Goal: Information Seeking & Learning: Learn about a topic

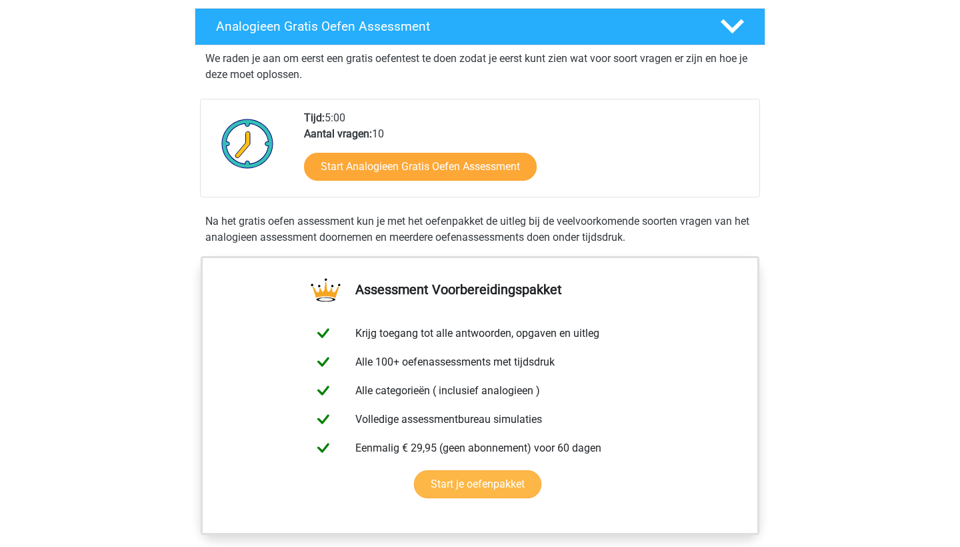
scroll to position [206, 0]
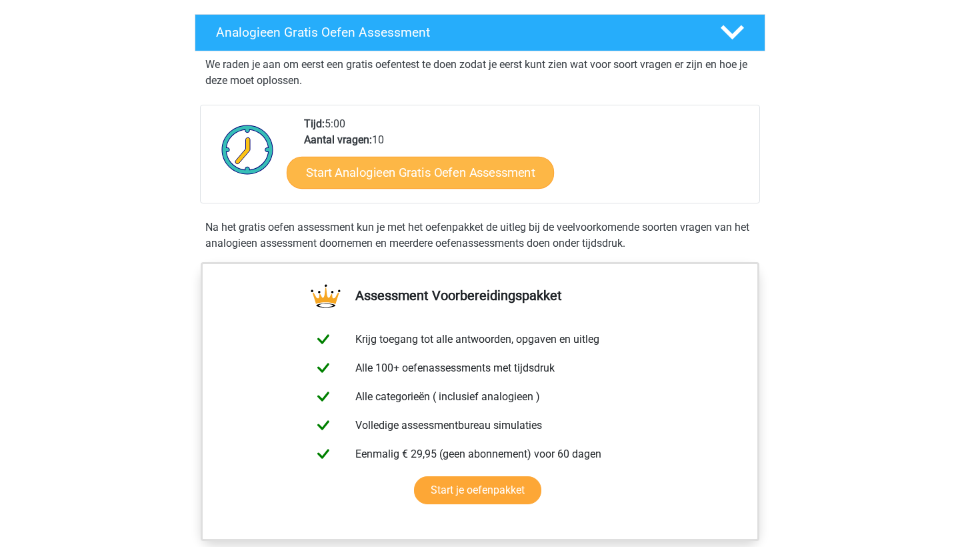
click at [411, 176] on link "Start Analogieen Gratis Oefen Assessment" at bounding box center [420, 172] width 267 height 32
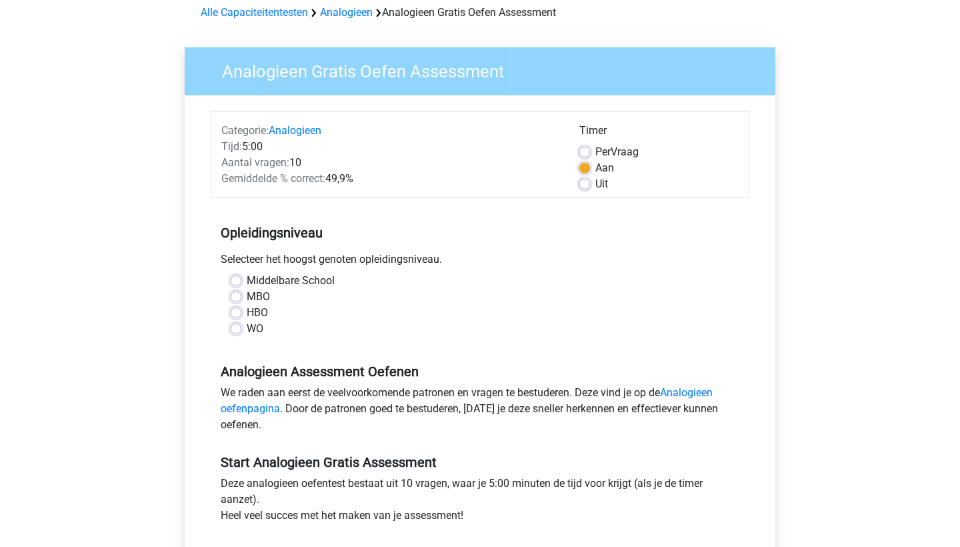
scroll to position [65, 0]
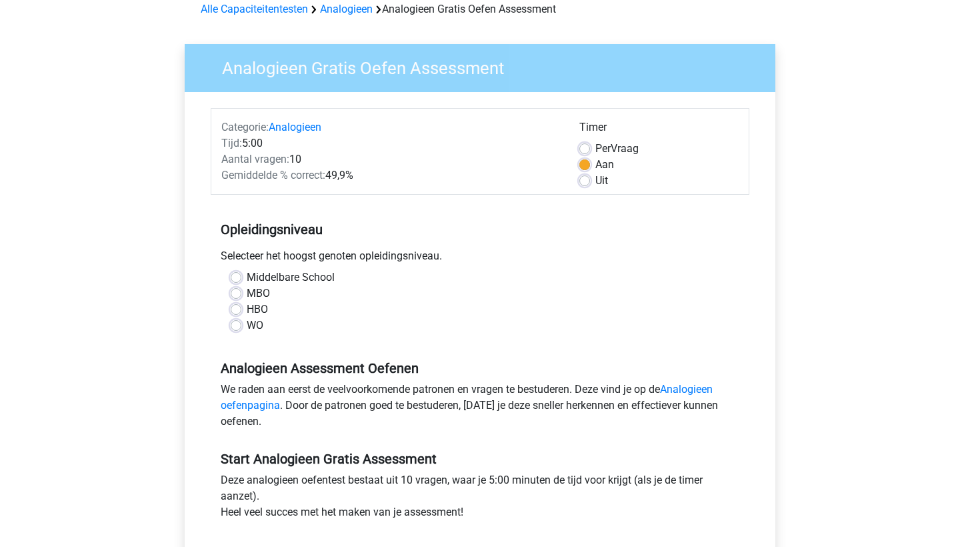
click at [247, 323] on label "WO" at bounding box center [255, 325] width 17 height 16
click at [235, 323] on input "WO" at bounding box center [236, 323] width 11 height 13
radio input "true"
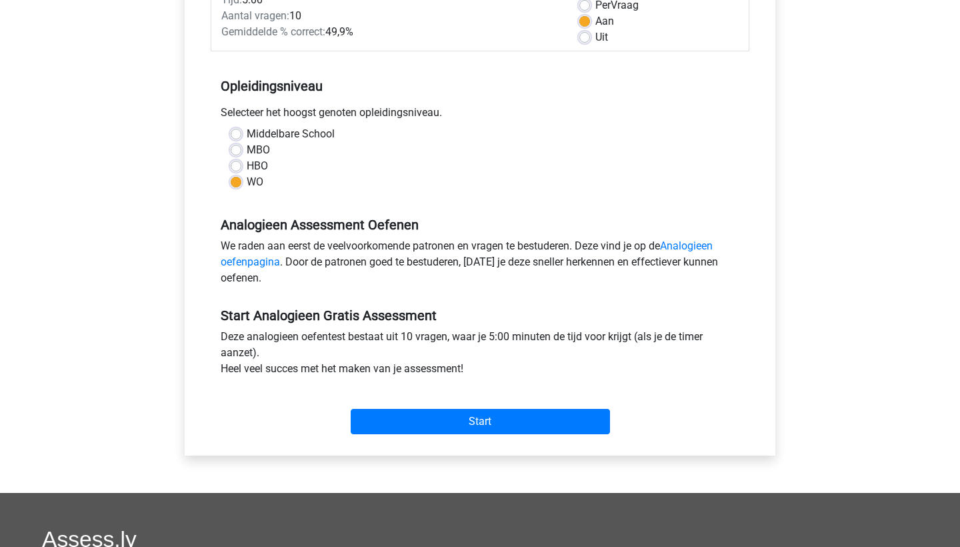
scroll to position [209, 0]
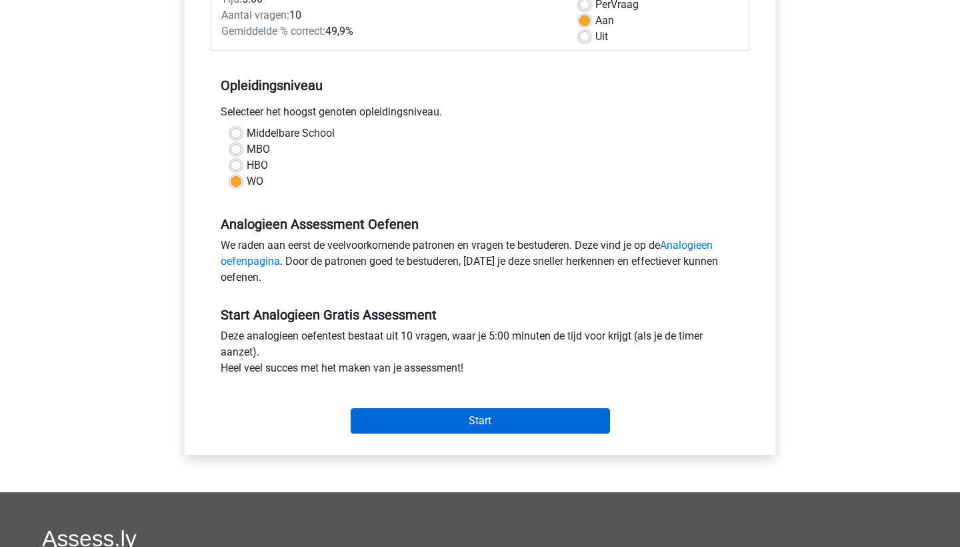
click at [467, 411] on input "Start" at bounding box center [480, 420] width 259 height 25
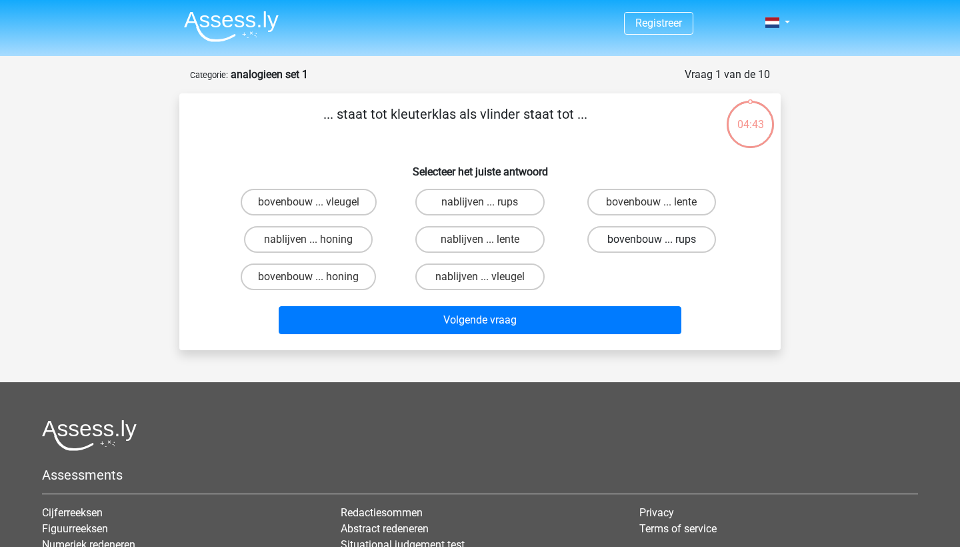
click at [631, 241] on label "bovenbouw ... rups" at bounding box center [651, 239] width 129 height 27
click at [651, 241] on input "bovenbouw ... rups" at bounding box center [655, 243] width 9 height 9
radio input "true"
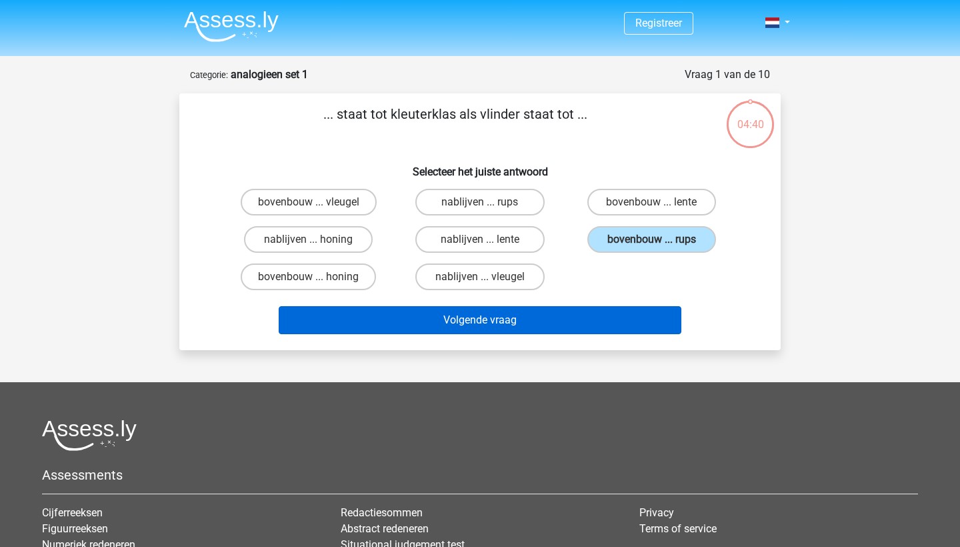
click at [484, 321] on button "Volgende vraag" at bounding box center [480, 320] width 403 height 28
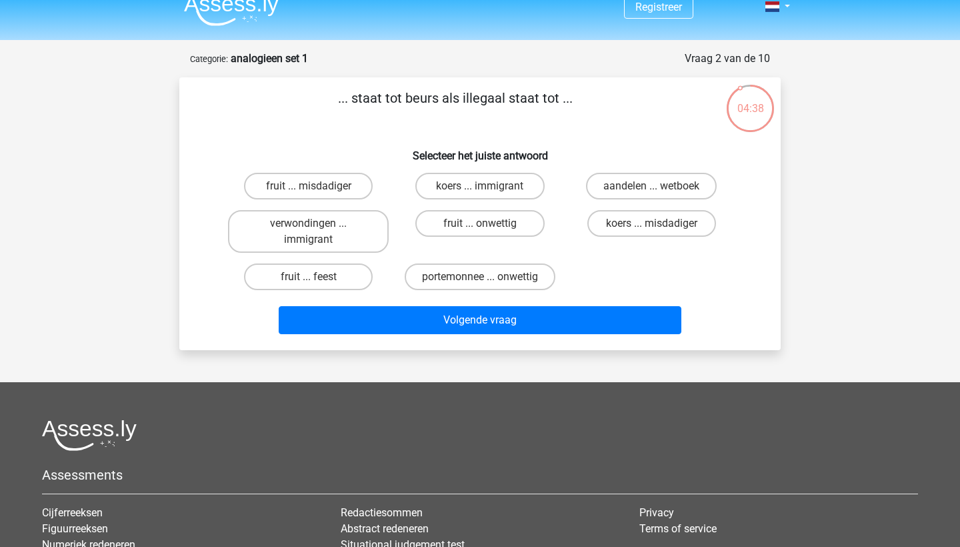
scroll to position [14, 0]
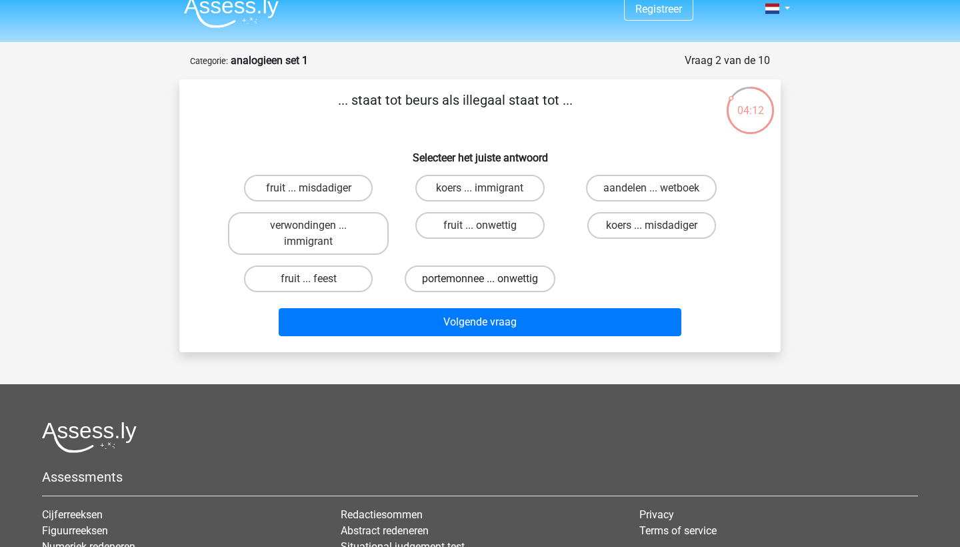
click at [444, 283] on label "portemonnee ... onwettig" at bounding box center [480, 278] width 151 height 27
click at [480, 283] on input "portemonnee ... onwettig" at bounding box center [484, 283] width 9 height 9
radio input "true"
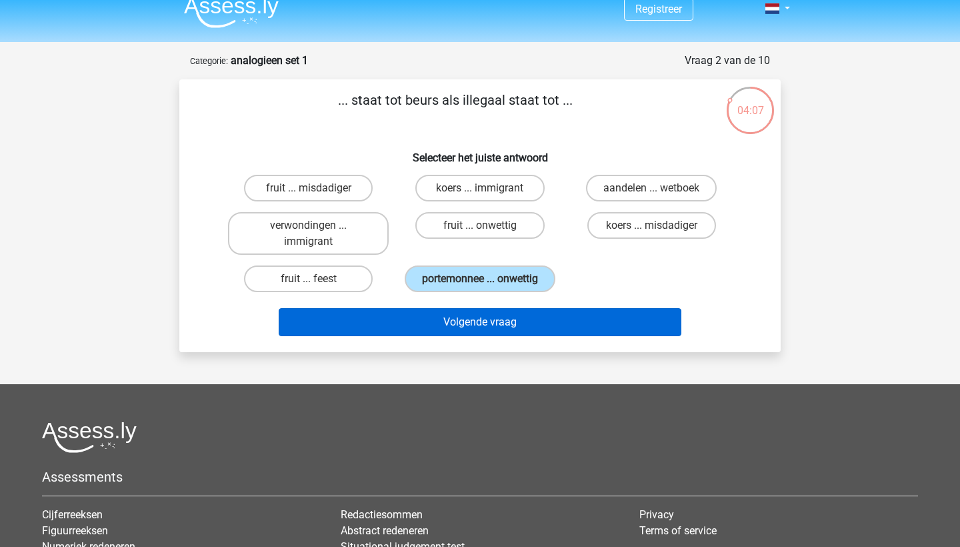
click at [483, 336] on button "Volgende vraag" at bounding box center [480, 322] width 403 height 28
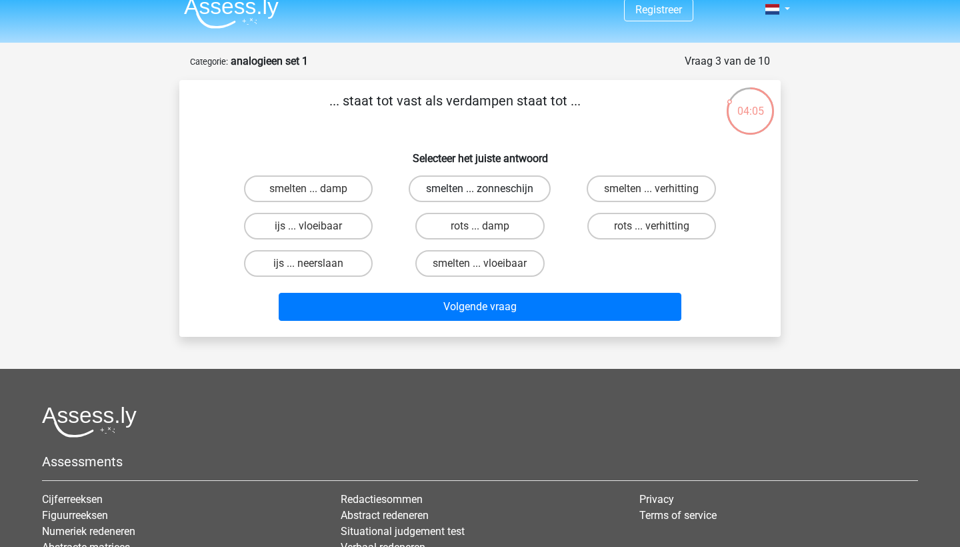
scroll to position [3, 0]
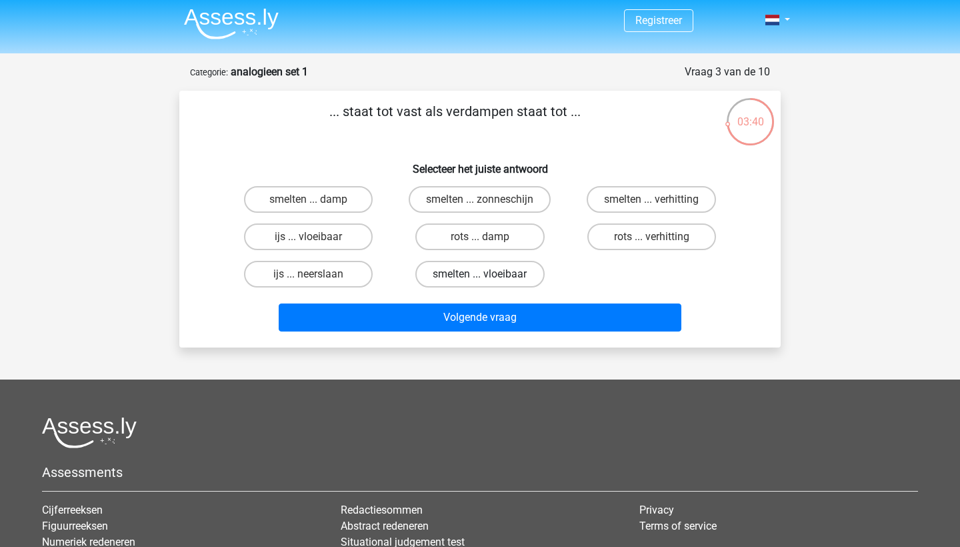
click at [516, 271] on label "smelten ... vloeibaar" at bounding box center [479, 274] width 129 height 27
click at [489, 274] on input "smelten ... vloeibaar" at bounding box center [484, 278] width 9 height 9
radio input "true"
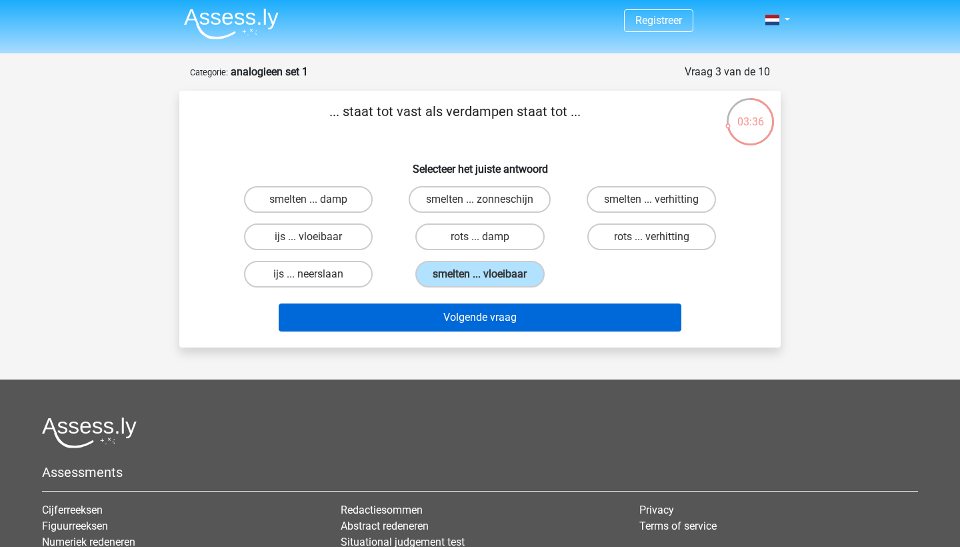
click at [490, 319] on button "Volgende vraag" at bounding box center [480, 317] width 403 height 28
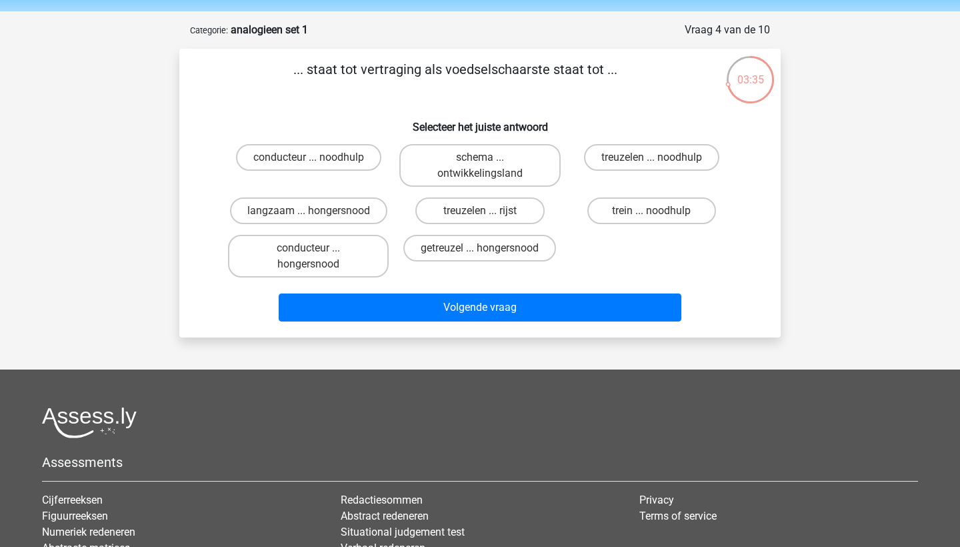
scroll to position [29, 0]
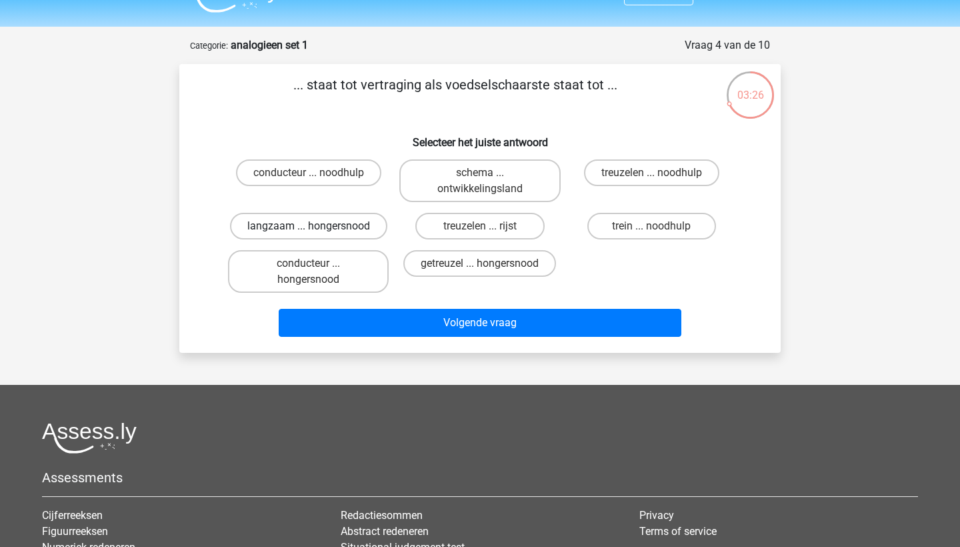
click at [351, 225] on label "langzaam ... hongersnood" at bounding box center [308, 226] width 157 height 27
click at [317, 226] on input "langzaam ... hongersnood" at bounding box center [313, 230] width 9 height 9
radio input "true"
click at [481, 277] on label "getreuzel ... hongersnood" at bounding box center [479, 263] width 153 height 27
click at [481, 272] on input "getreuzel ... hongersnood" at bounding box center [484, 267] width 9 height 9
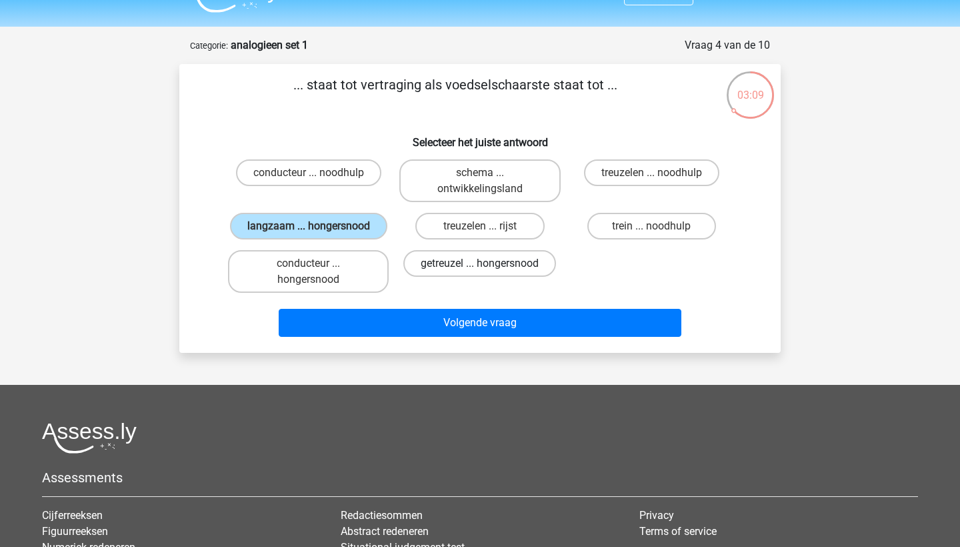
radio input "true"
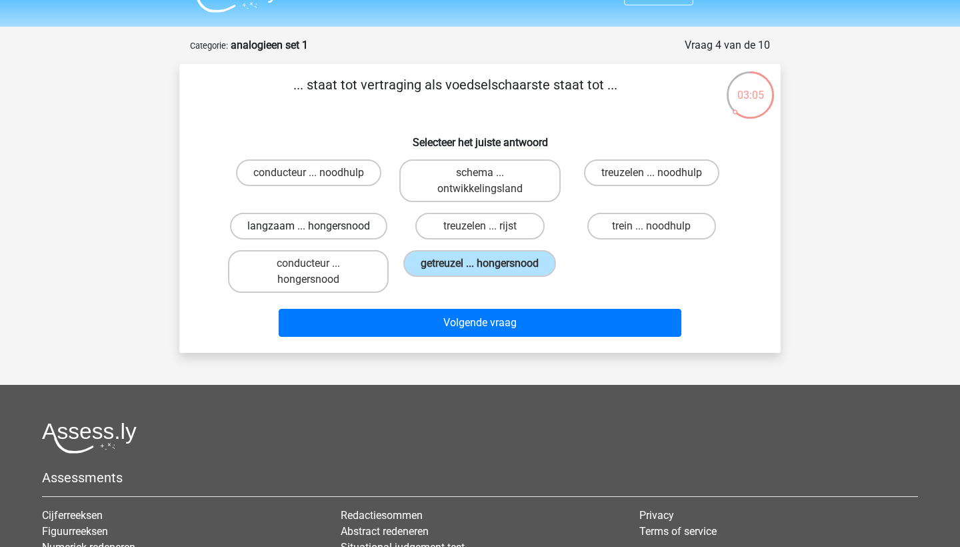
click at [355, 231] on label "langzaam ... hongersnood" at bounding box center [308, 226] width 157 height 27
click at [317, 231] on input "langzaam ... hongersnood" at bounding box center [313, 230] width 9 height 9
radio input "true"
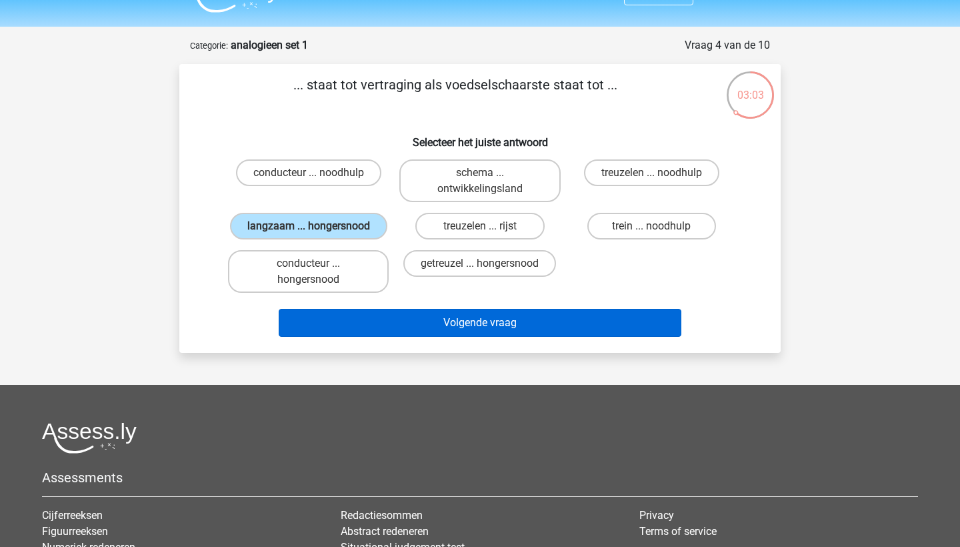
click at [412, 335] on button "Volgende vraag" at bounding box center [480, 323] width 403 height 28
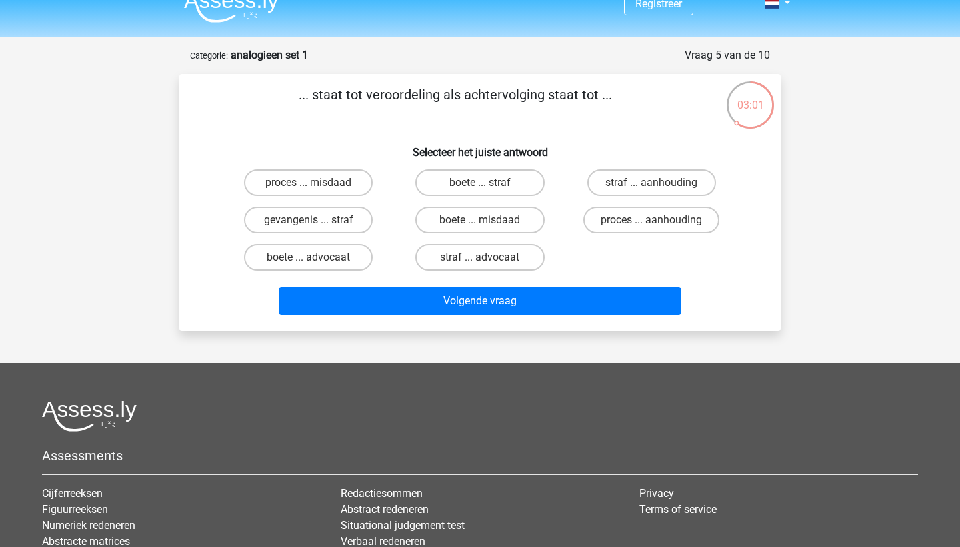
scroll to position [19, 0]
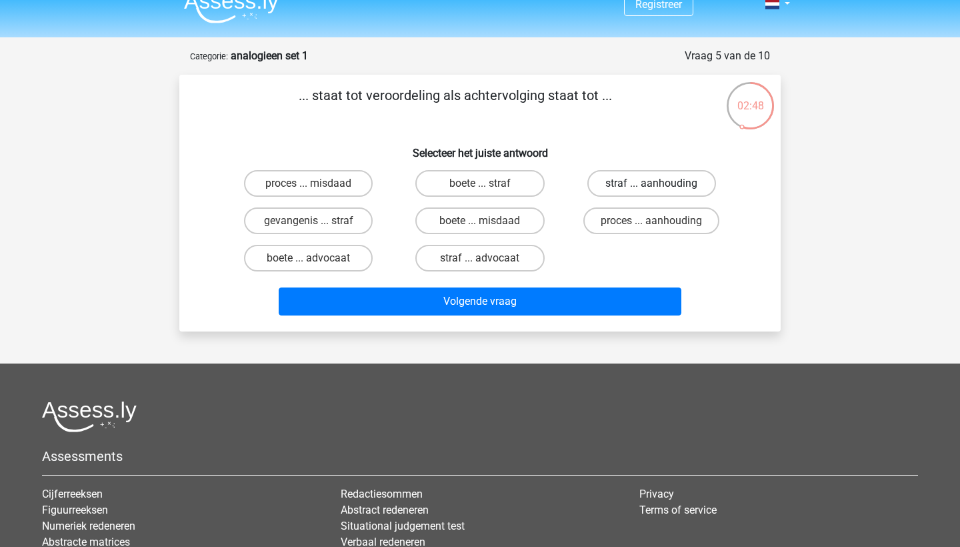
click at [621, 184] on label "straf ... aanhouding" at bounding box center [651, 183] width 129 height 27
click at [651, 184] on input "straf ... aanhouding" at bounding box center [655, 187] width 9 height 9
radio input "true"
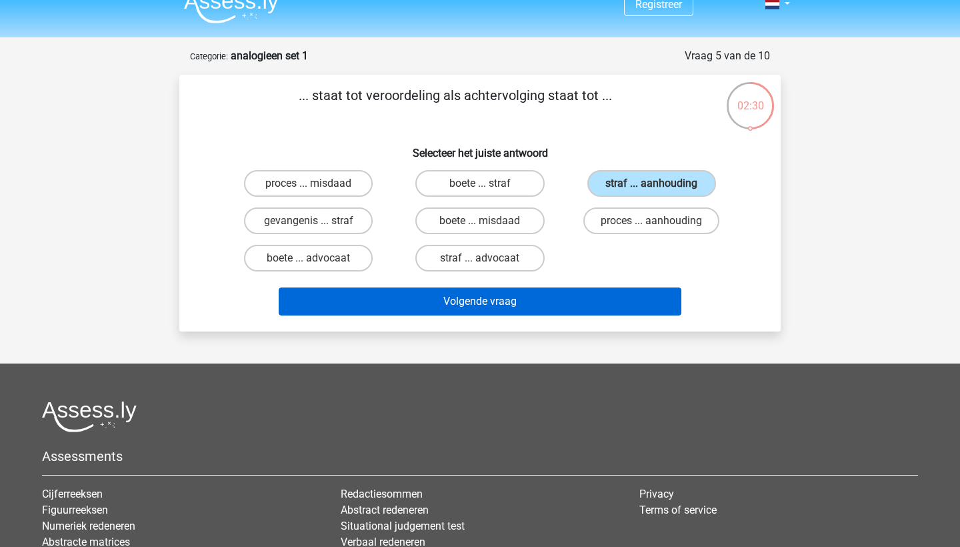
click at [479, 307] on button "Volgende vraag" at bounding box center [480, 301] width 403 height 28
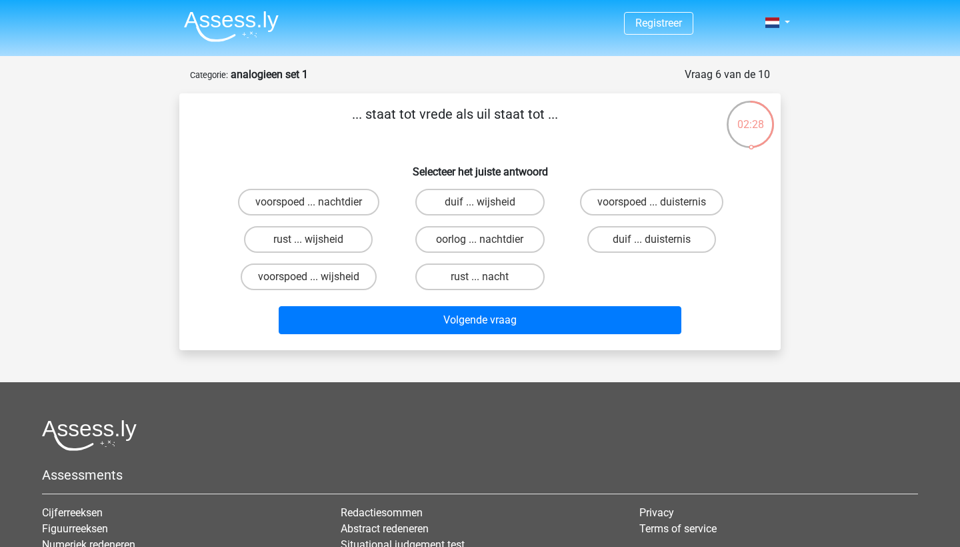
scroll to position [0, 0]
click at [483, 204] on input "duif ... wijsheid" at bounding box center [484, 206] width 9 height 9
radio input "true"
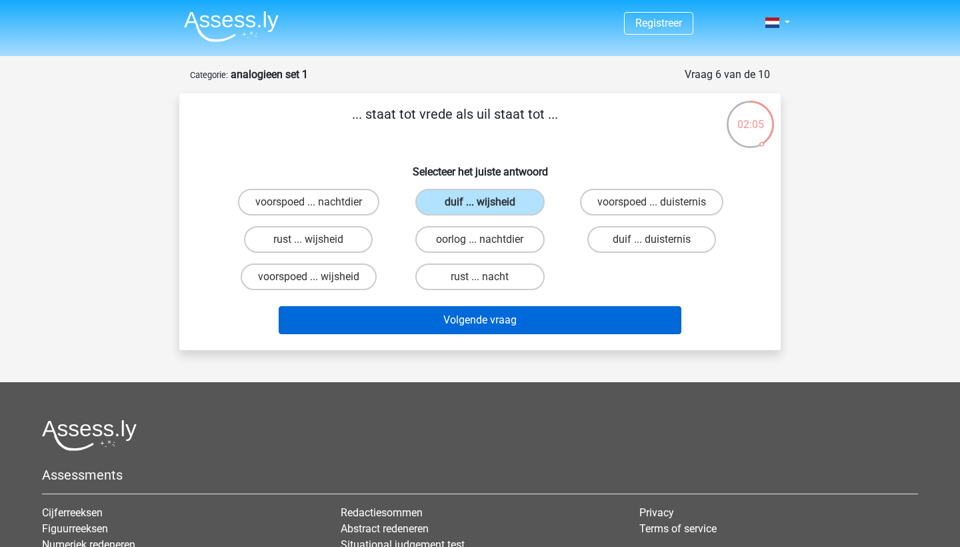
click at [477, 320] on button "Volgende vraag" at bounding box center [480, 320] width 403 height 28
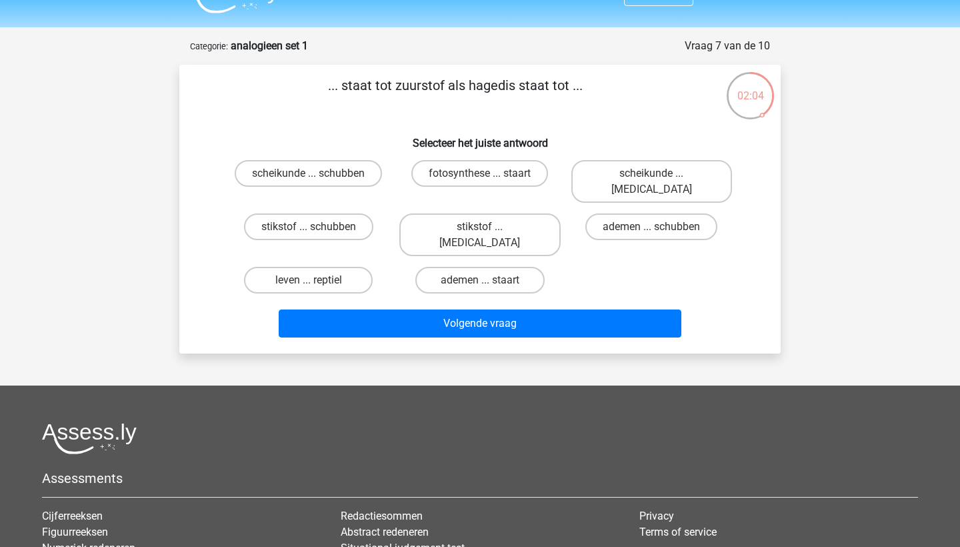
scroll to position [27, 0]
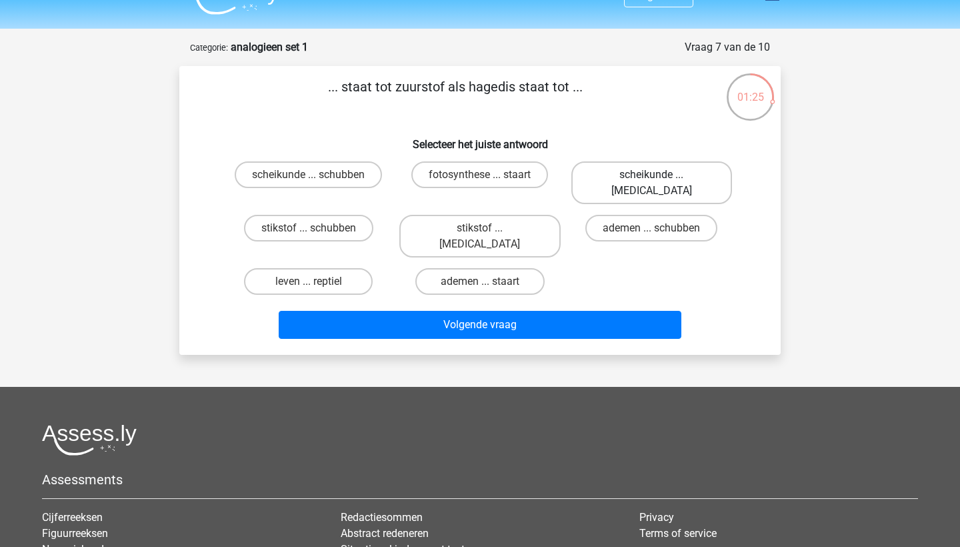
click at [635, 171] on label "scheikunde ... krokodil" at bounding box center [651, 182] width 161 height 43
click at [651, 175] on input "scheikunde ... krokodil" at bounding box center [655, 179] width 9 height 9
radio input "true"
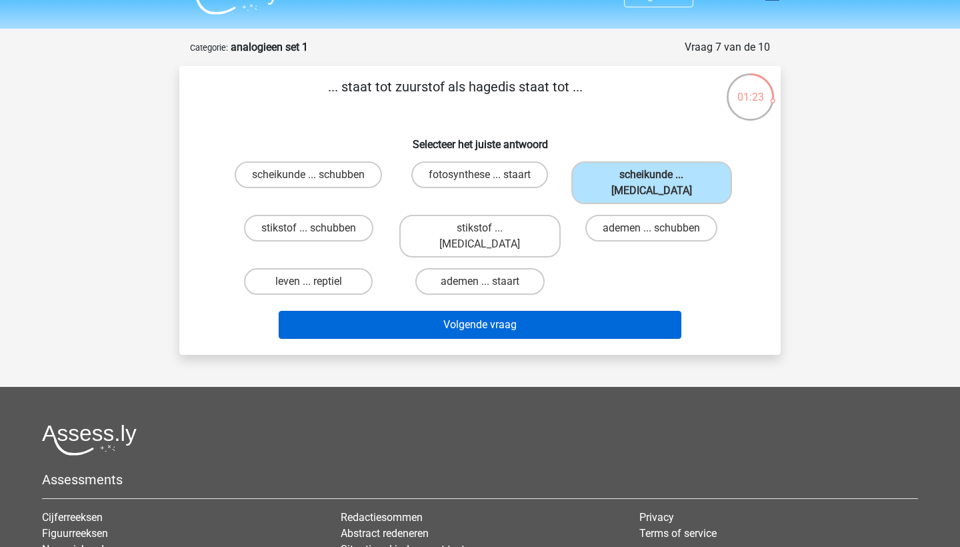
click at [527, 311] on button "Volgende vraag" at bounding box center [480, 325] width 403 height 28
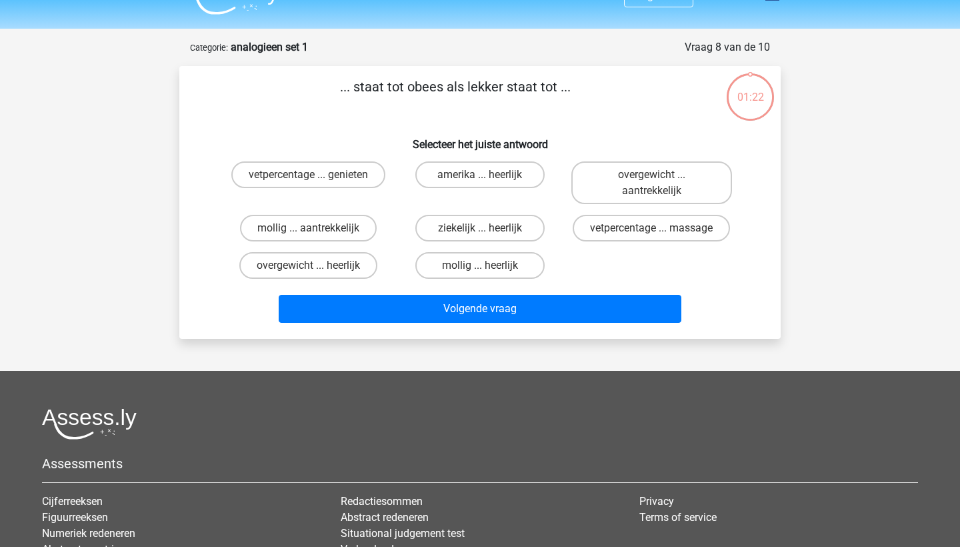
scroll to position [67, 0]
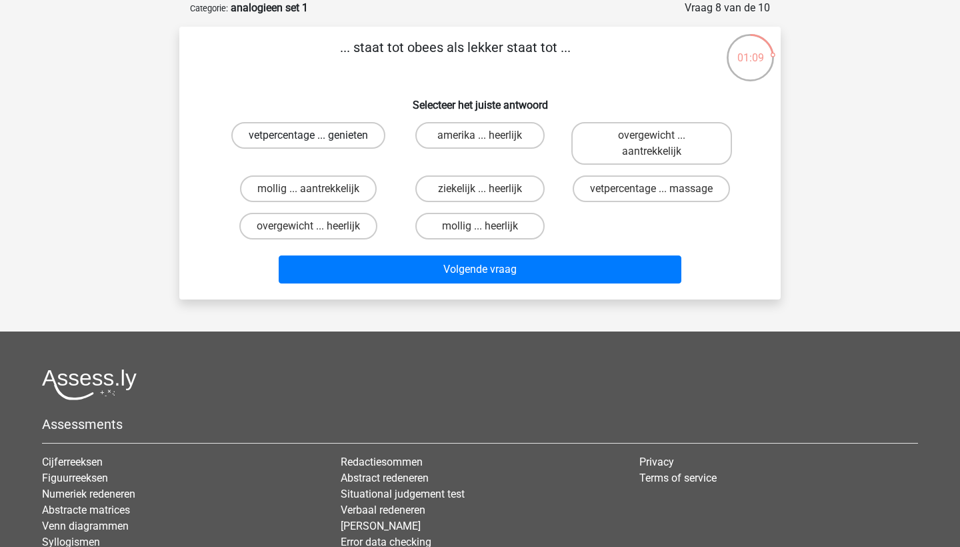
click at [319, 136] on label "vetpercentage ... genieten" at bounding box center [308, 135] width 154 height 27
click at [317, 136] on input "vetpercentage ... genieten" at bounding box center [313, 139] width 9 height 9
radio input "true"
click at [607, 146] on label "overgewicht ... aantrekkelijk" at bounding box center [651, 143] width 161 height 43
click at [651, 144] on input "overgewicht ... aantrekkelijk" at bounding box center [655, 139] width 9 height 9
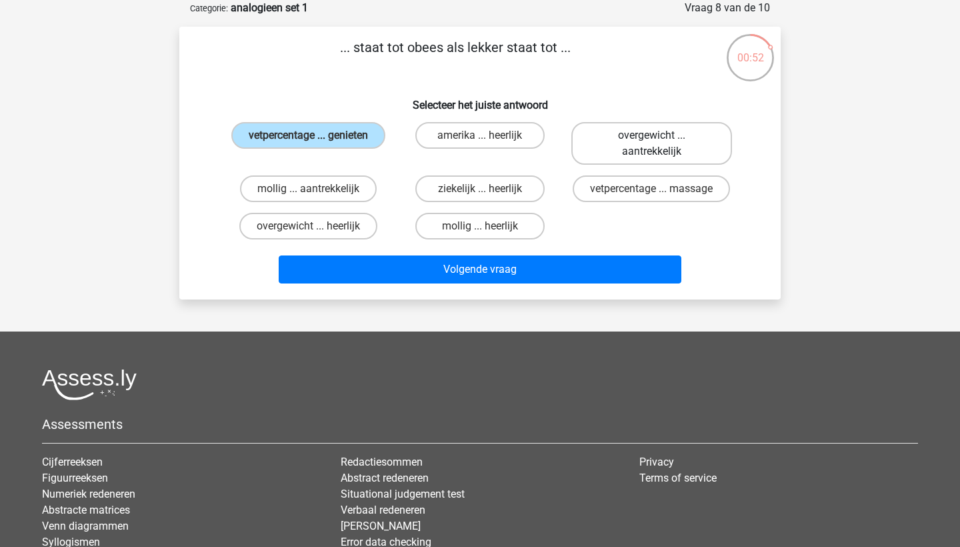
radio input "true"
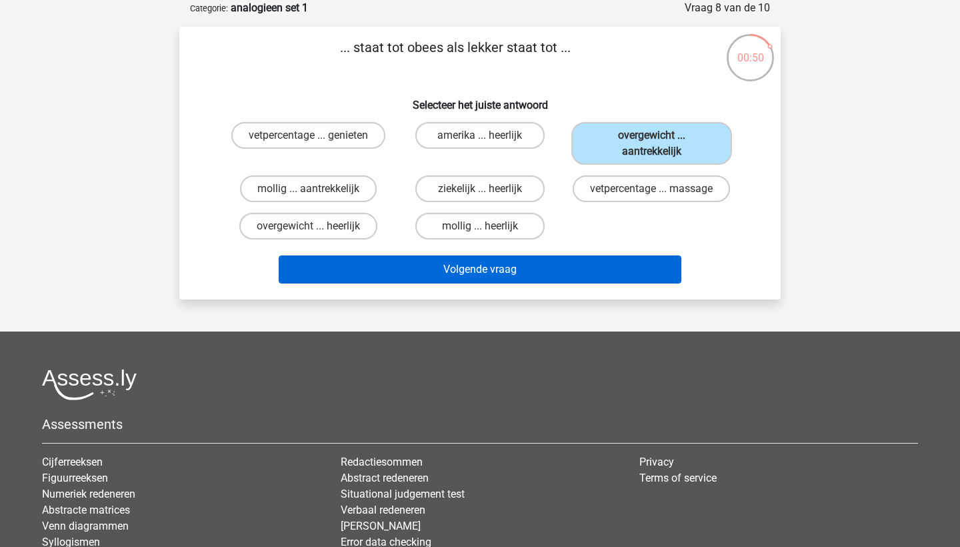
click at [479, 272] on button "Volgende vraag" at bounding box center [480, 269] width 403 height 28
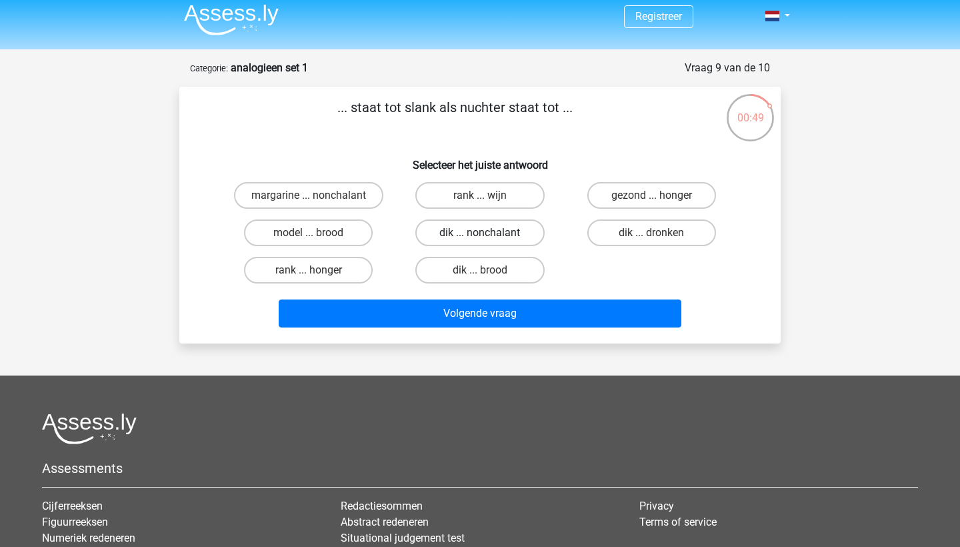
scroll to position [4, 0]
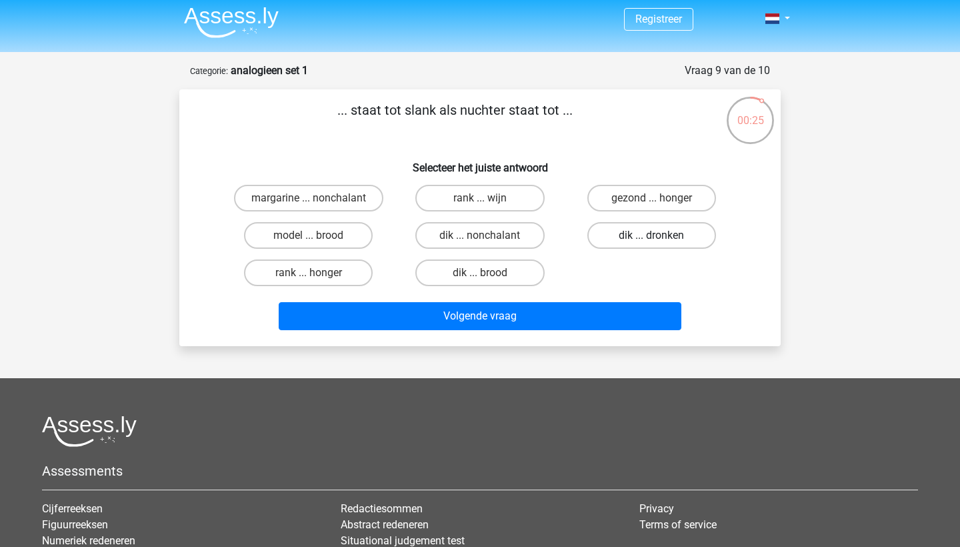
click at [673, 228] on label "dik ... dronken" at bounding box center [651, 235] width 129 height 27
click at [660, 235] on input "dik ... dronken" at bounding box center [655, 239] width 9 height 9
radio input "true"
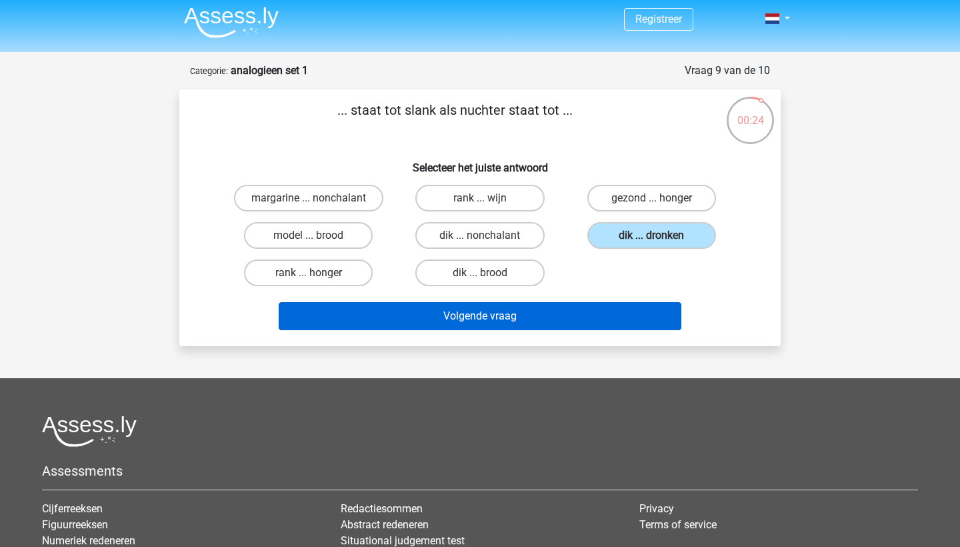
click at [463, 311] on button "Volgende vraag" at bounding box center [480, 316] width 403 height 28
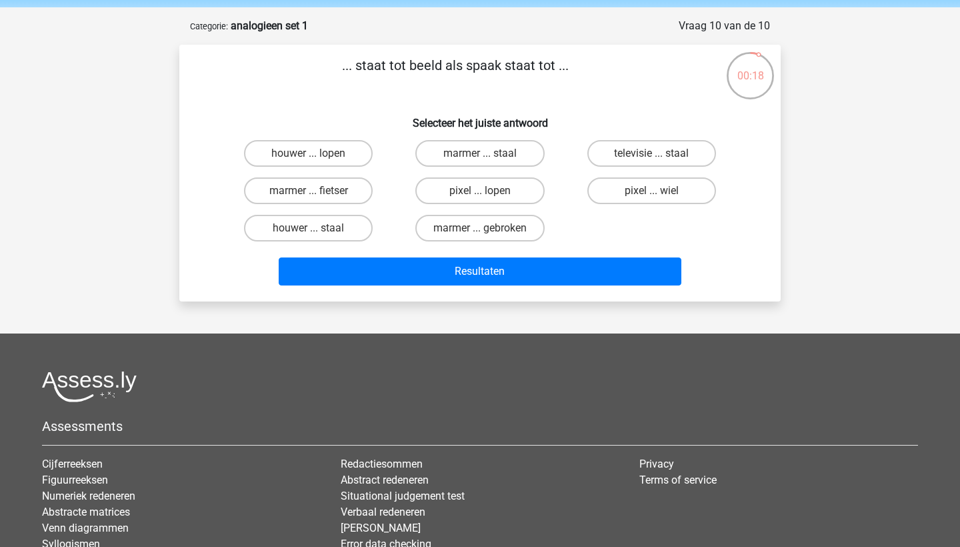
scroll to position [35, 0]
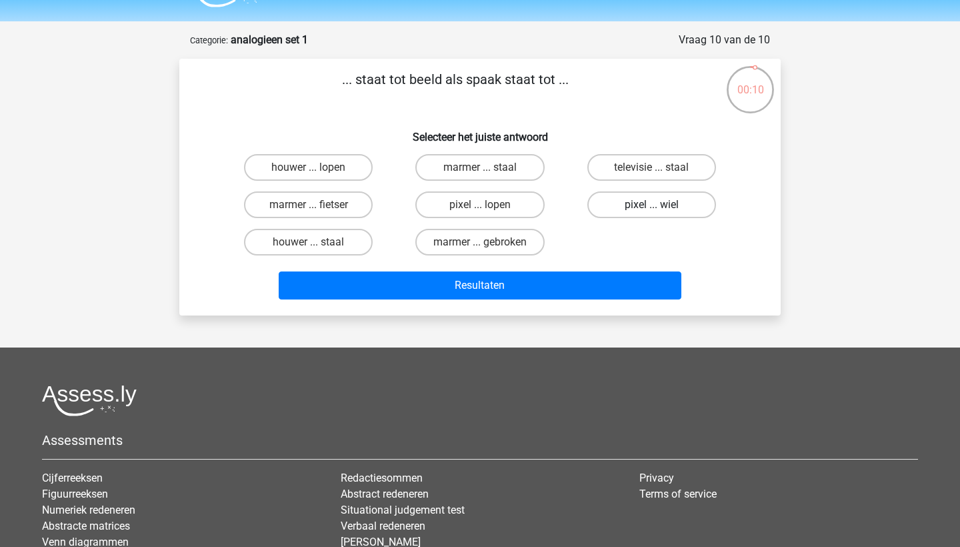
click at [643, 203] on label "pixel ... wiel" at bounding box center [651, 204] width 129 height 27
click at [651, 205] on input "pixel ... wiel" at bounding box center [655, 209] width 9 height 9
radio input "true"
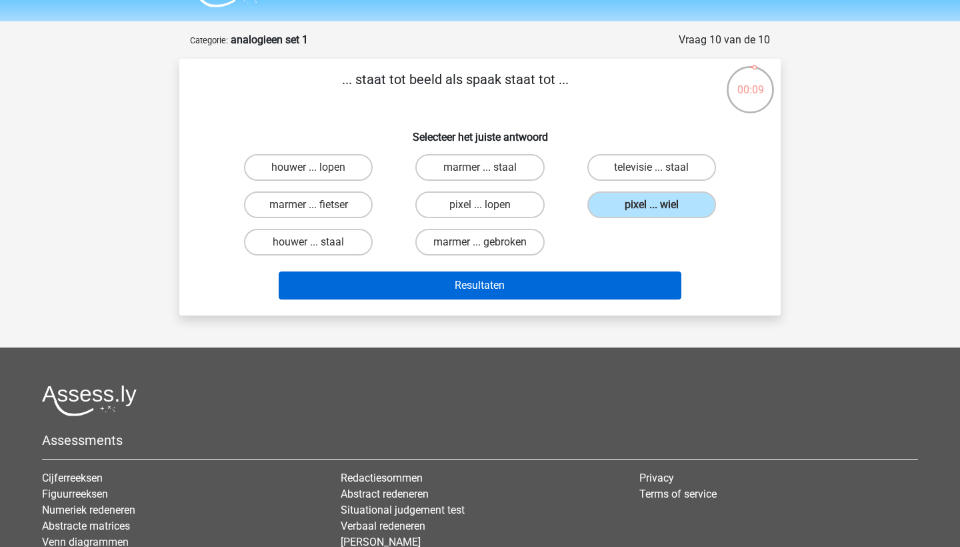
click at [493, 293] on button "Resultaten" at bounding box center [480, 285] width 403 height 28
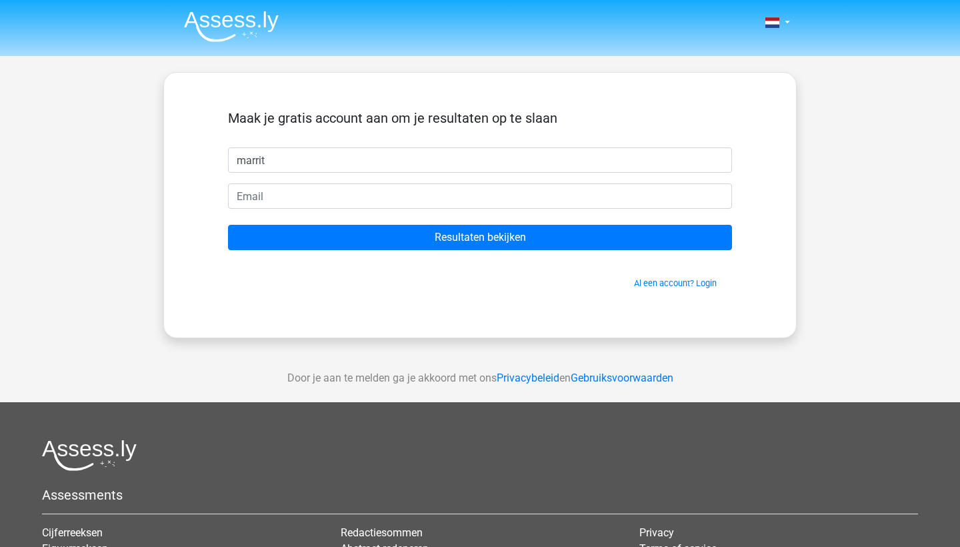
type input "marrit"
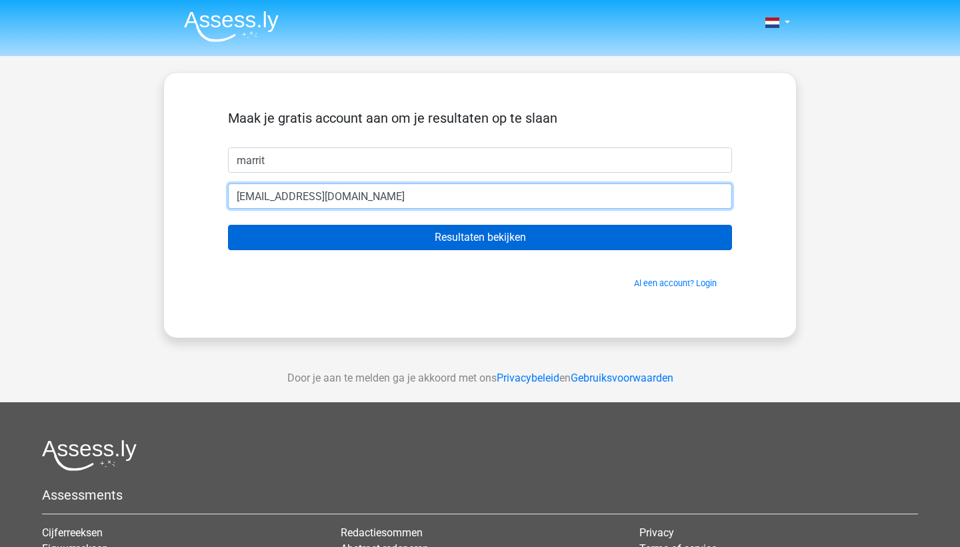
type input "marritvandermeer@msn.com"
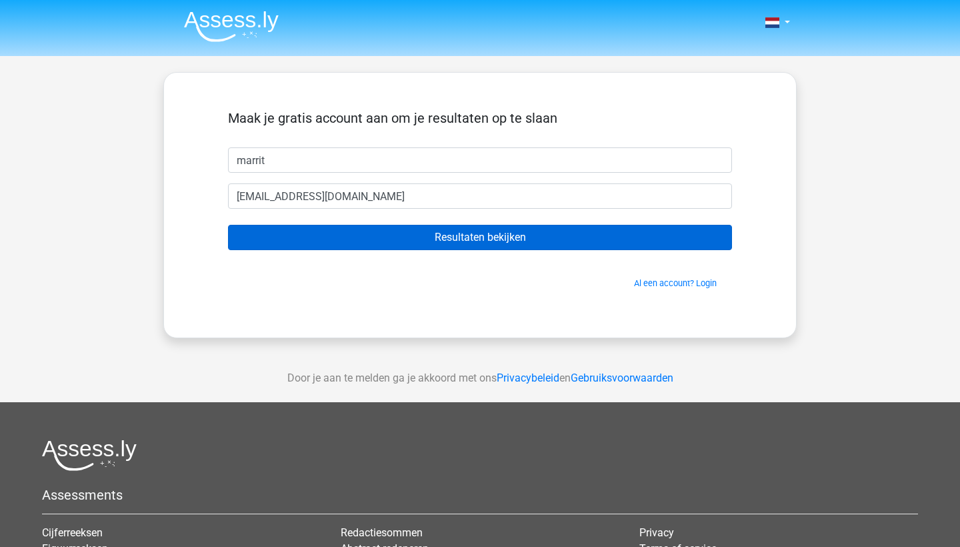
click at [489, 237] on input "Resultaten bekijken" at bounding box center [480, 237] width 504 height 25
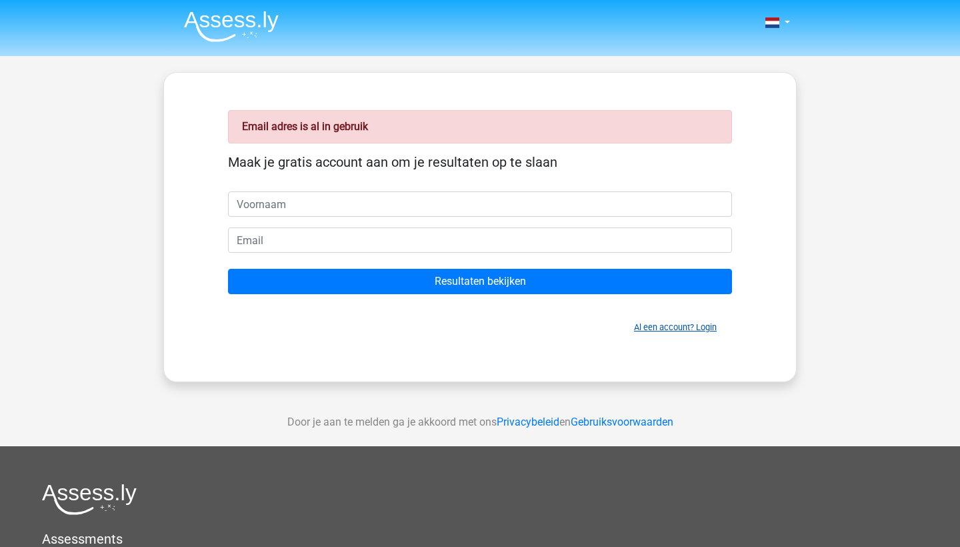
click at [659, 327] on link "Al een account? Login" at bounding box center [675, 327] width 83 height 10
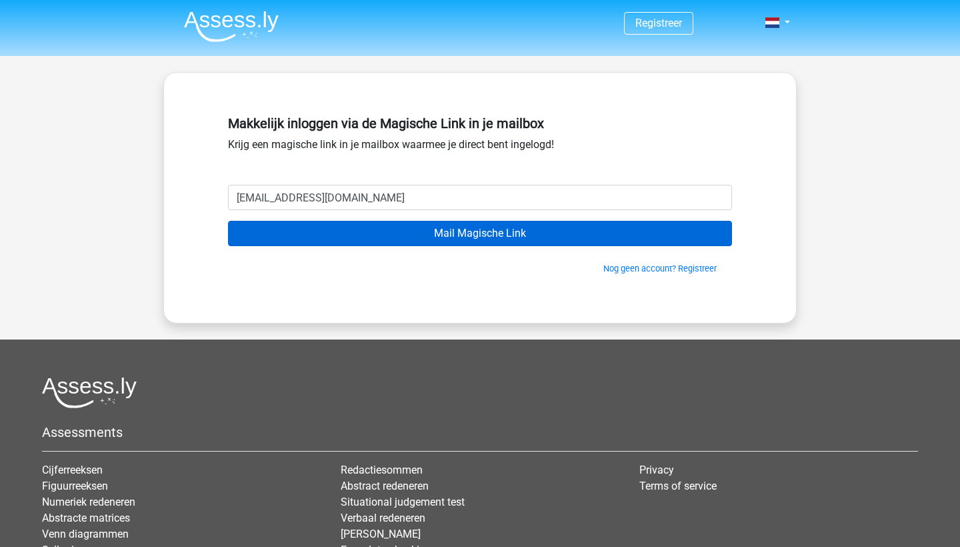
type input "[EMAIL_ADDRESS][DOMAIN_NAME]"
click at [490, 226] on input "Mail Magische Link" at bounding box center [480, 233] width 504 height 25
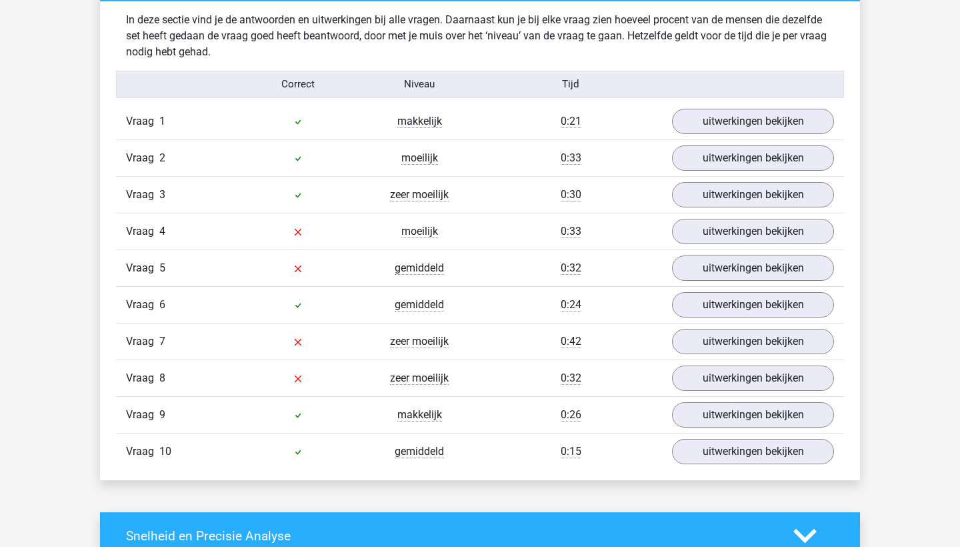
scroll to position [1211, 0]
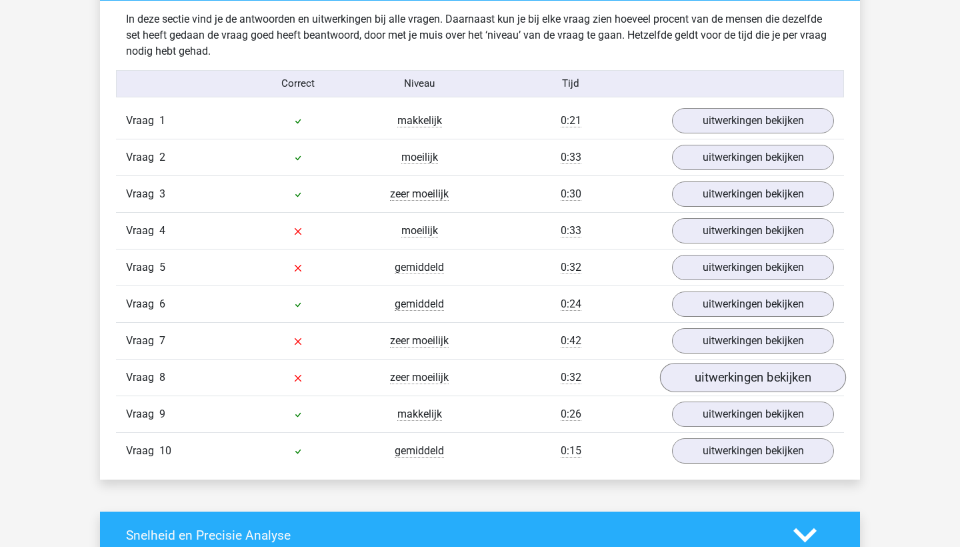
click at [727, 383] on link "uitwerkingen bekijken" at bounding box center [753, 377] width 186 height 29
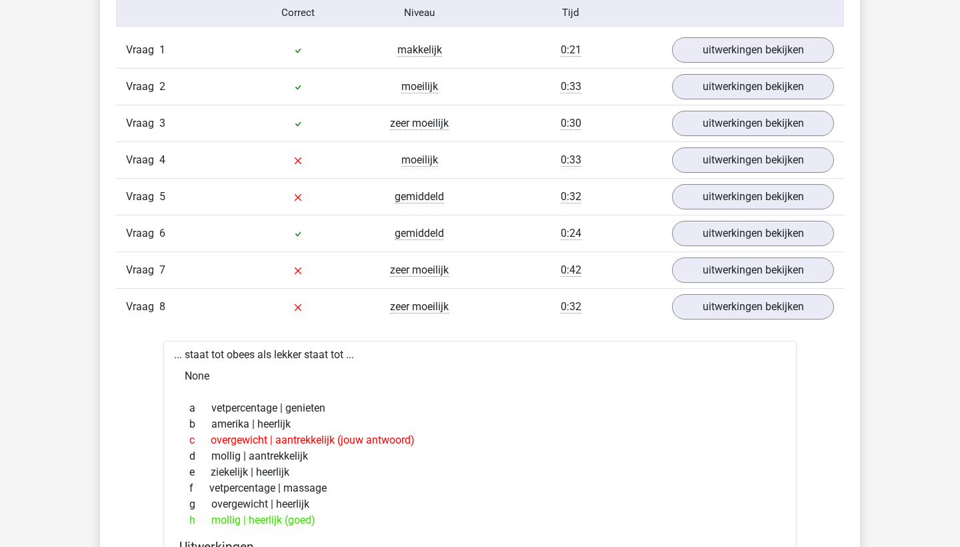
scroll to position [1279, 0]
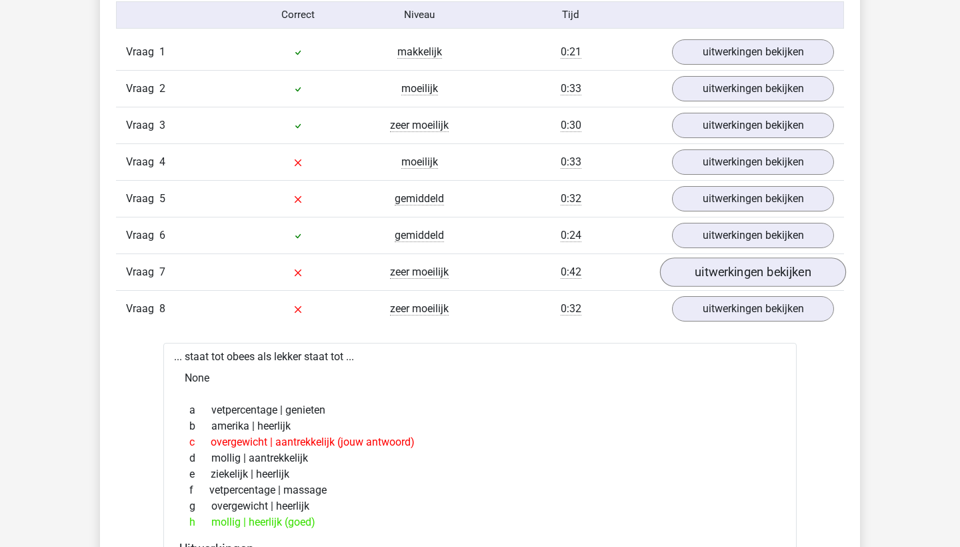
click at [755, 277] on link "uitwerkingen bekijken" at bounding box center [753, 271] width 186 height 29
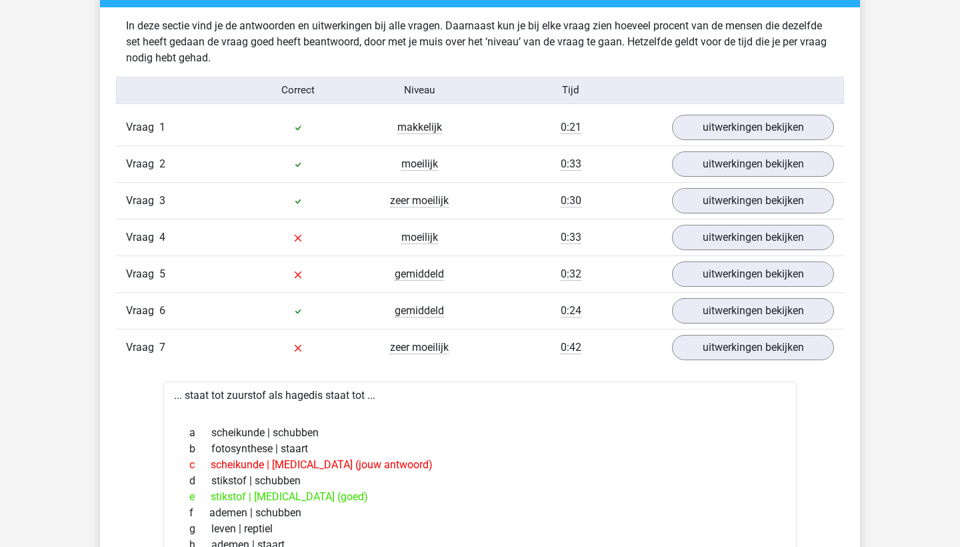
scroll to position [1201, 0]
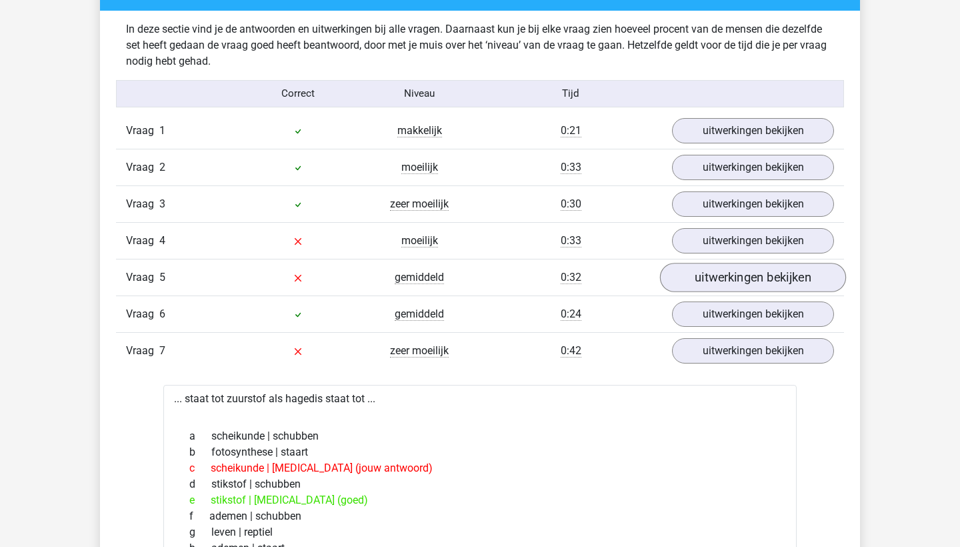
click at [759, 274] on link "uitwerkingen bekijken" at bounding box center [753, 277] width 186 height 29
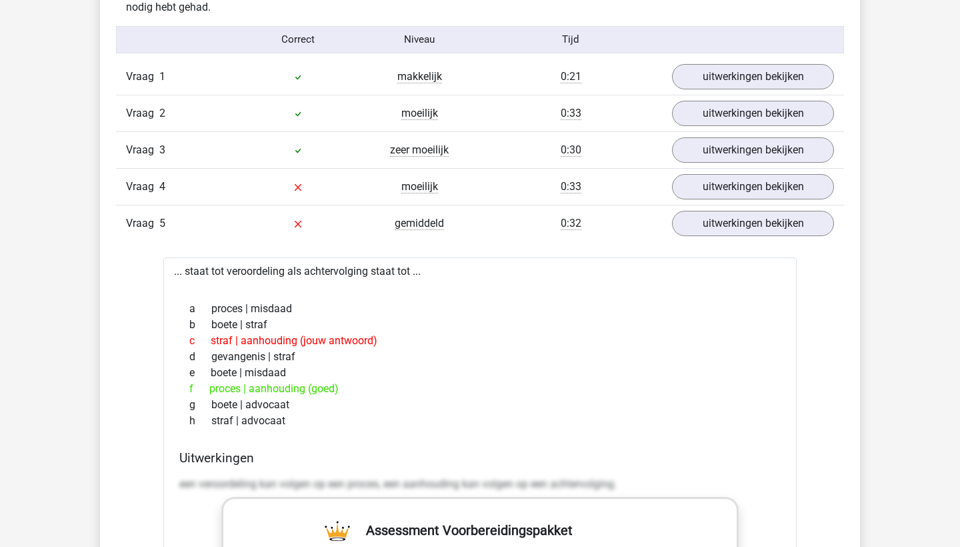
scroll to position [1260, 0]
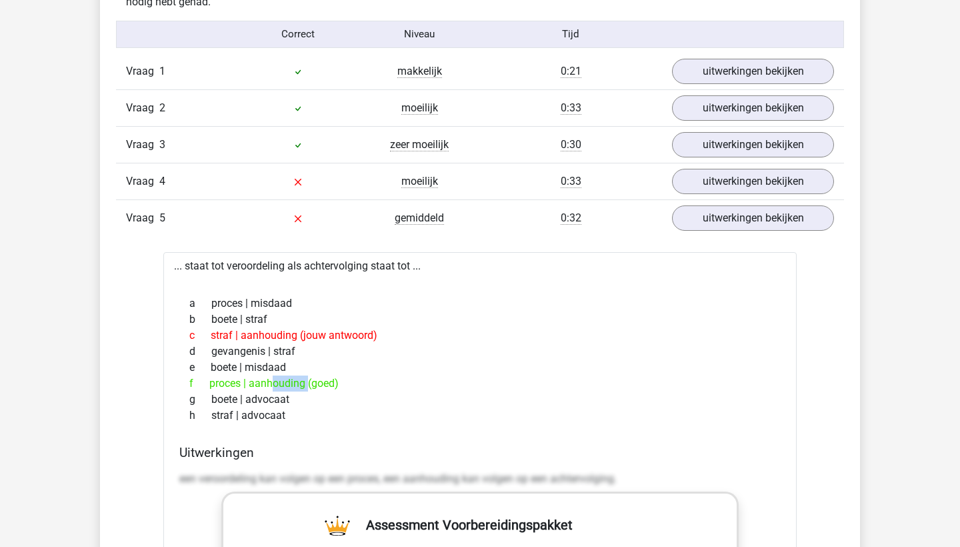
drag, startPoint x: 211, startPoint y: 383, endPoint x: 247, endPoint y: 385, distance: 36.1
click at [247, 385] on div "f proces | aanhouding (goed)" at bounding box center [479, 383] width 601 height 16
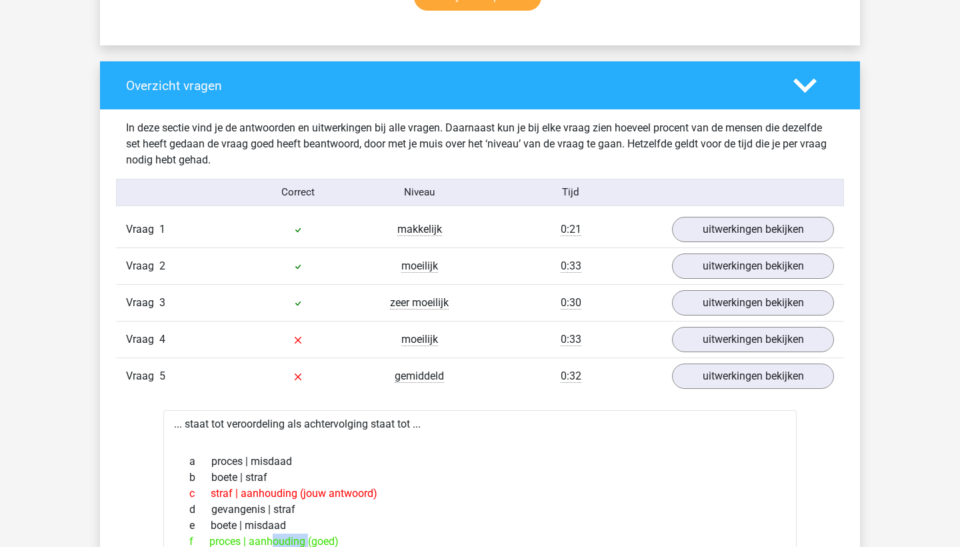
scroll to position [1091, 0]
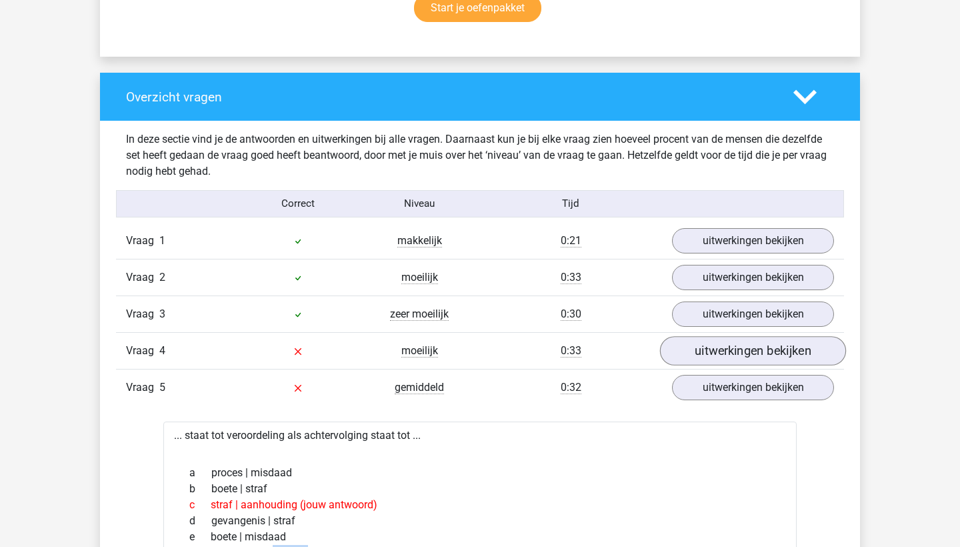
click at [753, 351] on link "uitwerkingen bekijken" at bounding box center [753, 350] width 186 height 29
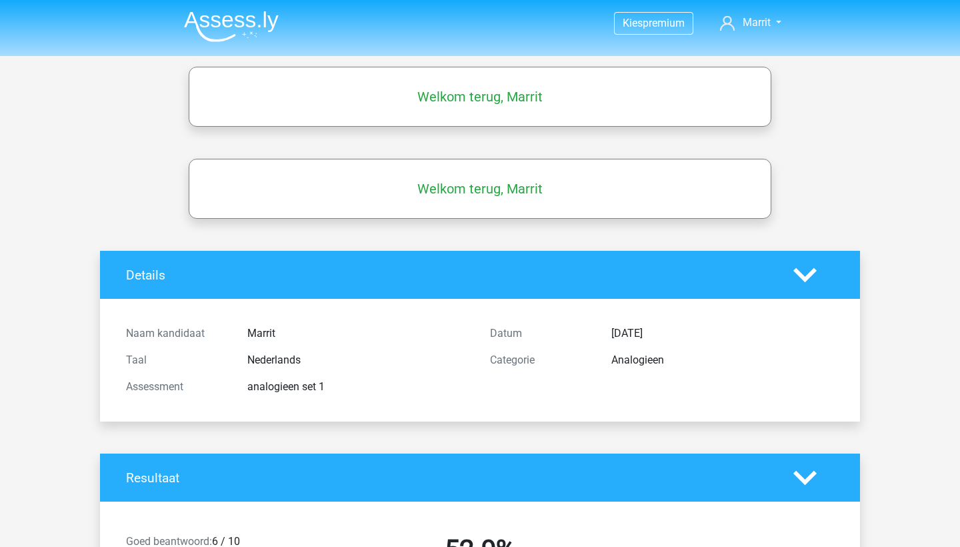
scroll to position [0, 0]
click at [241, 15] on img at bounding box center [231, 26] width 95 height 31
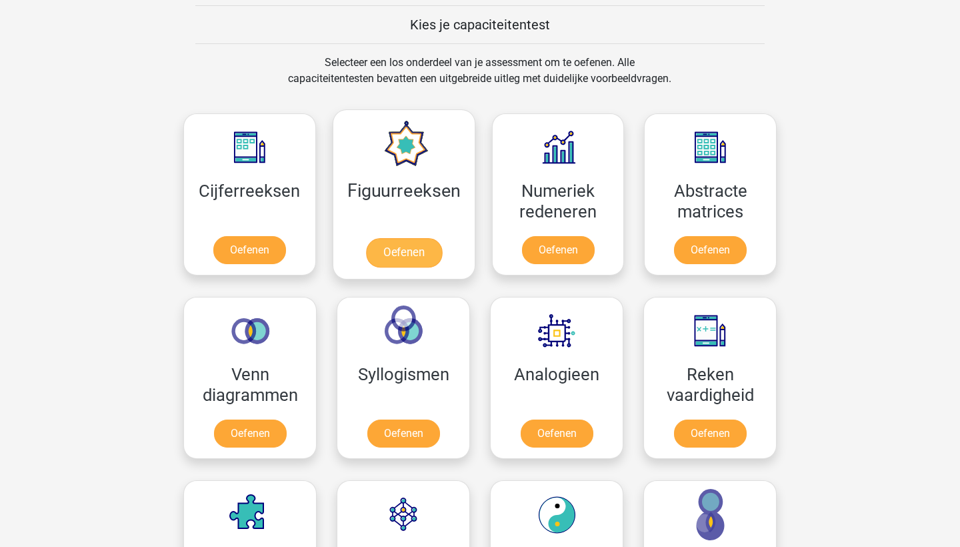
scroll to position [517, 0]
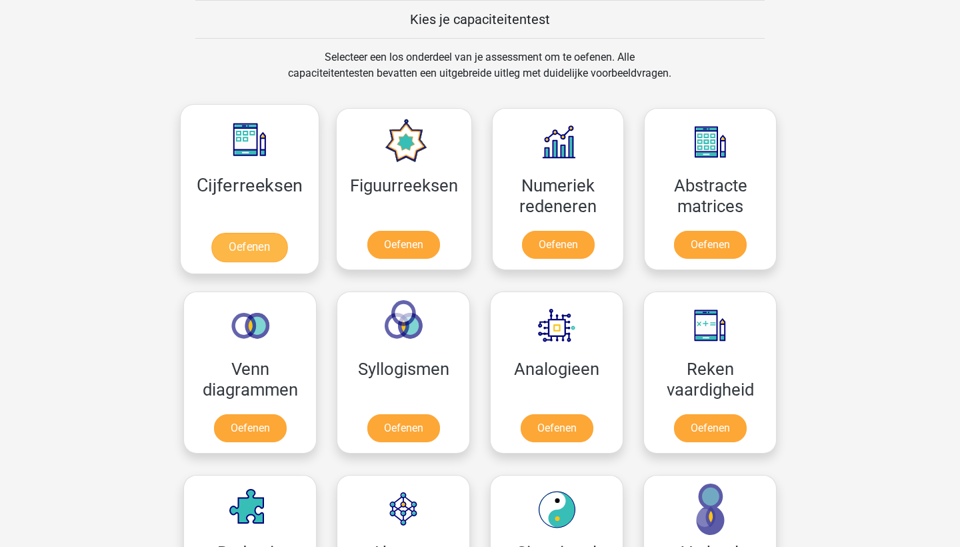
click at [257, 237] on link "Oefenen" at bounding box center [249, 247] width 76 height 29
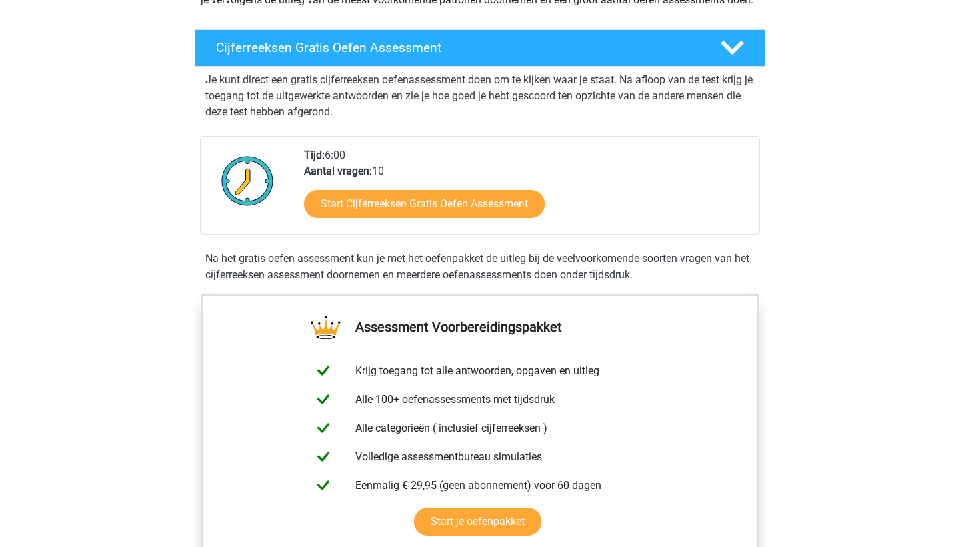
scroll to position [219, 0]
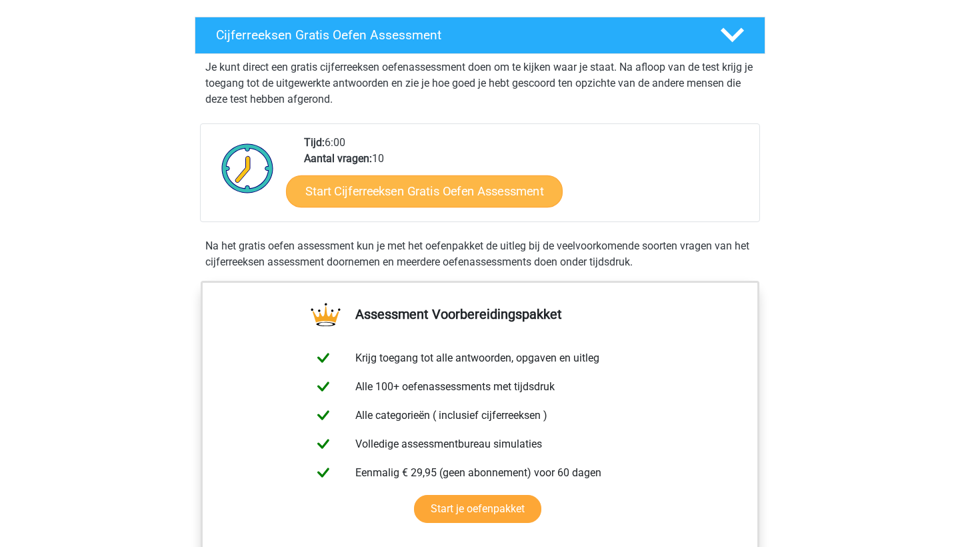
click at [426, 203] on link "Start Cijferreeksen Gratis Oefen Assessment" at bounding box center [424, 191] width 277 height 32
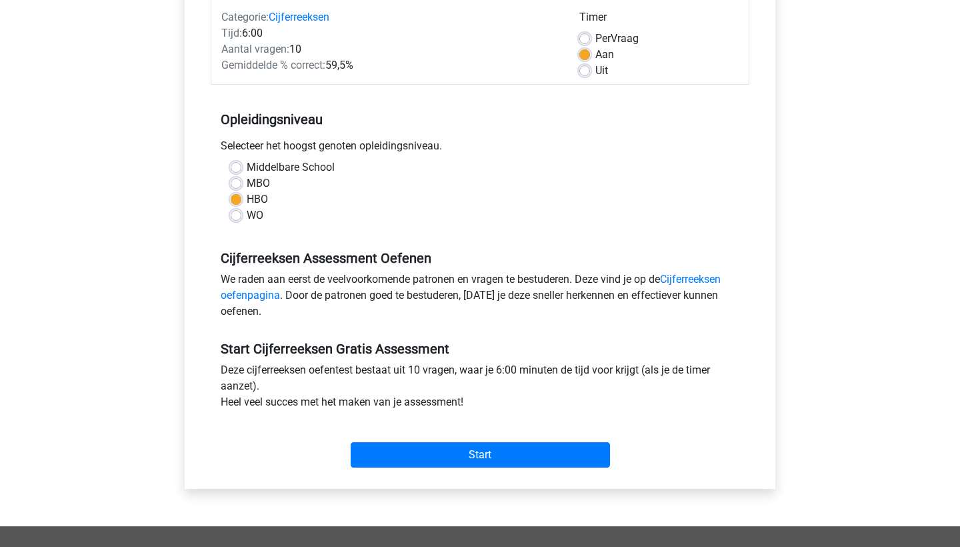
scroll to position [182, 0]
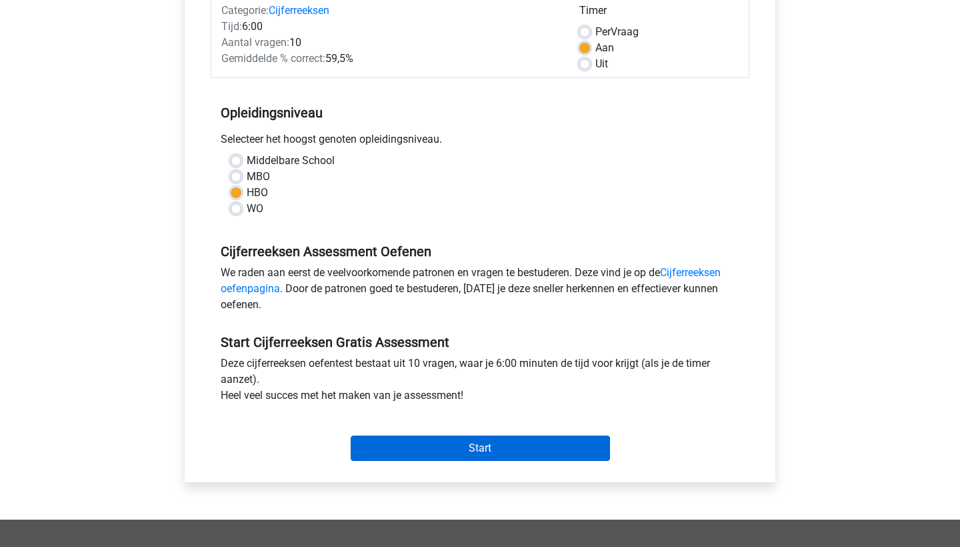
click at [462, 454] on input "Start" at bounding box center [480, 447] width 259 height 25
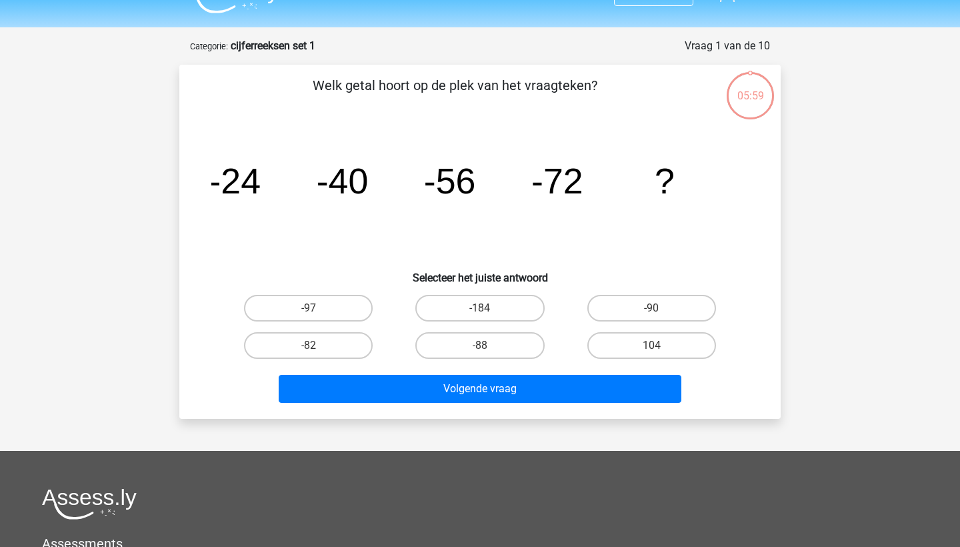
scroll to position [22, 0]
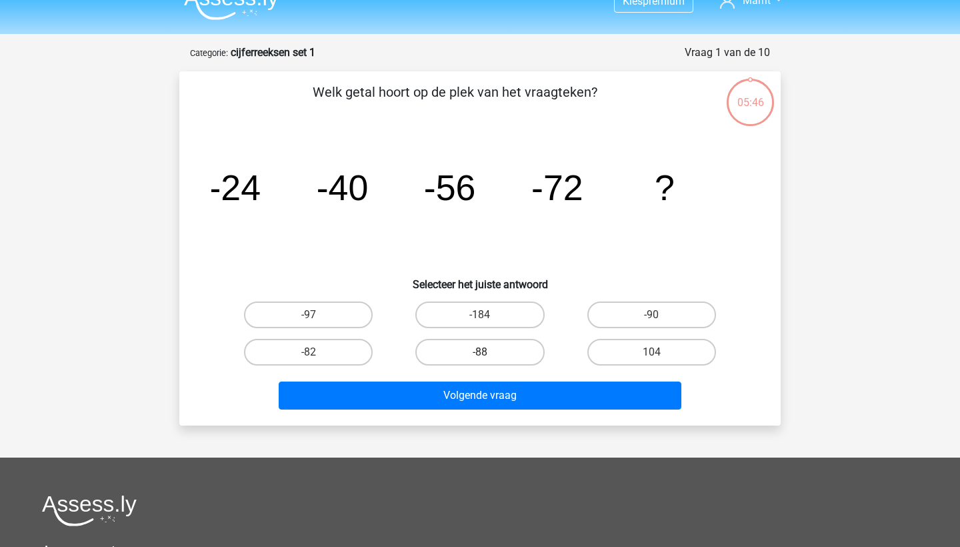
click at [472, 352] on label "-88" at bounding box center [479, 352] width 129 height 27
click at [480, 352] on input "-88" at bounding box center [484, 356] width 9 height 9
radio input "true"
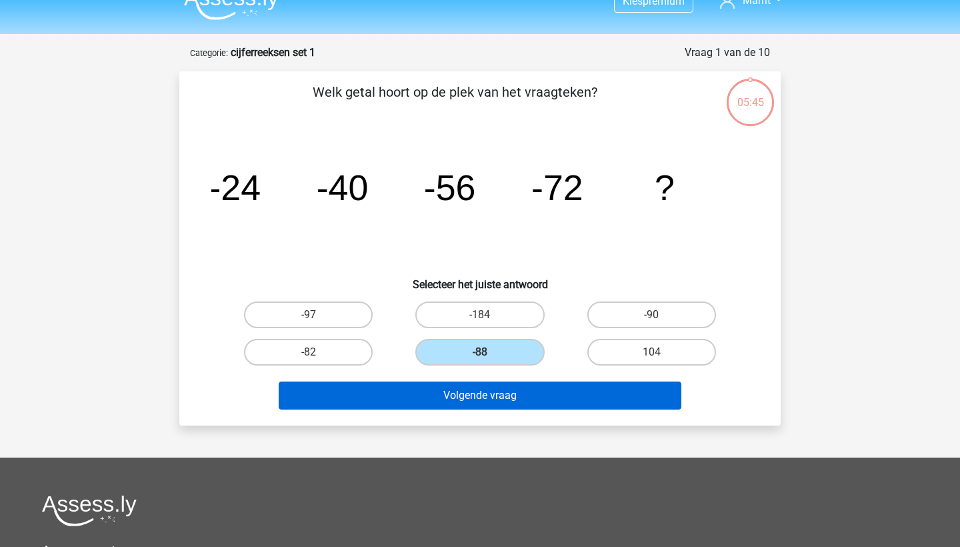
click at [478, 394] on button "Volgende vraag" at bounding box center [480, 395] width 403 height 28
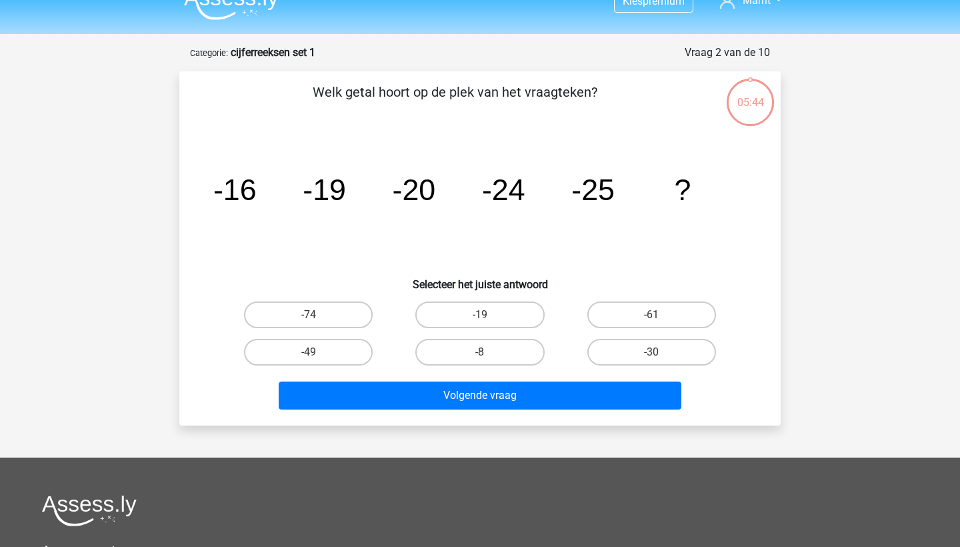
scroll to position [67, 0]
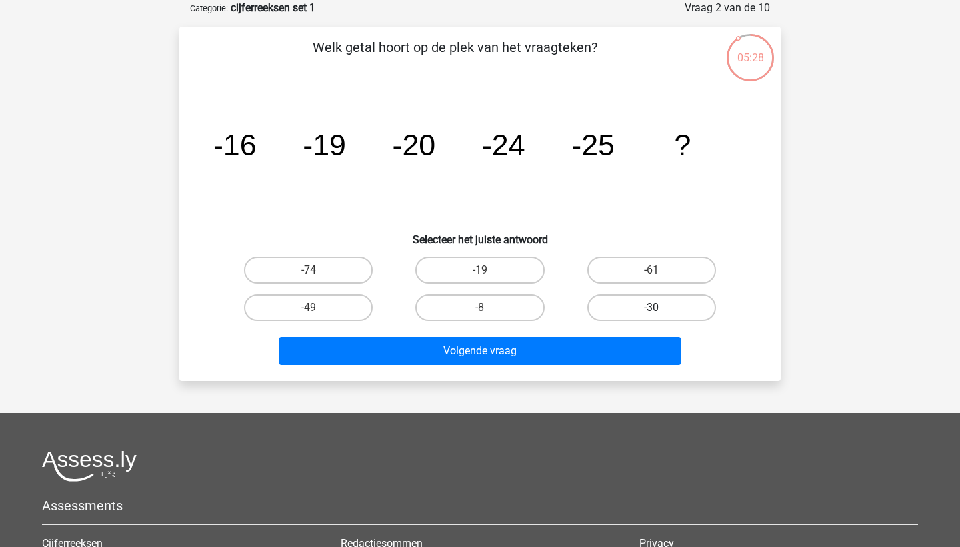
click at [649, 303] on label "-30" at bounding box center [651, 307] width 129 height 27
click at [651, 307] on input "-30" at bounding box center [655, 311] width 9 height 9
radio input "true"
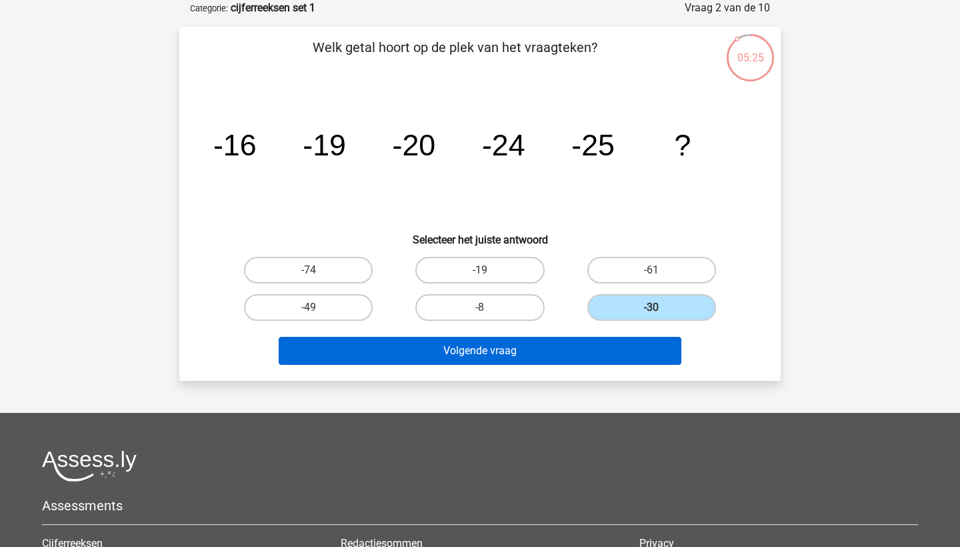
click at [467, 351] on button "Volgende vraag" at bounding box center [480, 351] width 403 height 28
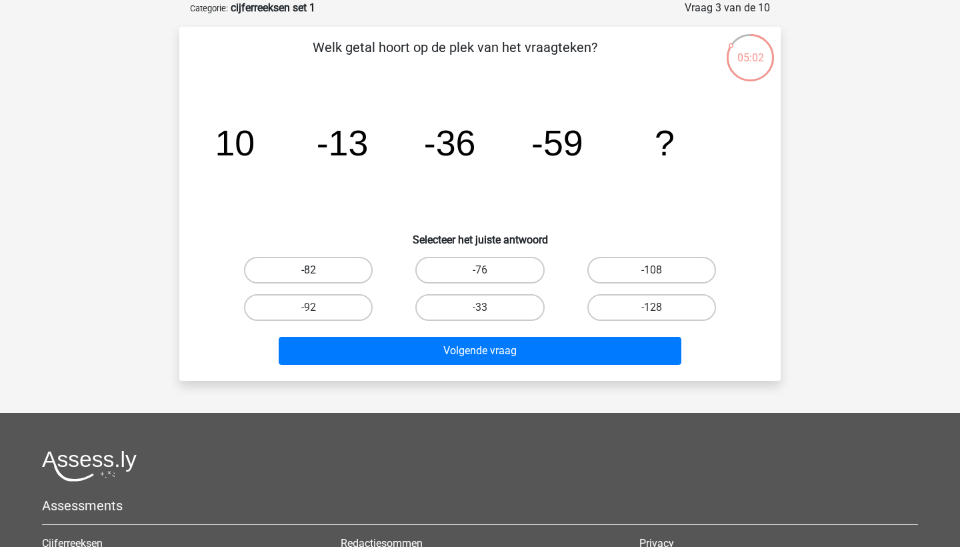
click at [303, 267] on label "-82" at bounding box center [308, 270] width 129 height 27
click at [309, 270] on input "-82" at bounding box center [313, 274] width 9 height 9
radio input "true"
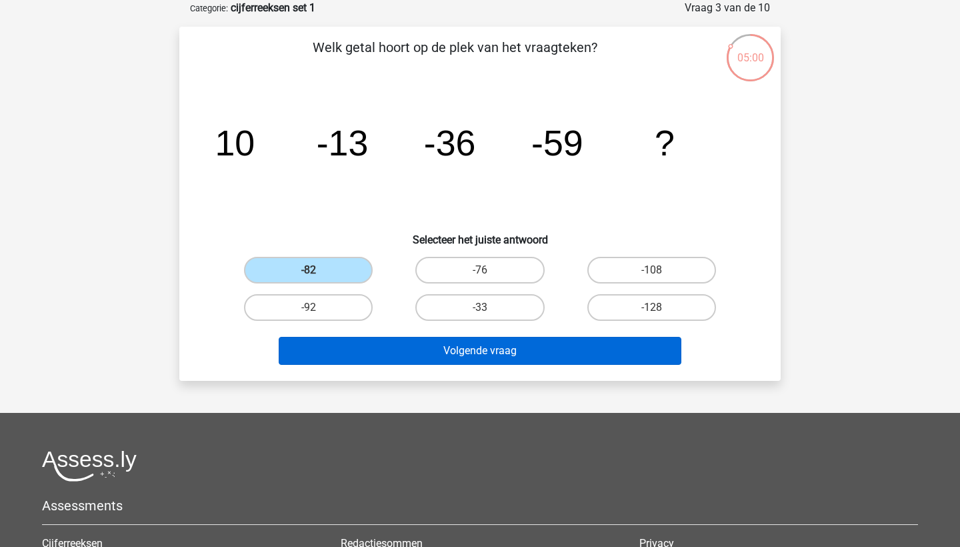
click at [497, 344] on button "Volgende vraag" at bounding box center [480, 351] width 403 height 28
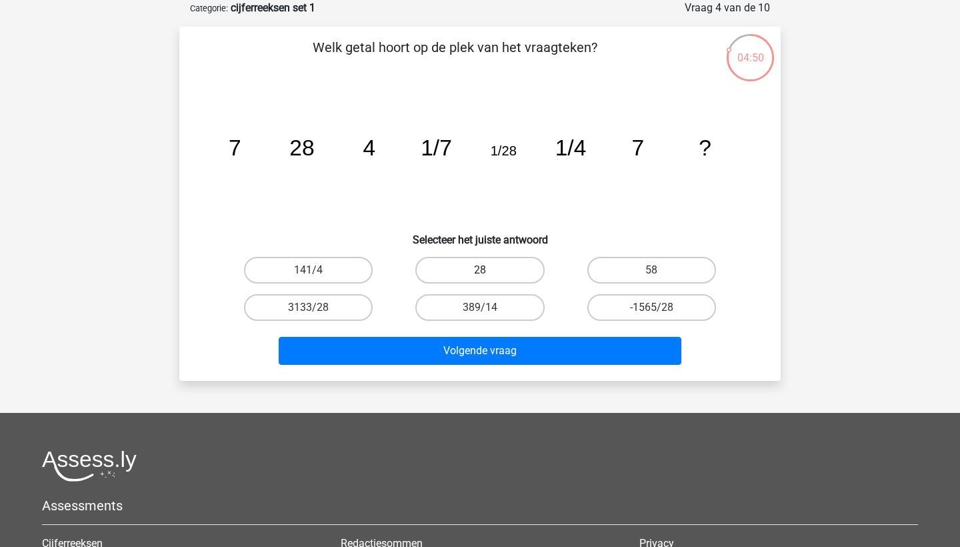
click at [463, 265] on label "28" at bounding box center [479, 270] width 129 height 27
click at [480, 270] on input "28" at bounding box center [484, 274] width 9 height 9
radio input "true"
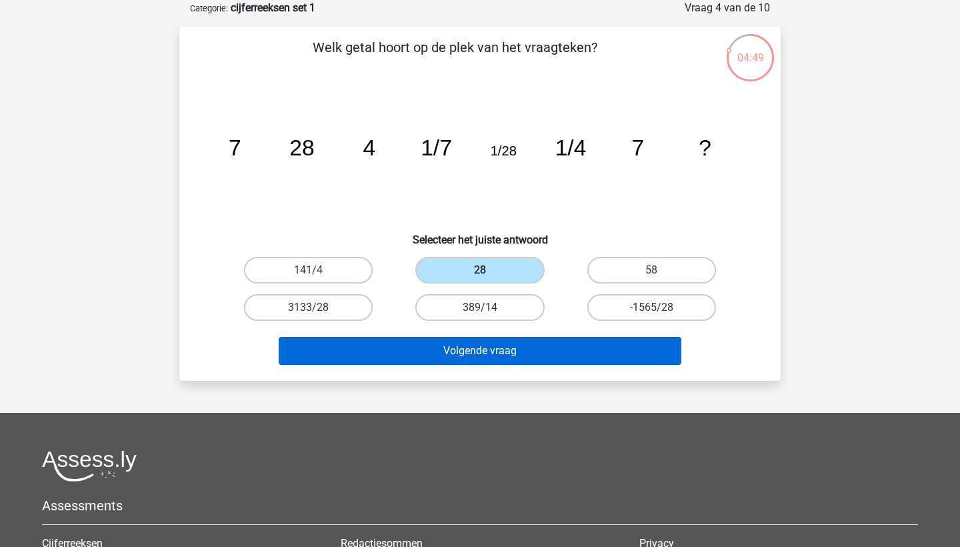
click at [461, 356] on button "Volgende vraag" at bounding box center [480, 351] width 403 height 28
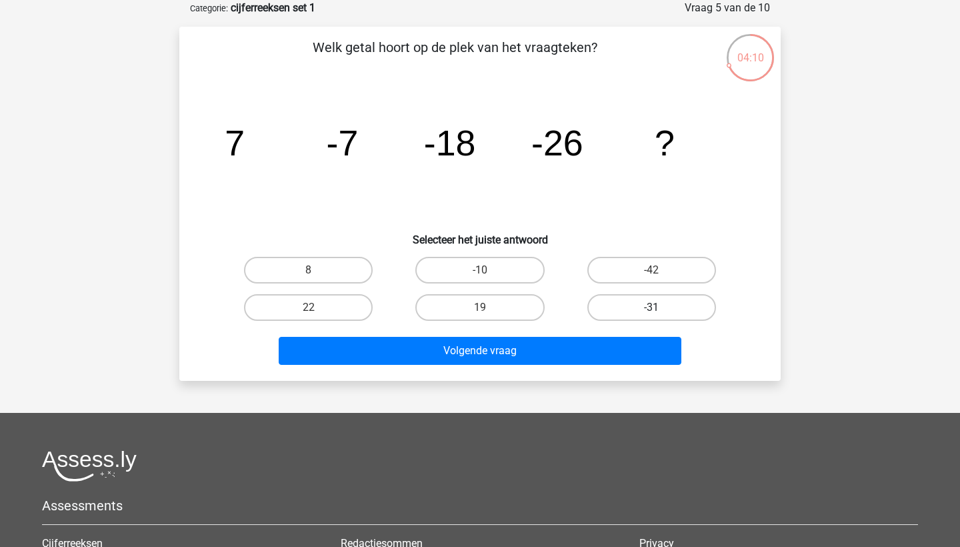
click at [625, 306] on label "-31" at bounding box center [651, 307] width 129 height 27
click at [651, 307] on input "-31" at bounding box center [655, 311] width 9 height 9
radio input "true"
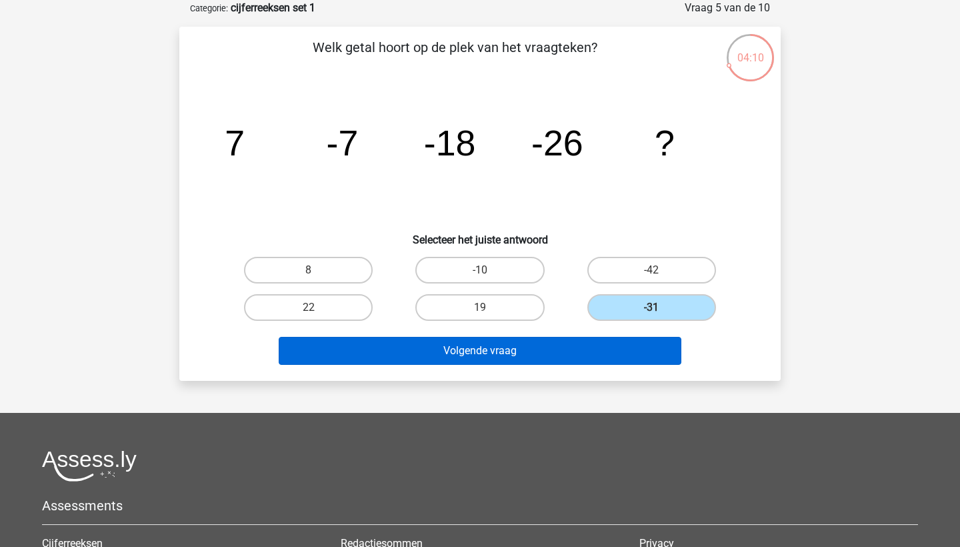
click at [493, 354] on button "Volgende vraag" at bounding box center [480, 351] width 403 height 28
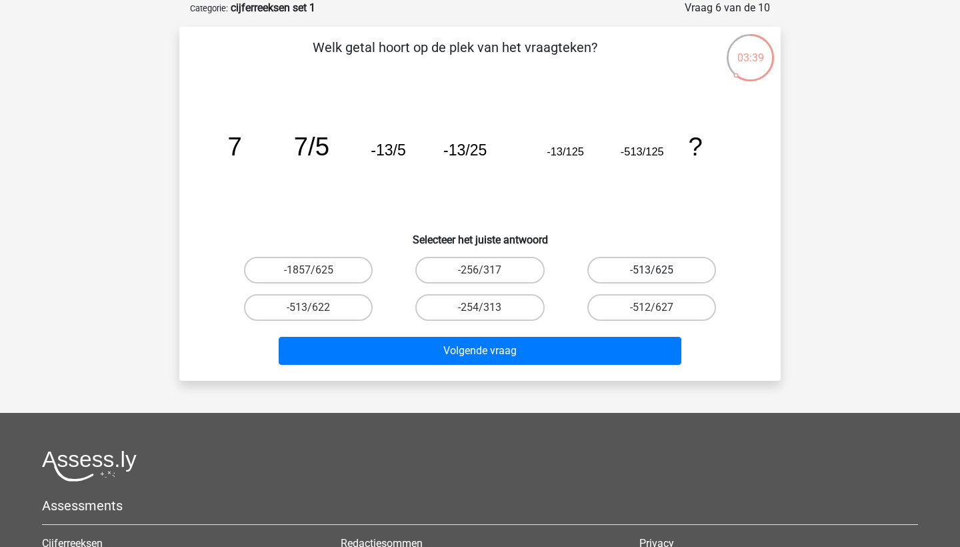
click at [663, 273] on label "-513/625" at bounding box center [651, 270] width 129 height 27
click at [660, 273] on input "-513/625" at bounding box center [655, 274] width 9 height 9
radio input "true"
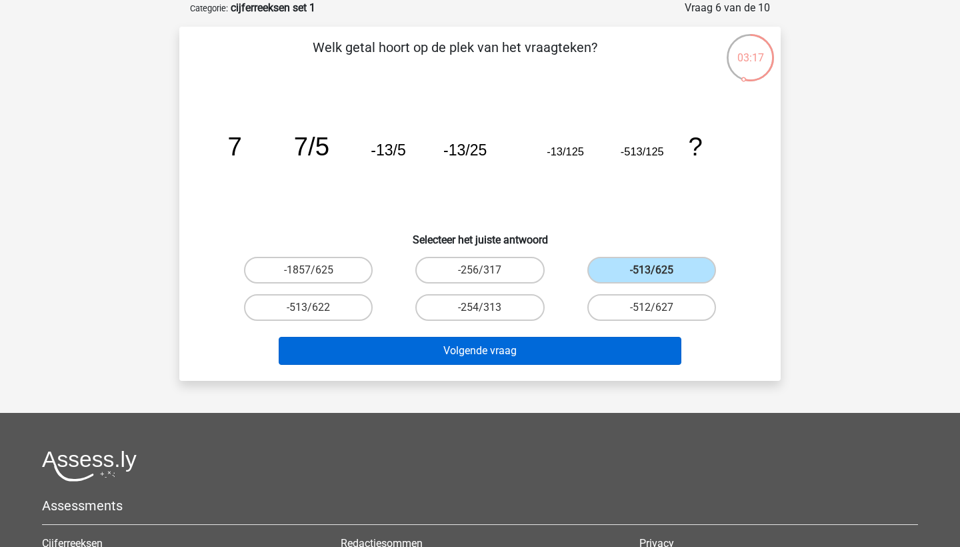
click at [526, 349] on button "Volgende vraag" at bounding box center [480, 351] width 403 height 28
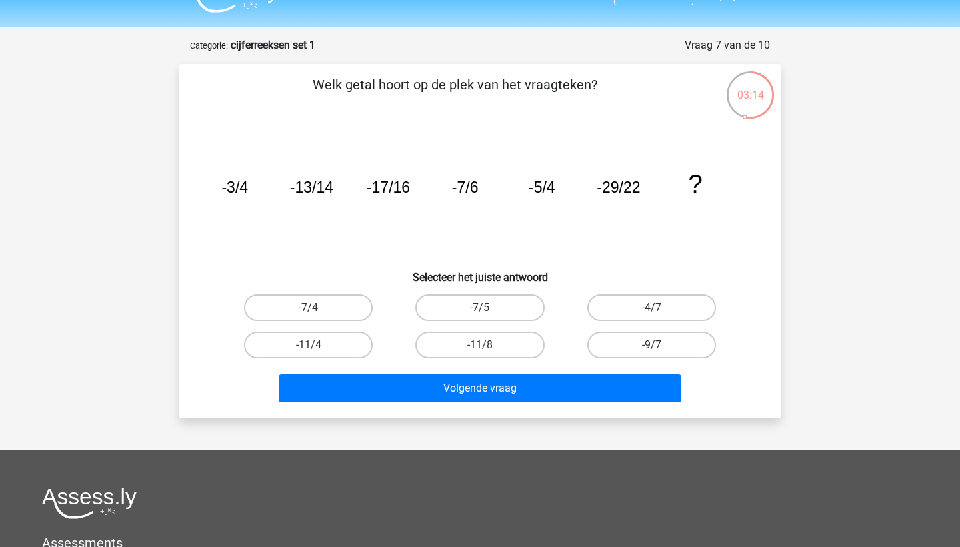
scroll to position [28, 0]
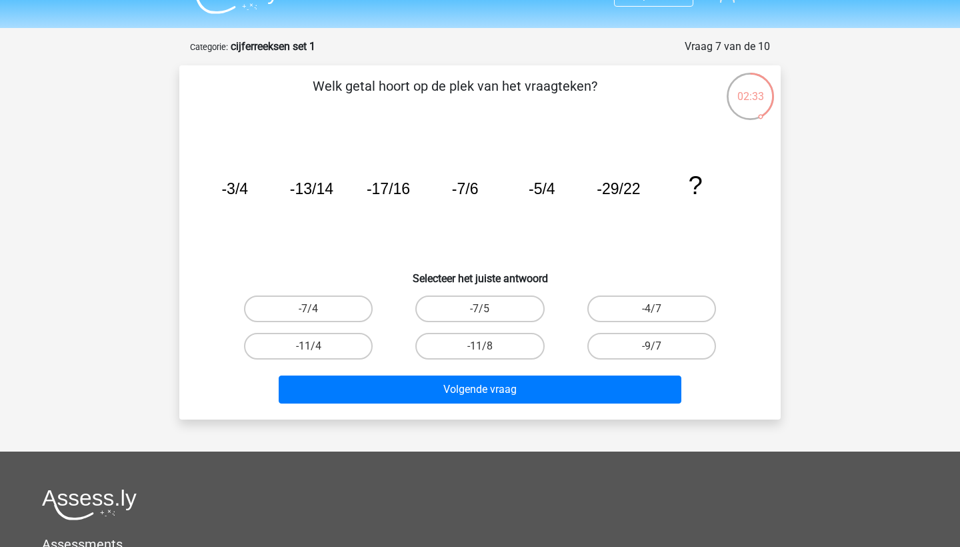
click at [485, 351] on input "-11/8" at bounding box center [484, 350] width 9 height 9
radio input "true"
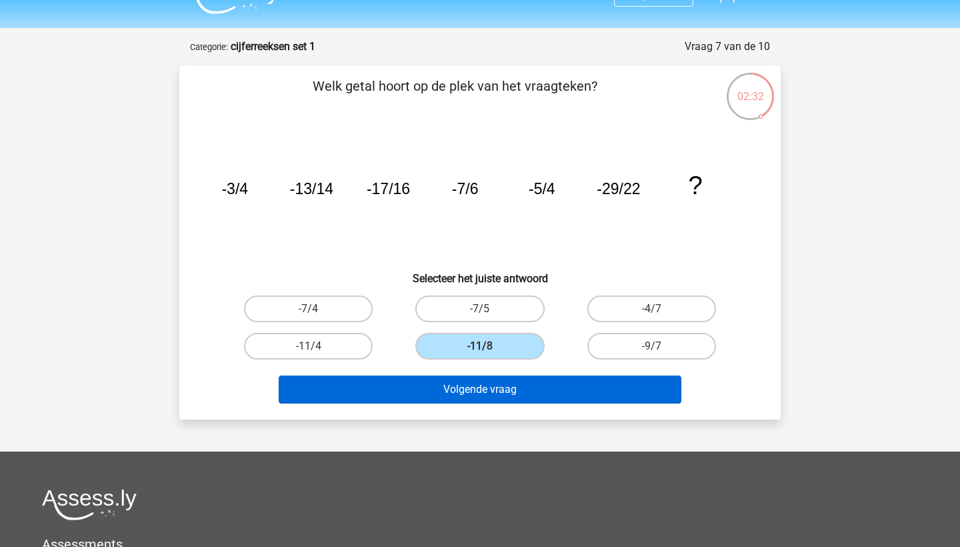
click at [473, 398] on button "Volgende vraag" at bounding box center [480, 389] width 403 height 28
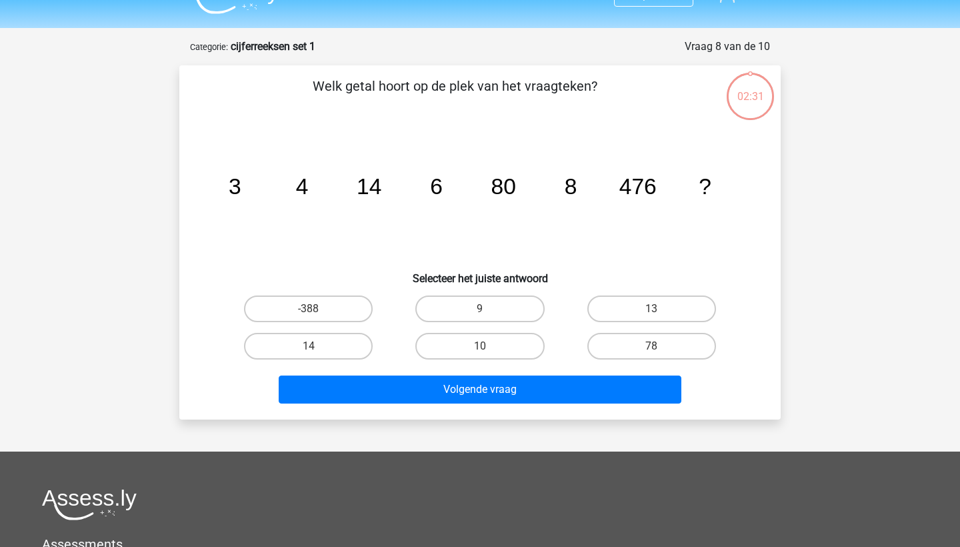
scroll to position [67, 0]
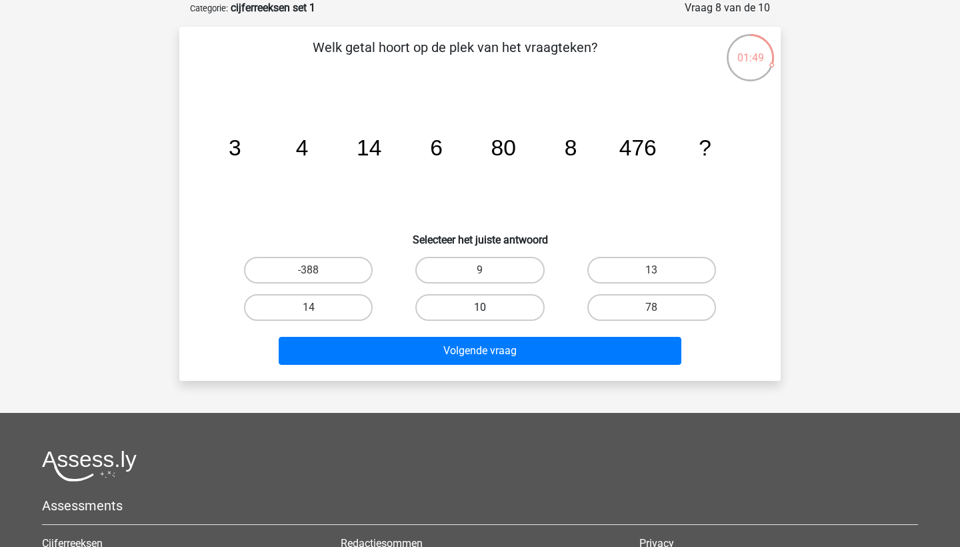
click at [511, 304] on label "10" at bounding box center [479, 307] width 129 height 27
click at [489, 307] on input "10" at bounding box center [484, 311] width 9 height 9
radio input "true"
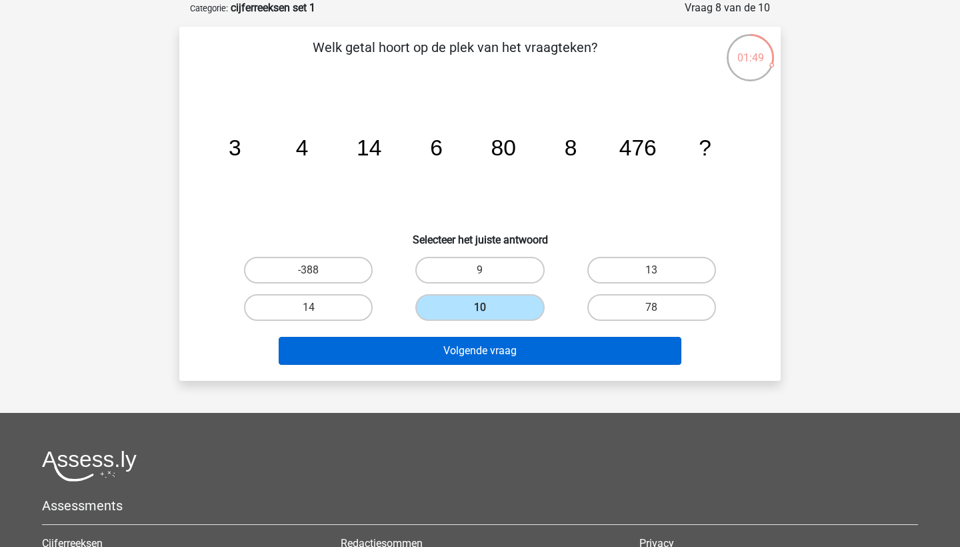
click at [499, 349] on button "Volgende vraag" at bounding box center [480, 351] width 403 height 28
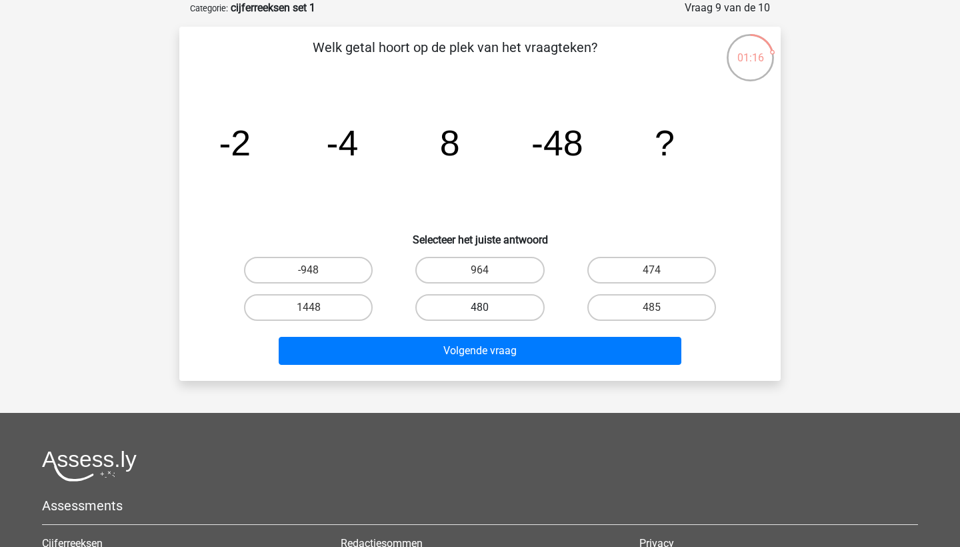
click at [475, 301] on label "480" at bounding box center [479, 307] width 129 height 27
click at [480, 307] on input "480" at bounding box center [484, 311] width 9 height 9
radio input "true"
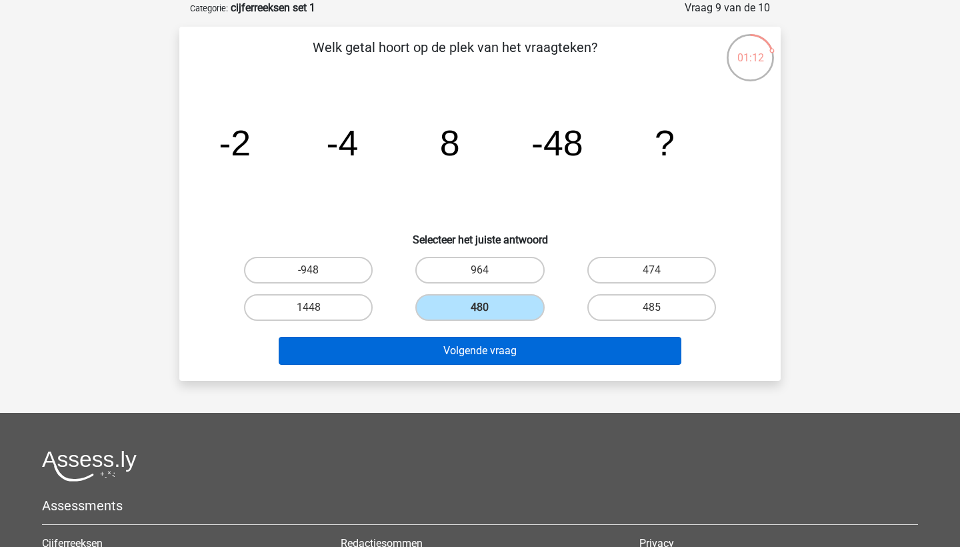
click at [491, 353] on button "Volgende vraag" at bounding box center [480, 351] width 403 height 28
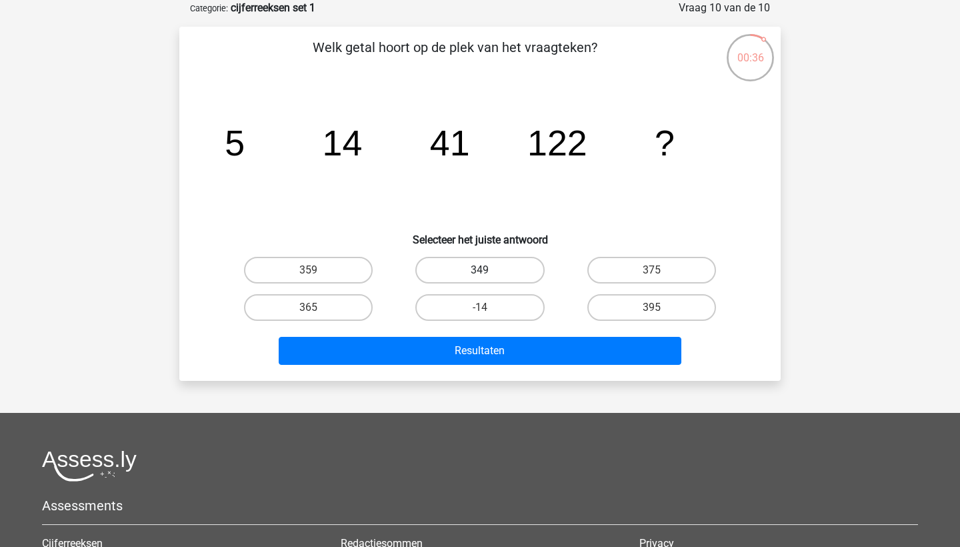
click at [466, 274] on label "349" at bounding box center [479, 270] width 129 height 27
click at [480, 274] on input "349" at bounding box center [484, 274] width 9 height 9
radio input "true"
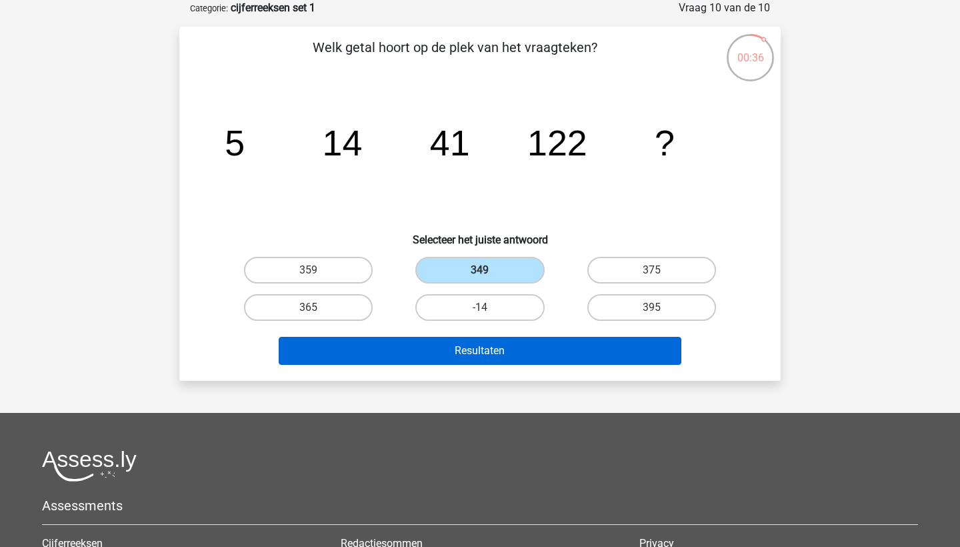
click at [480, 359] on button "Resultaten" at bounding box center [480, 351] width 403 height 28
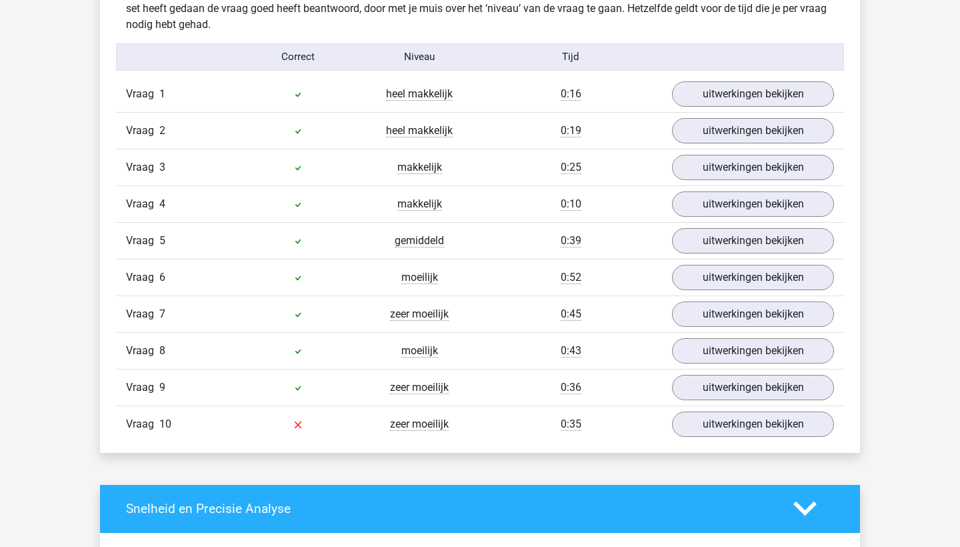
scroll to position [1082, 0]
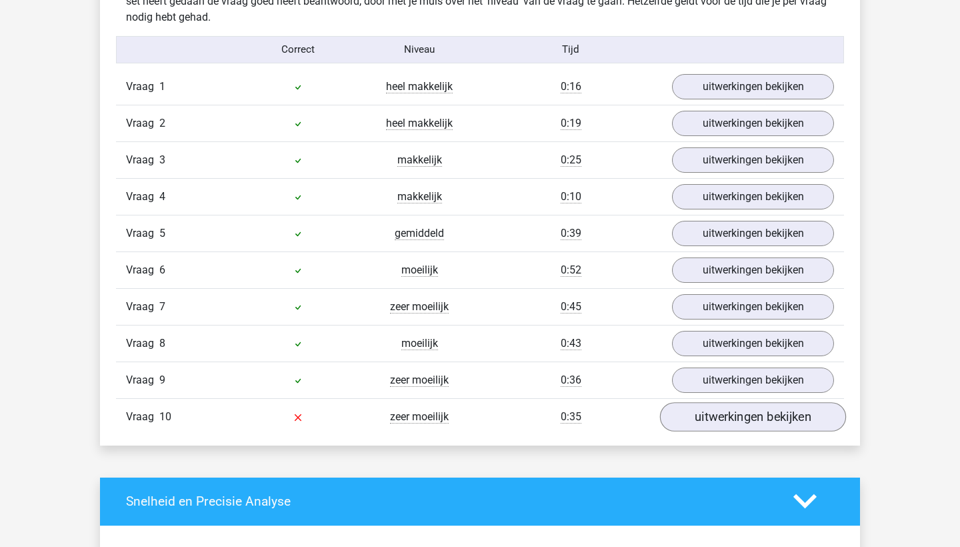
click at [724, 413] on link "uitwerkingen bekijken" at bounding box center [753, 416] width 186 height 29
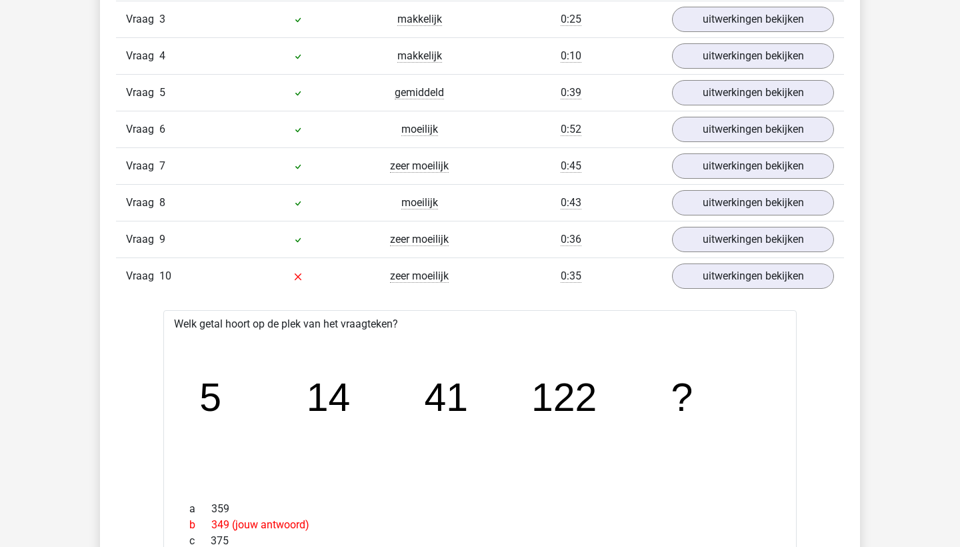
scroll to position [1085, 0]
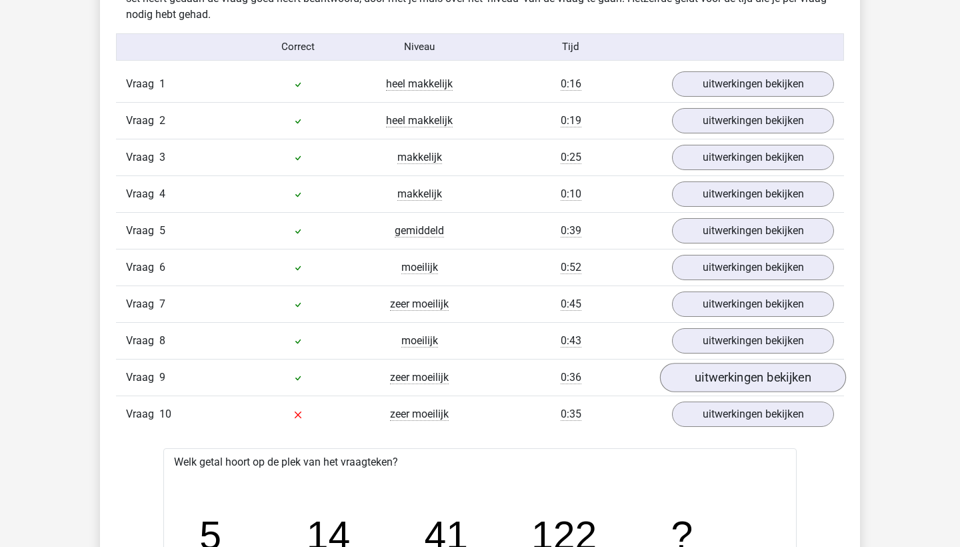
click at [753, 376] on link "uitwerkingen bekijken" at bounding box center [753, 377] width 186 height 29
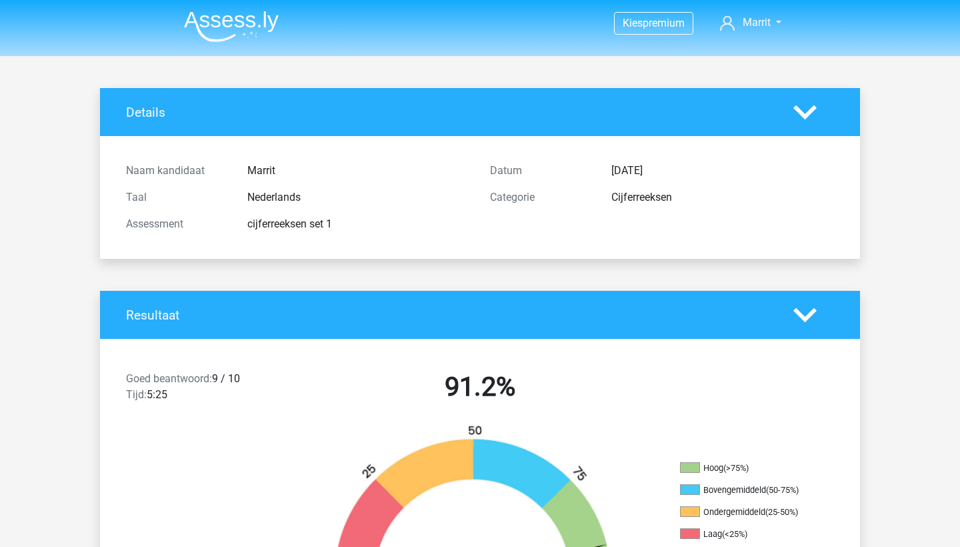
scroll to position [0, 0]
click at [252, 27] on img at bounding box center [231, 26] width 95 height 31
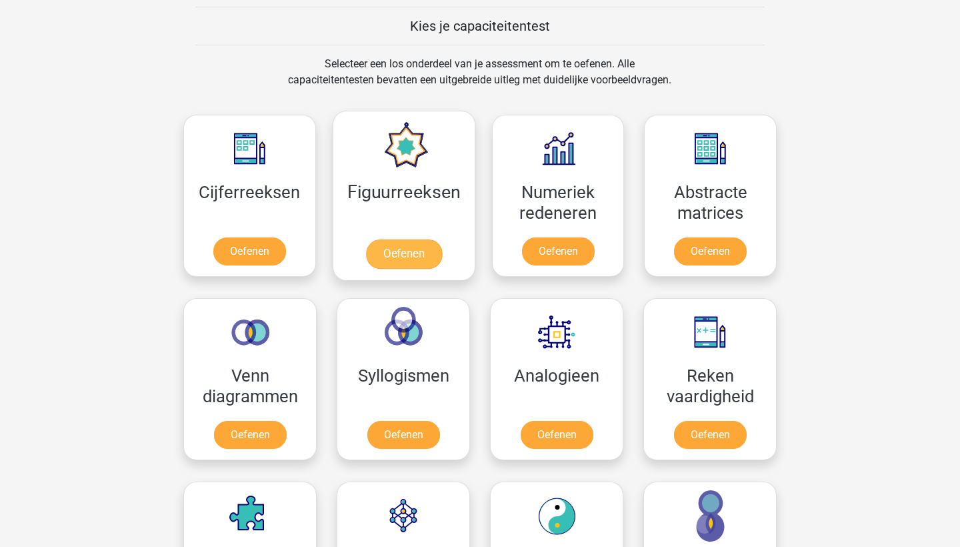
scroll to position [510, 0]
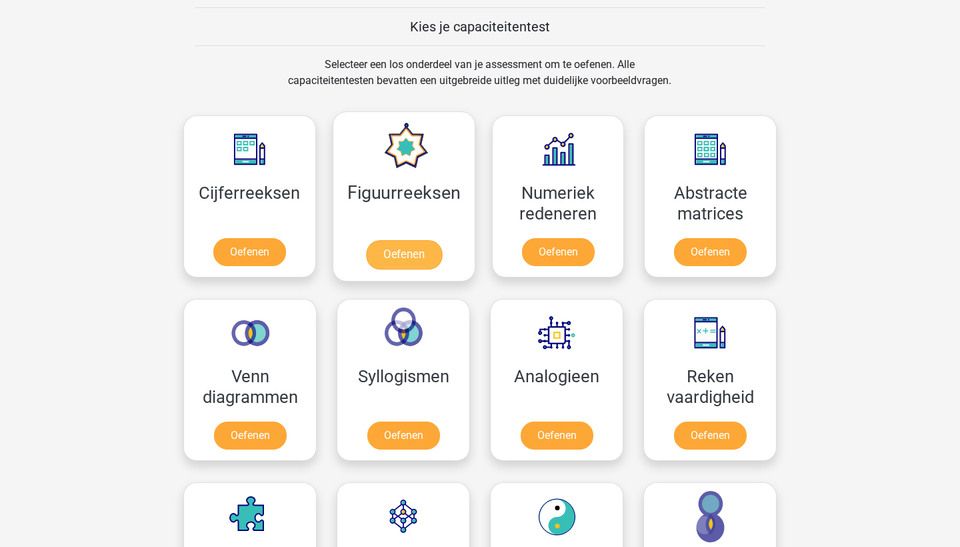
click at [425, 249] on link "Oefenen" at bounding box center [403, 254] width 76 height 29
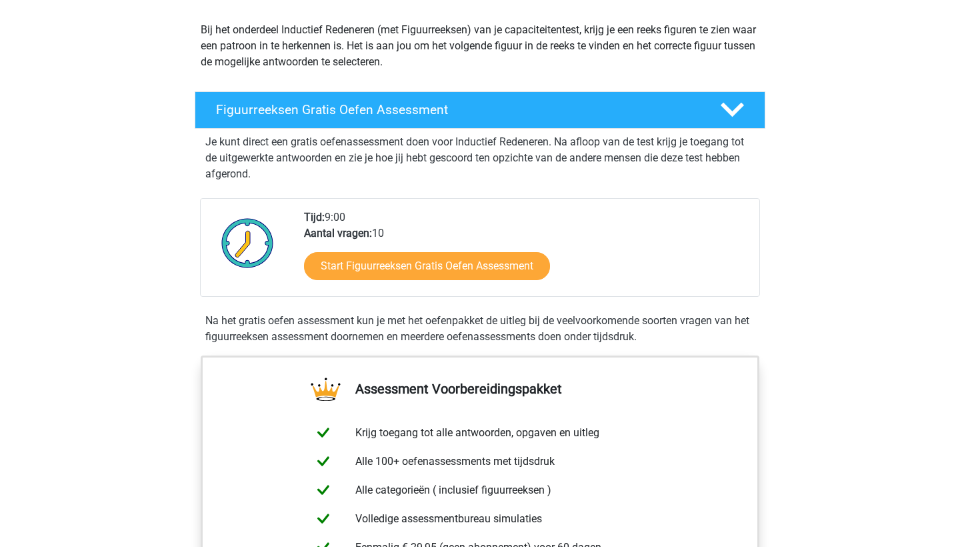
scroll to position [149, 0]
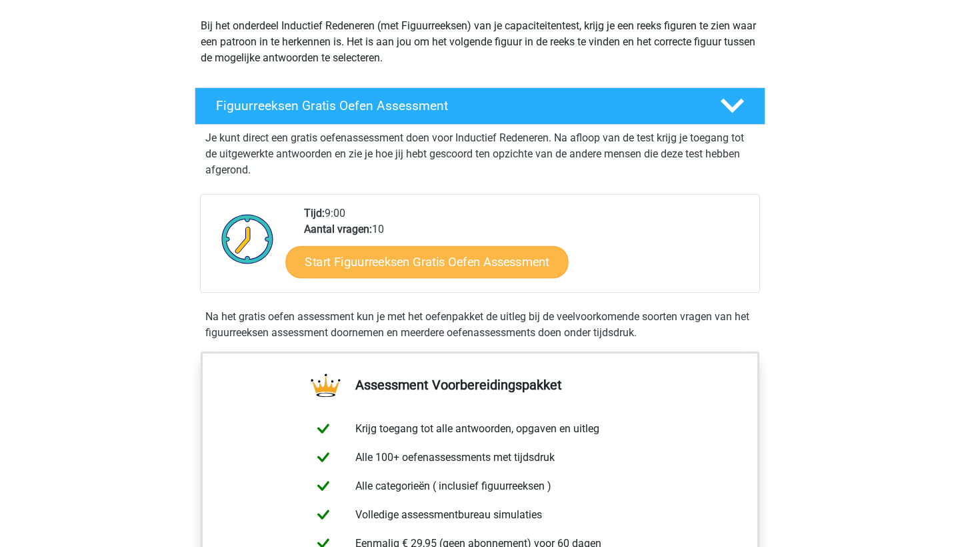
click at [413, 267] on link "Start Figuurreeksen Gratis Oefen Assessment" at bounding box center [427, 261] width 283 height 32
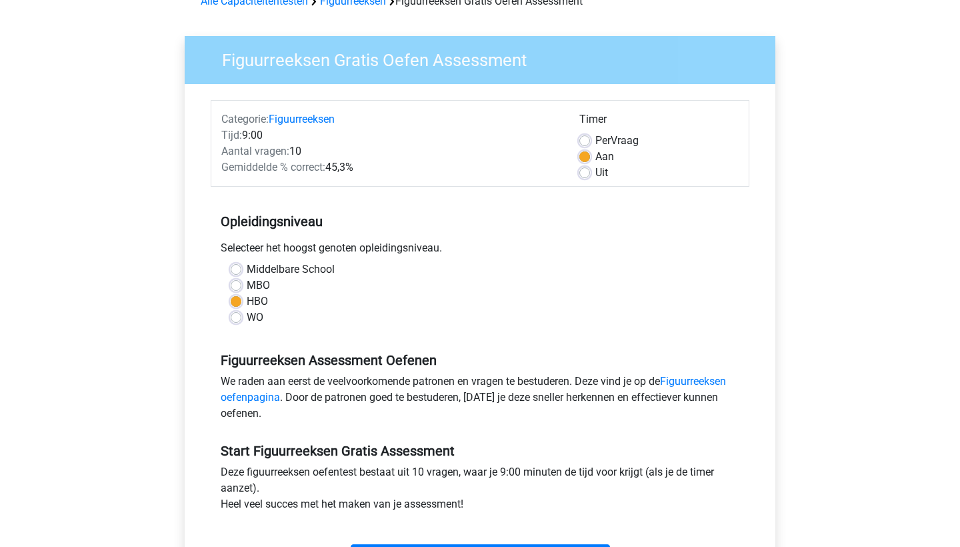
scroll to position [113, 0]
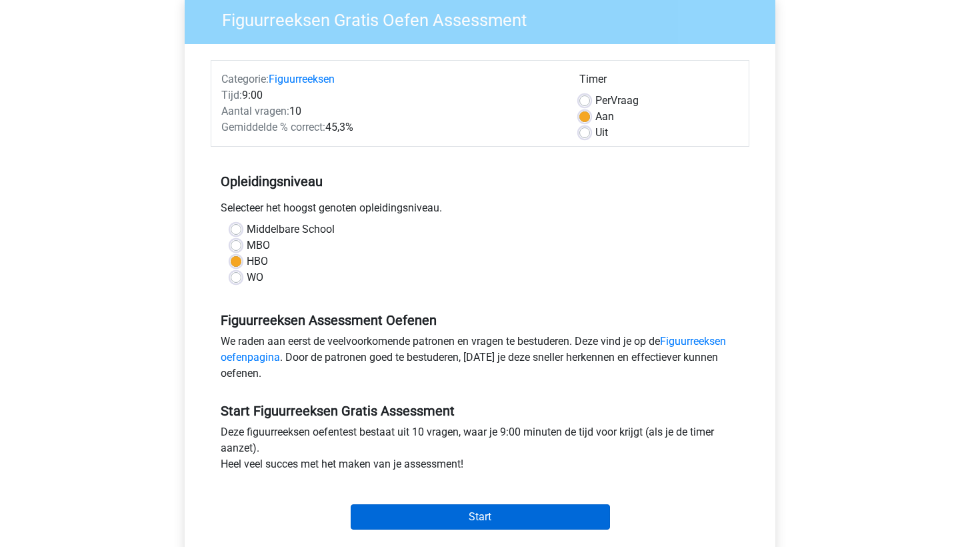
click at [425, 525] on input "Start" at bounding box center [480, 516] width 259 height 25
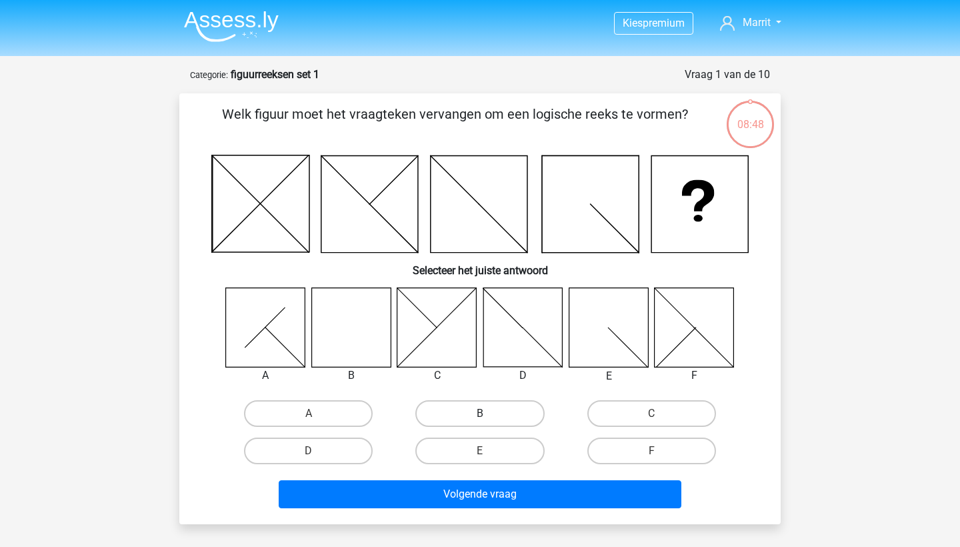
click at [505, 407] on label "B" at bounding box center [479, 413] width 129 height 27
click at [489, 413] on input "B" at bounding box center [484, 417] width 9 height 9
radio input "true"
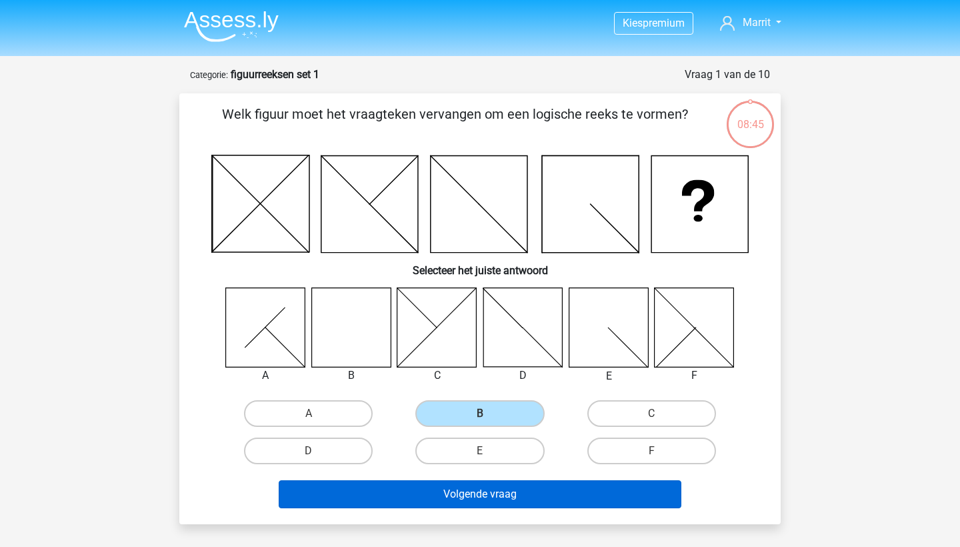
click at [500, 499] on button "Volgende vraag" at bounding box center [480, 494] width 403 height 28
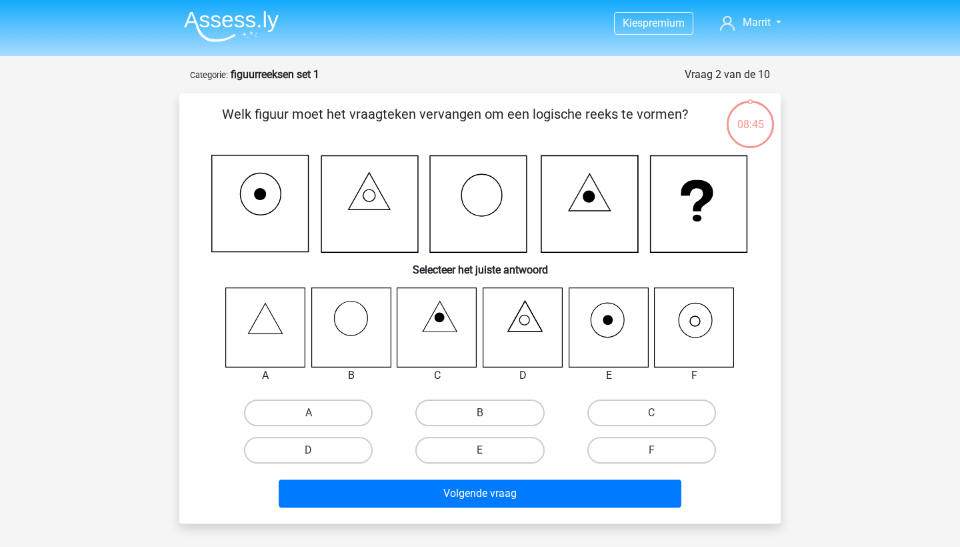
scroll to position [67, 0]
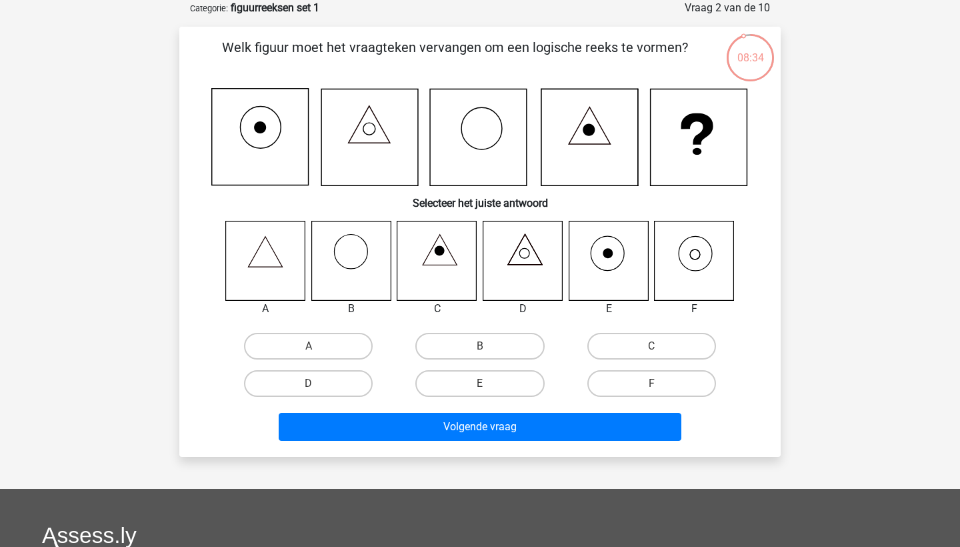
click at [689, 257] on icon at bounding box center [694, 260] width 79 height 79
click at [623, 385] on label "F" at bounding box center [651, 383] width 129 height 27
click at [651, 385] on input "F" at bounding box center [655, 387] width 9 height 9
radio input "true"
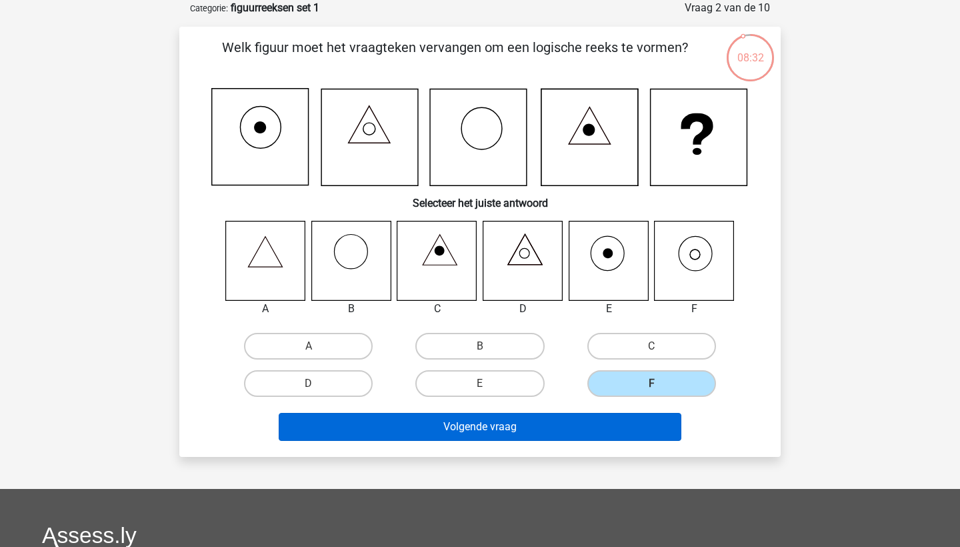
click at [519, 423] on button "Volgende vraag" at bounding box center [480, 427] width 403 height 28
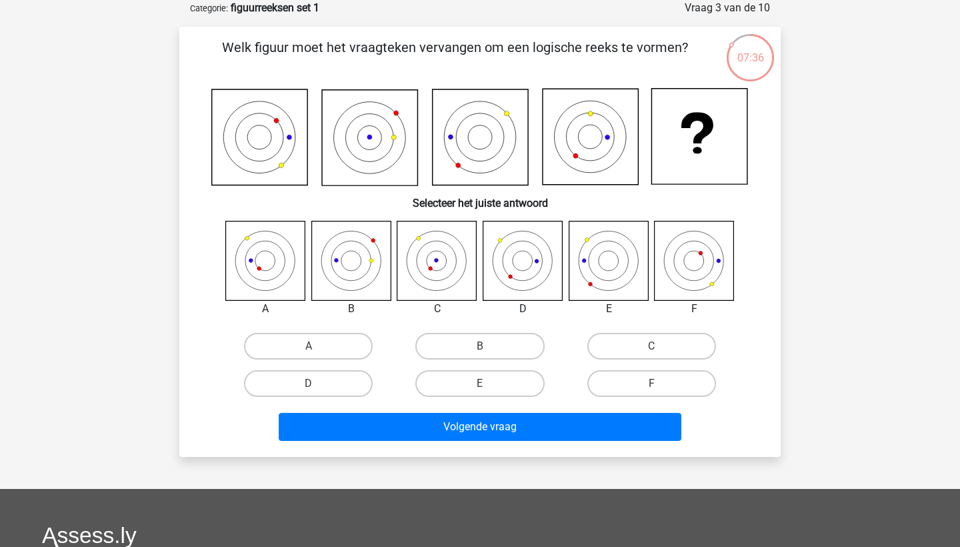
click at [658, 346] on input "C" at bounding box center [655, 350] width 9 height 9
radio input "true"
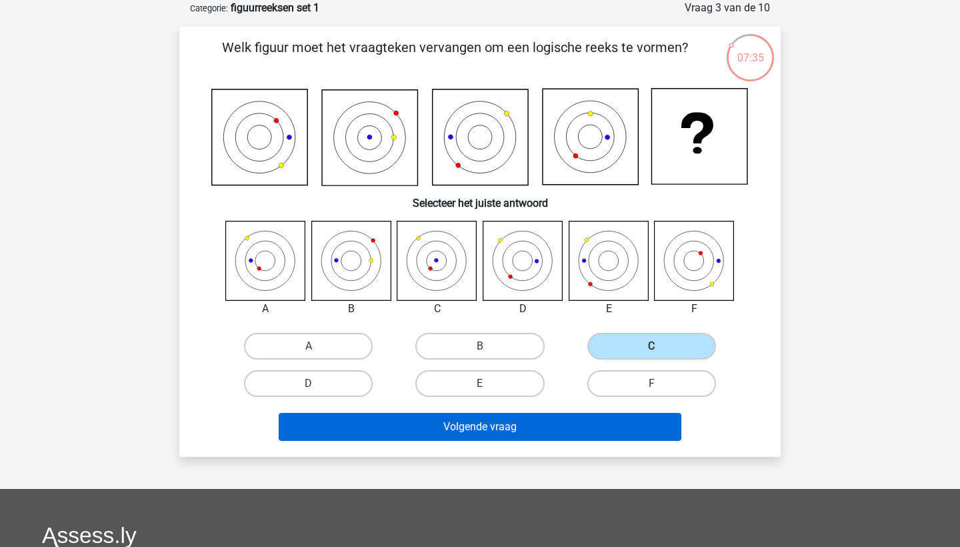
click at [485, 428] on button "Volgende vraag" at bounding box center [480, 427] width 403 height 28
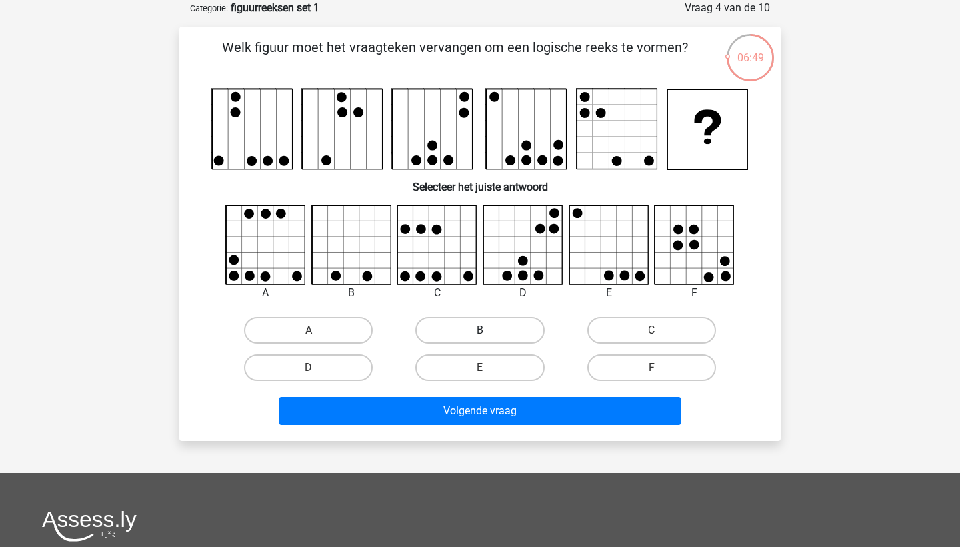
click at [449, 334] on label "B" at bounding box center [479, 330] width 129 height 27
click at [480, 334] on input "B" at bounding box center [484, 334] width 9 height 9
radio input "true"
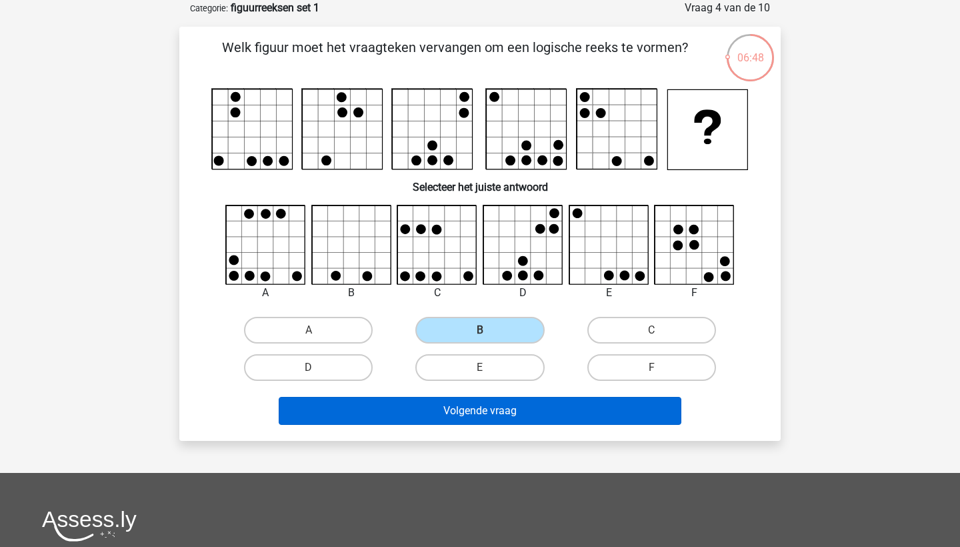
click at [437, 405] on button "Volgende vraag" at bounding box center [480, 411] width 403 height 28
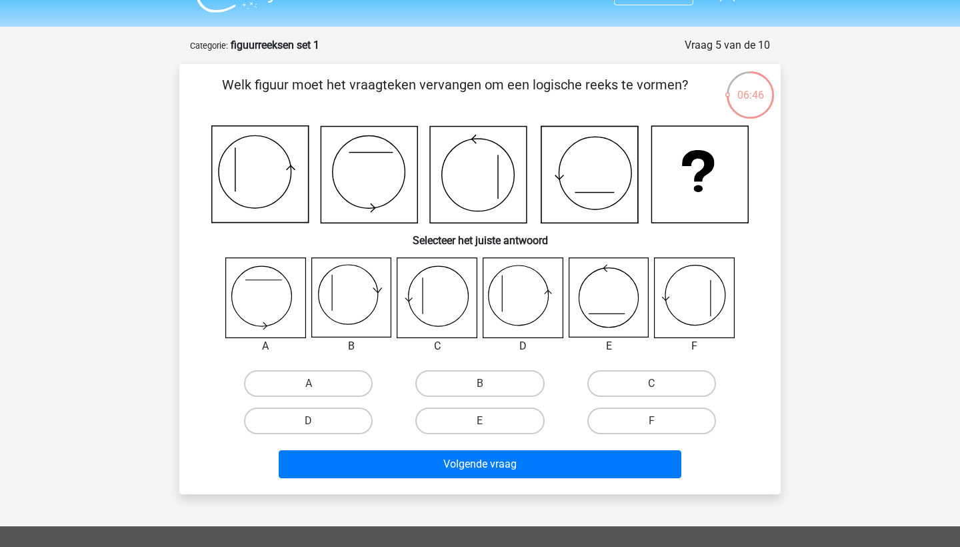
scroll to position [29, 0]
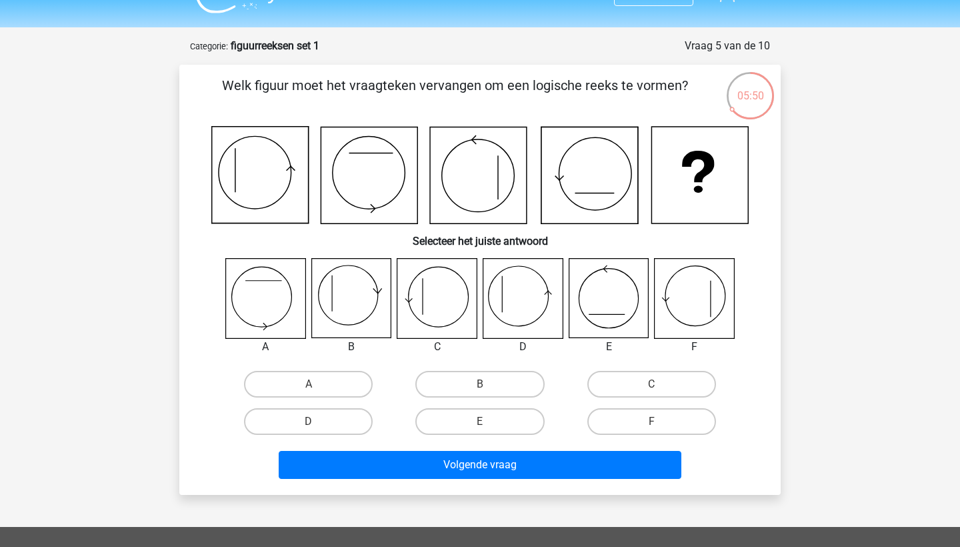
click at [513, 297] on icon at bounding box center [522, 298] width 79 height 79
click at [333, 416] on label "D" at bounding box center [308, 421] width 129 height 27
click at [317, 421] on input "D" at bounding box center [313, 425] width 9 height 9
radio input "true"
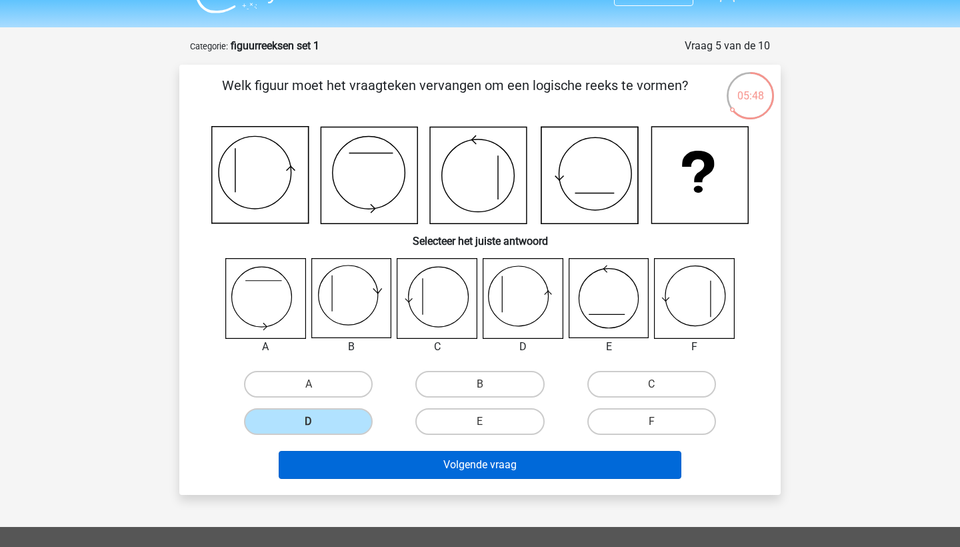
click at [428, 474] on button "Volgende vraag" at bounding box center [480, 465] width 403 height 28
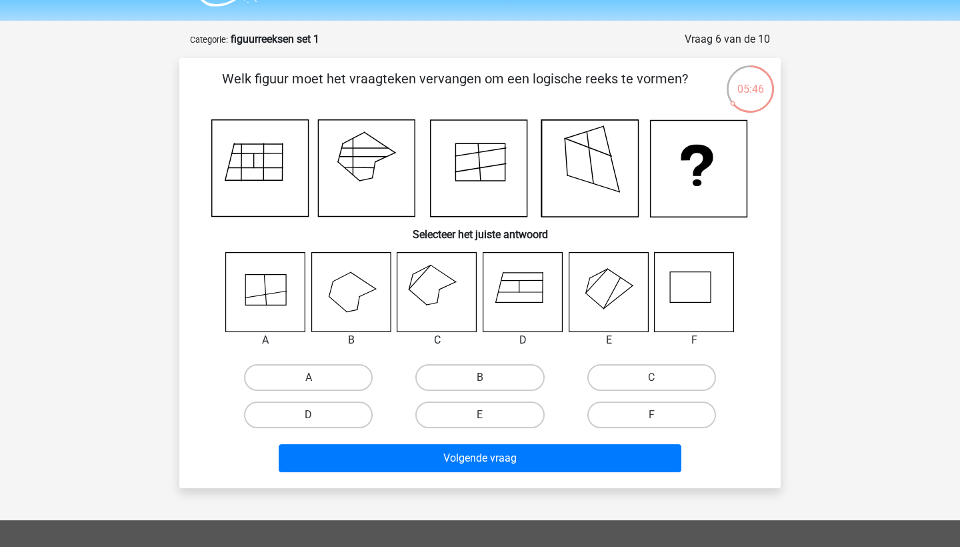
scroll to position [19, 0]
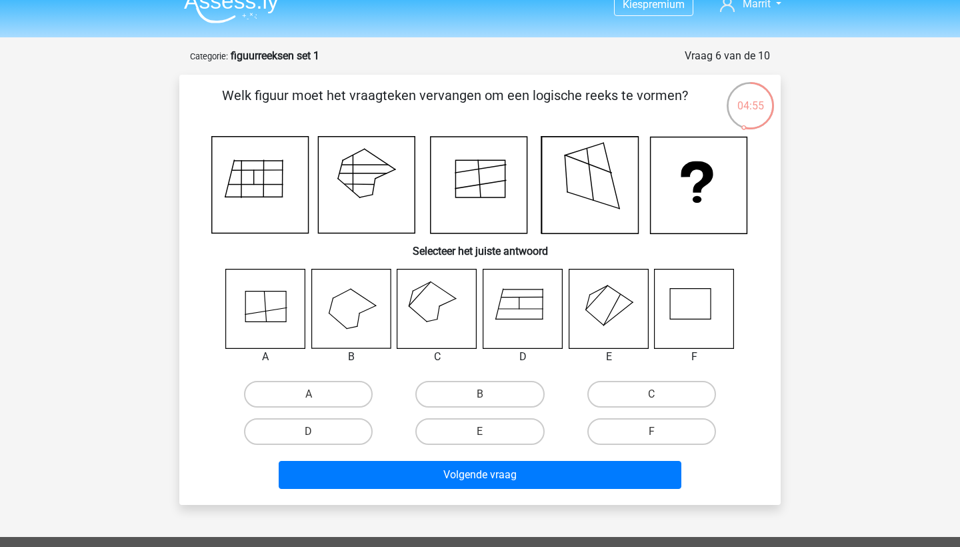
click at [420, 313] on icon at bounding box center [436, 308] width 79 height 79
click at [645, 400] on label "C" at bounding box center [651, 394] width 129 height 27
click at [651, 400] on input "C" at bounding box center [655, 398] width 9 height 9
radio input "true"
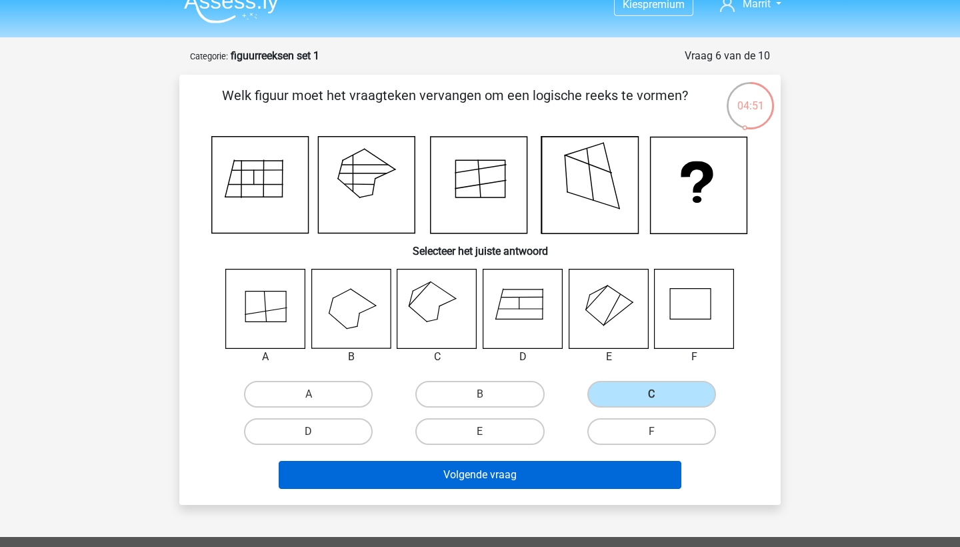
click at [460, 470] on button "Volgende vraag" at bounding box center [480, 475] width 403 height 28
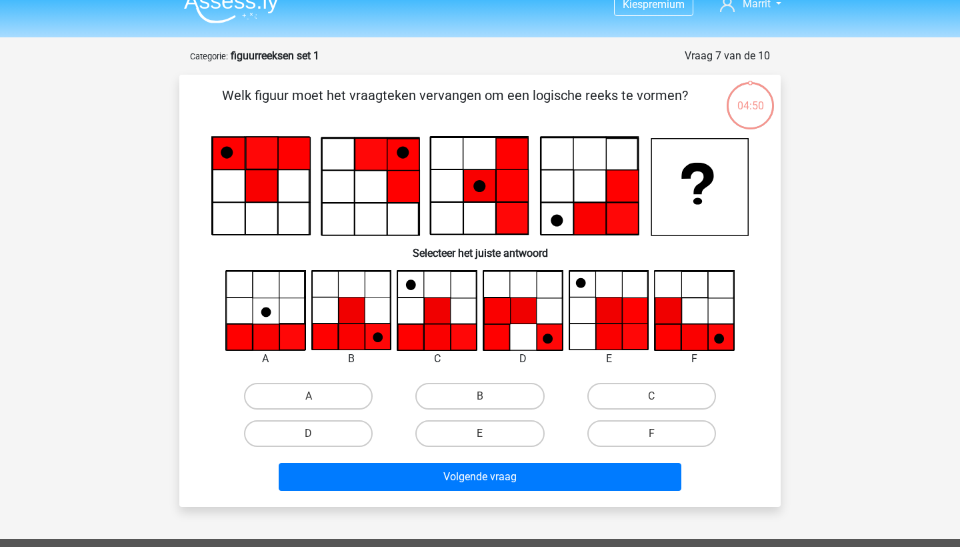
scroll to position [67, 0]
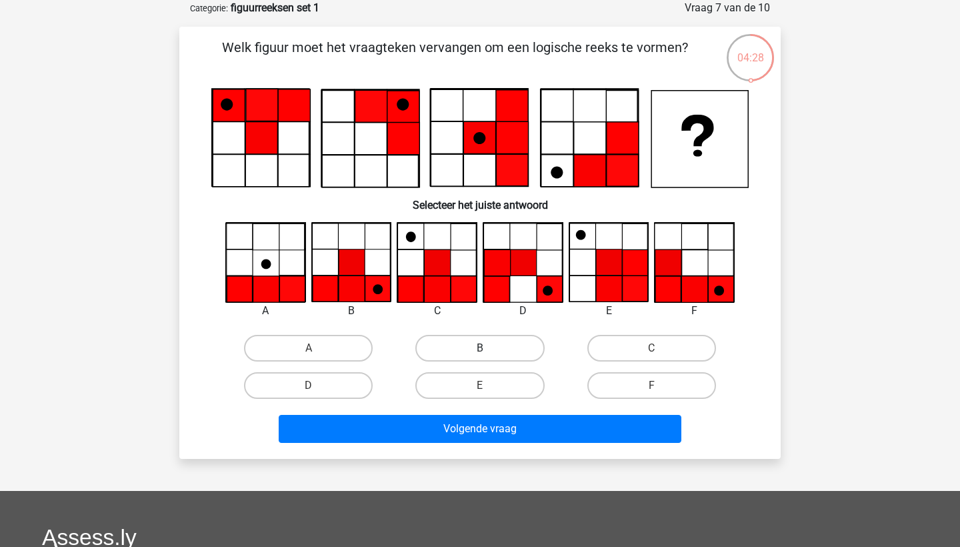
click at [457, 345] on label "B" at bounding box center [479, 348] width 129 height 27
click at [480, 348] on input "B" at bounding box center [484, 352] width 9 height 9
radio input "true"
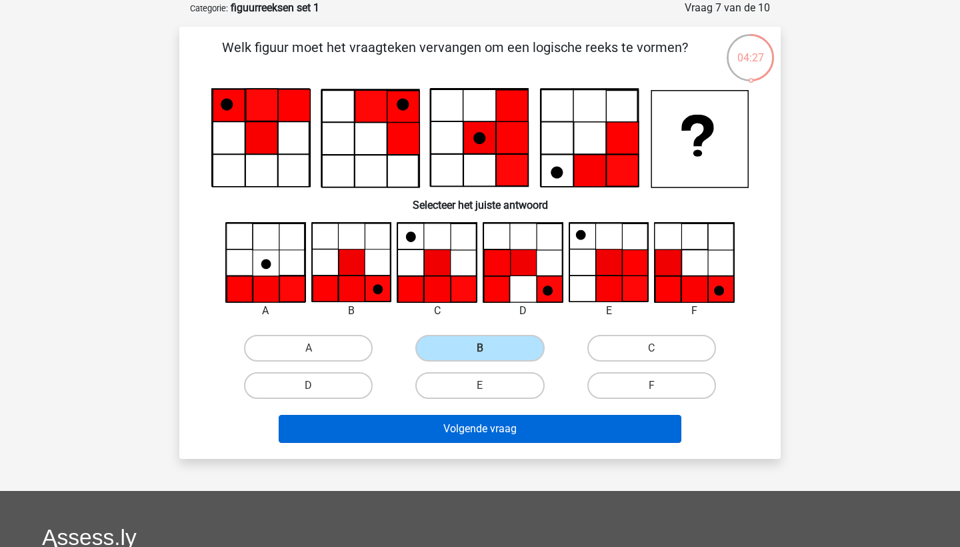
click at [447, 429] on button "Volgende vraag" at bounding box center [480, 429] width 403 height 28
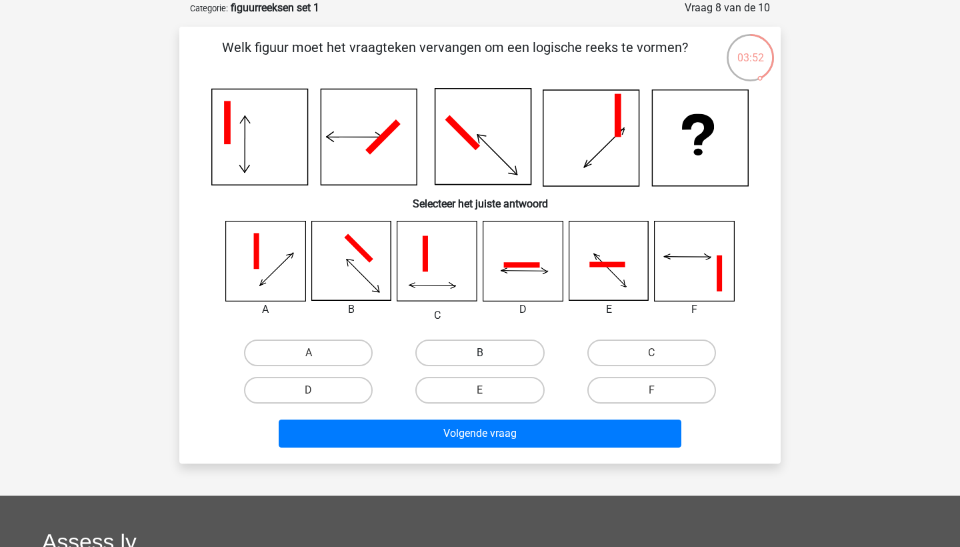
click at [486, 351] on label "B" at bounding box center [479, 352] width 129 height 27
click at [486, 353] on input "B" at bounding box center [484, 357] width 9 height 9
radio input "true"
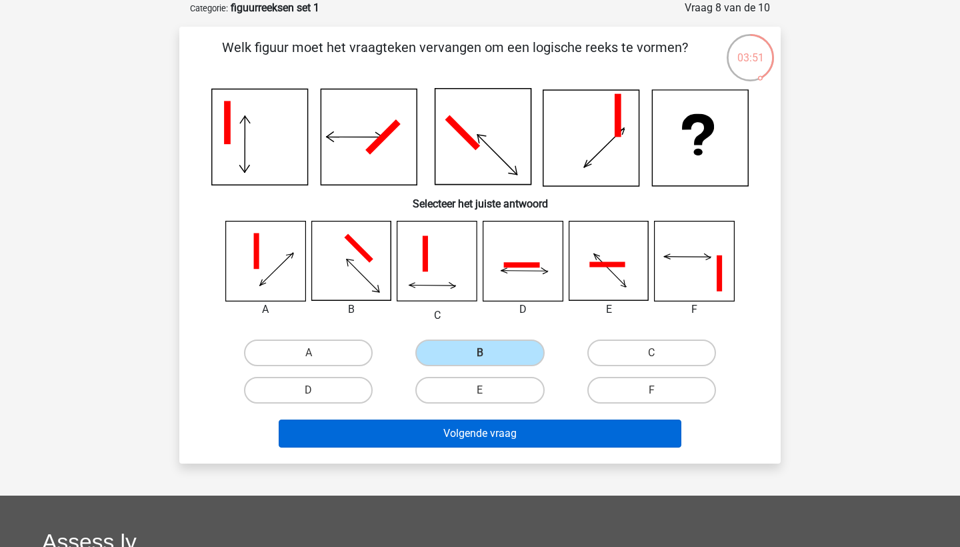
click at [488, 443] on button "Volgende vraag" at bounding box center [480, 433] width 403 height 28
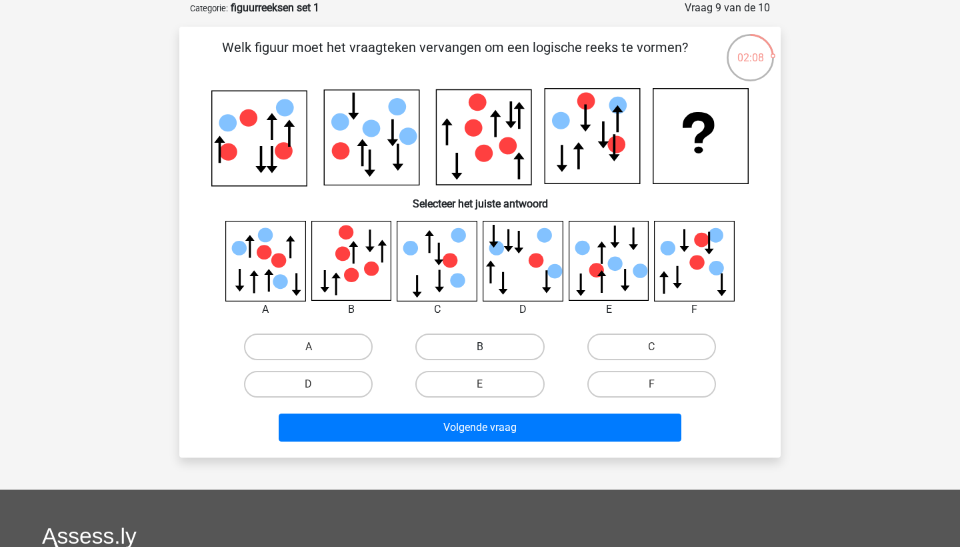
click at [487, 339] on label "B" at bounding box center [479, 346] width 129 height 27
click at [487, 347] on input "B" at bounding box center [484, 351] width 9 height 9
radio input "true"
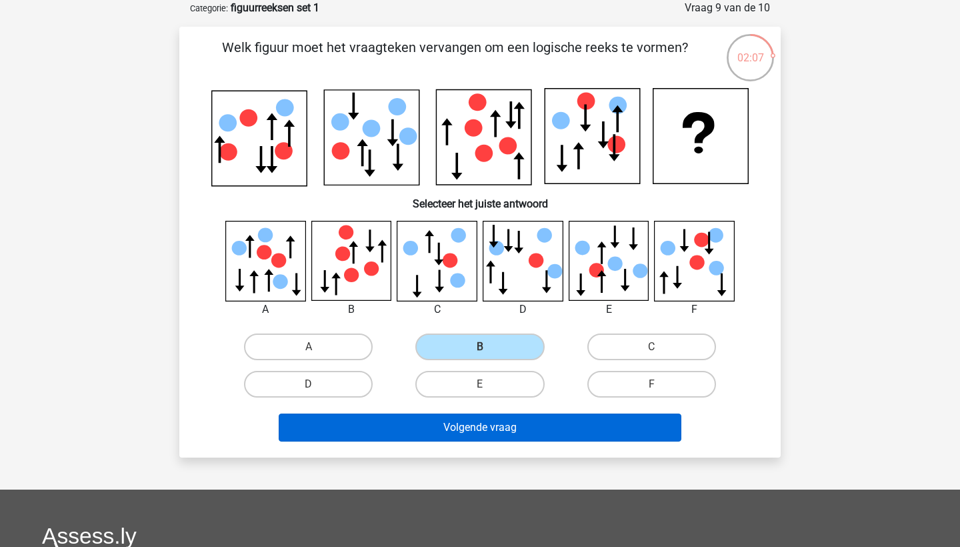
click at [463, 426] on button "Volgende vraag" at bounding box center [480, 427] width 403 height 28
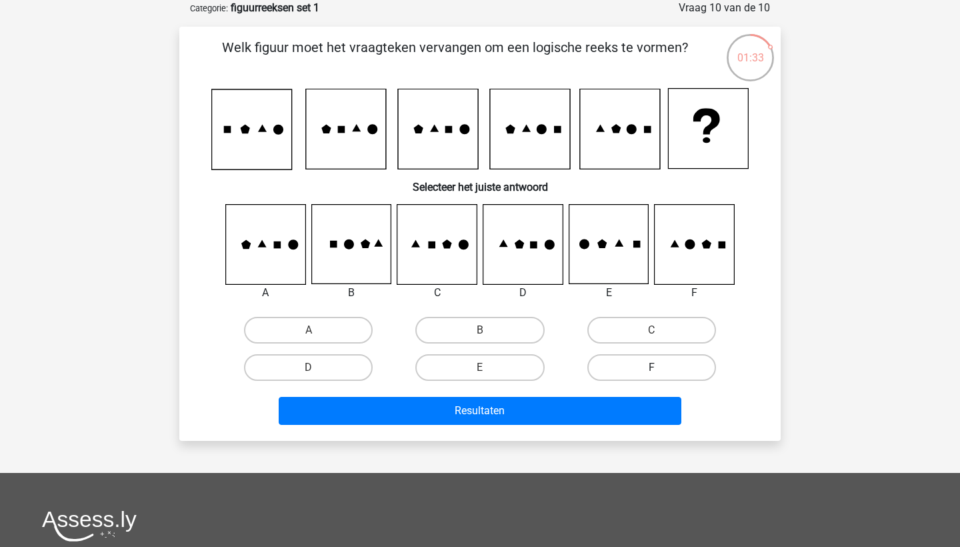
click at [654, 359] on label "F" at bounding box center [651, 367] width 129 height 27
click at [654, 367] on input "F" at bounding box center [655, 371] width 9 height 9
radio input "true"
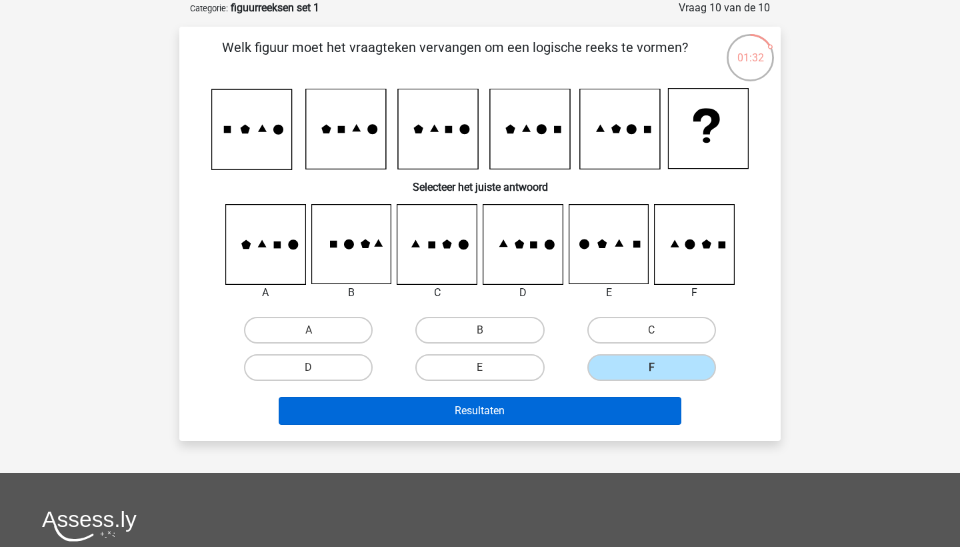
click at [543, 410] on button "Resultaten" at bounding box center [480, 411] width 403 height 28
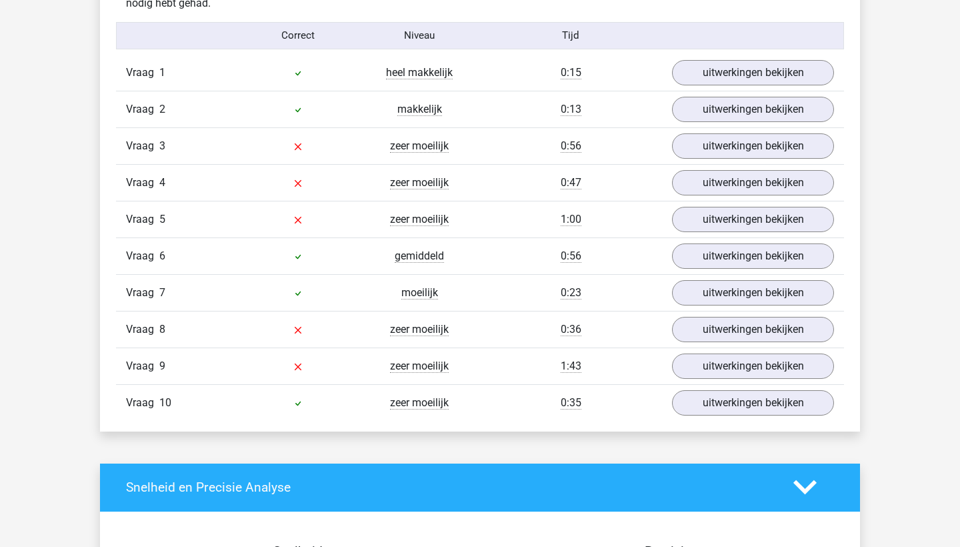
scroll to position [1081, 0]
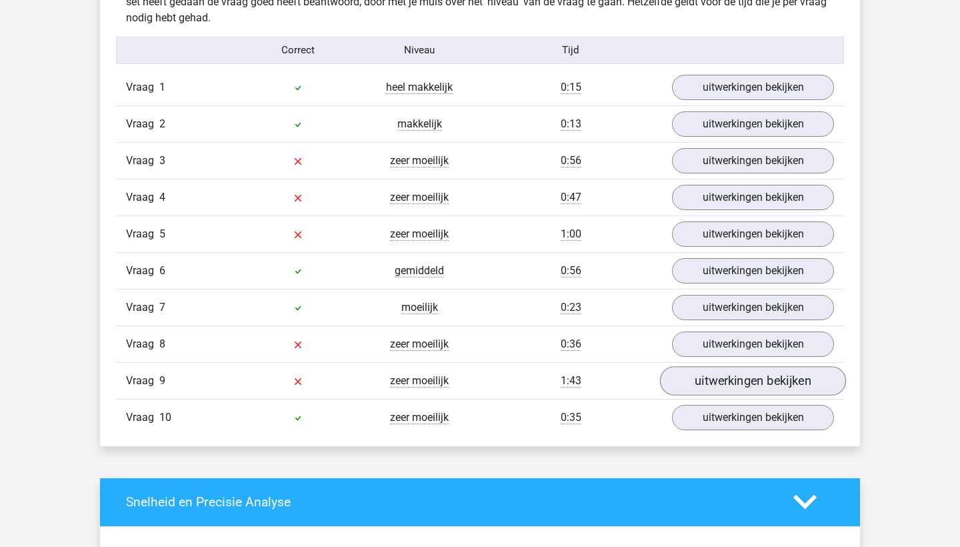
click at [752, 385] on link "uitwerkingen bekijken" at bounding box center [753, 380] width 186 height 29
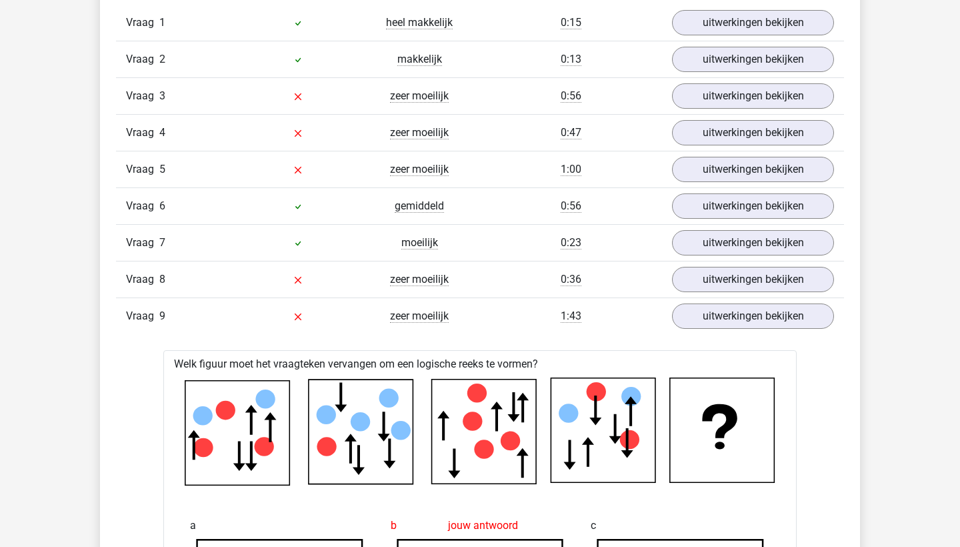
scroll to position [1144, 0]
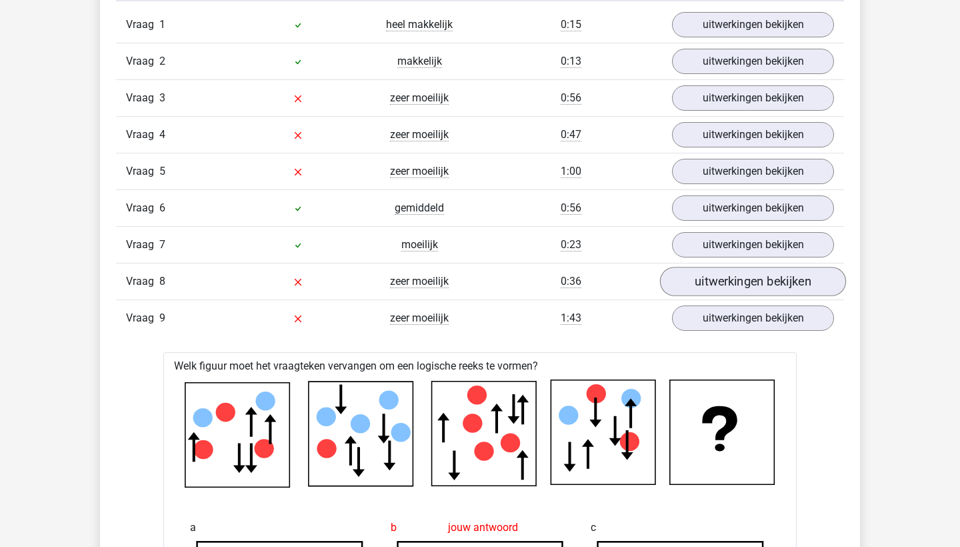
click at [736, 281] on link "uitwerkingen bekijken" at bounding box center [753, 281] width 186 height 29
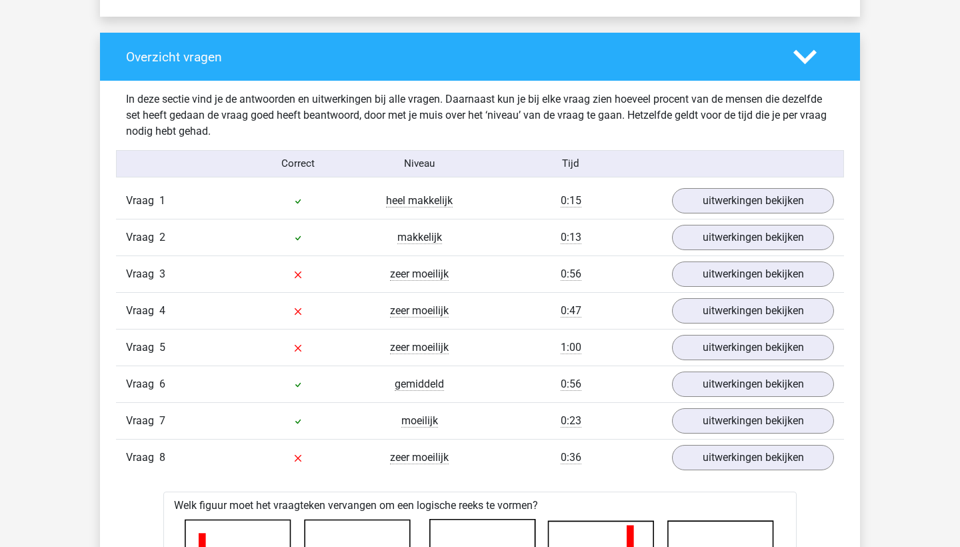
scroll to position [970, 0]
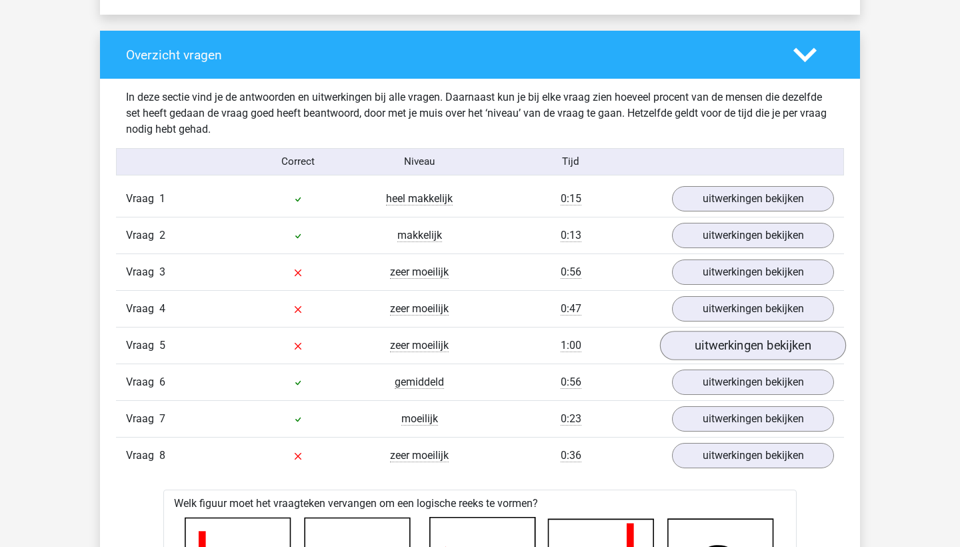
click at [714, 353] on link "uitwerkingen bekijken" at bounding box center [753, 345] width 186 height 29
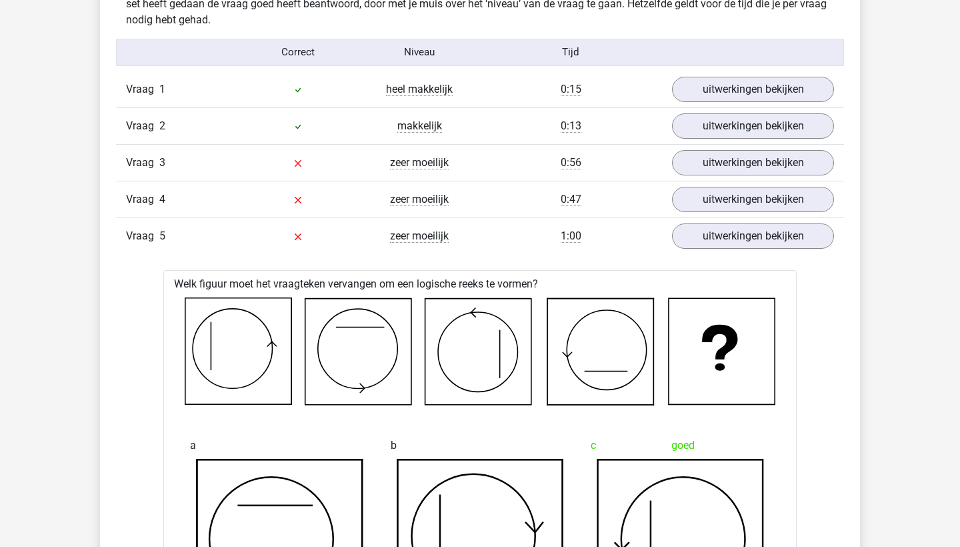
scroll to position [983, 0]
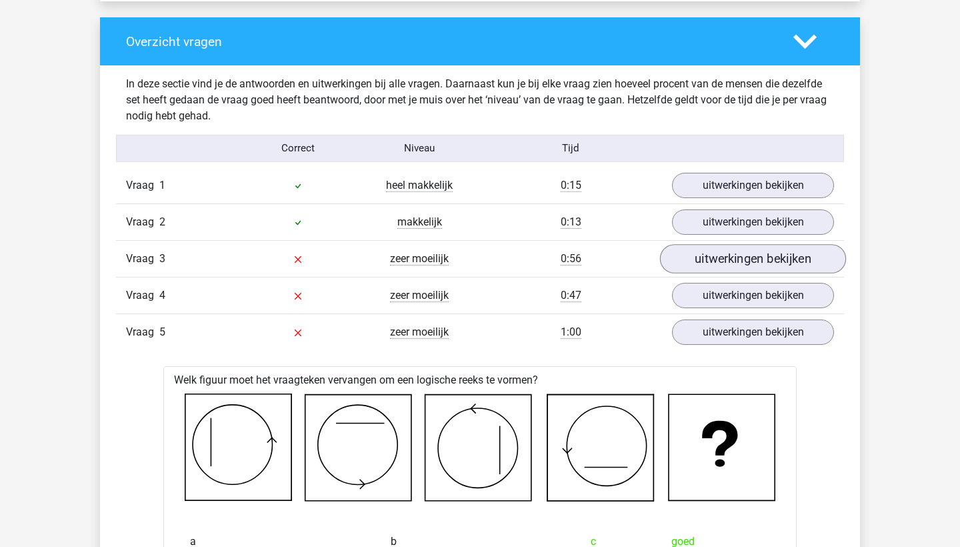
click at [756, 258] on link "uitwerkingen bekijken" at bounding box center [753, 258] width 186 height 29
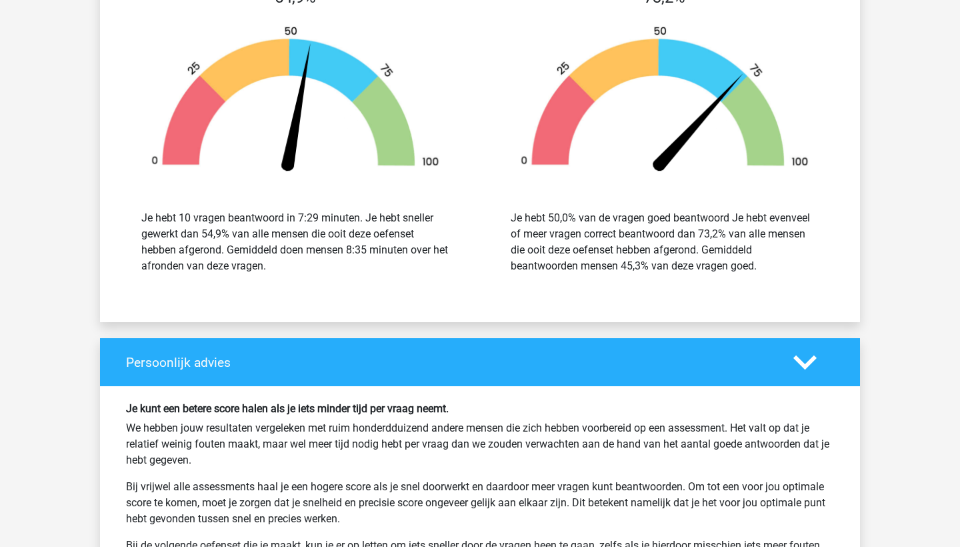
scroll to position [5737, 0]
